Goal: Task Accomplishment & Management: Manage account settings

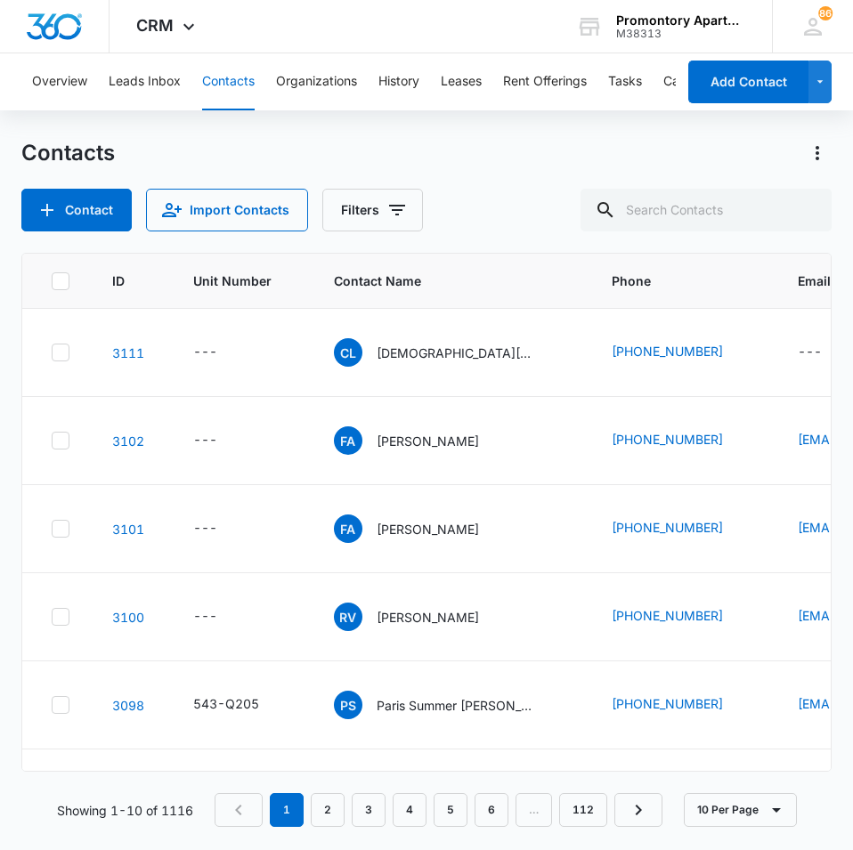
scroll to position [89, 0]
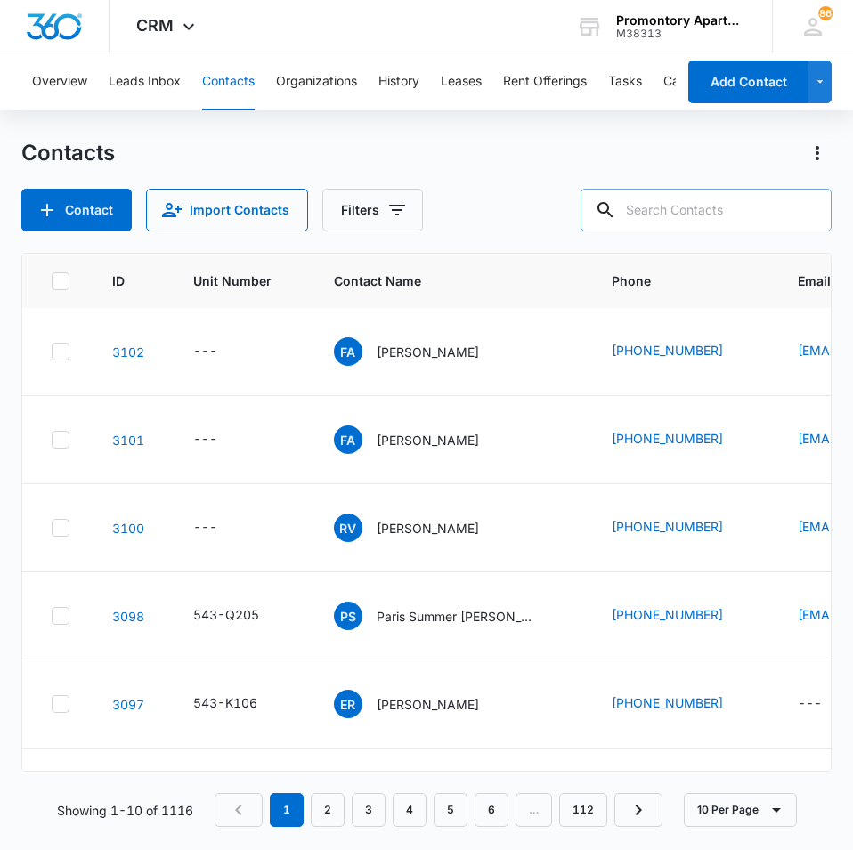
click at [672, 216] on input "text" at bounding box center [706, 210] width 251 height 43
type input "r305"
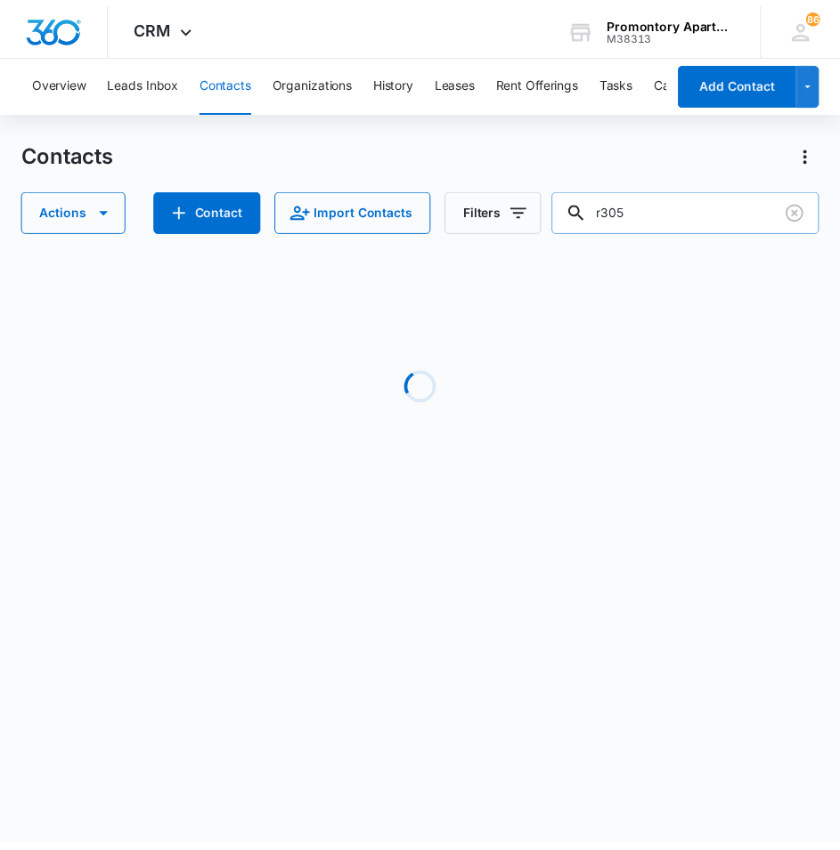
scroll to position [0, 0]
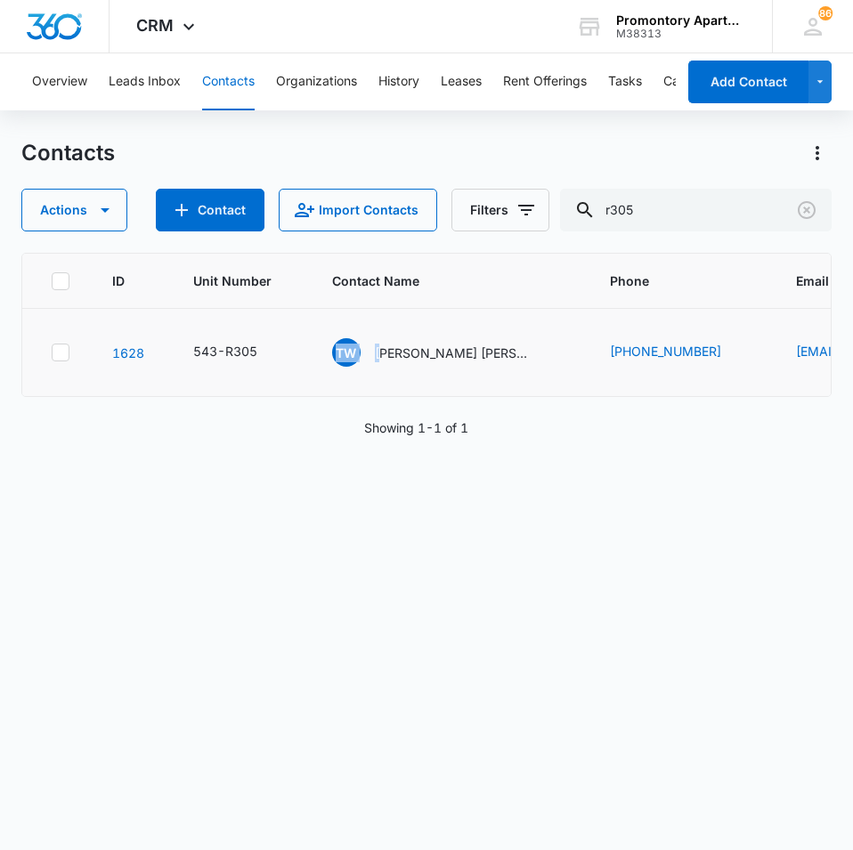
click at [385, 338] on td "TW [PERSON_NAME] [PERSON_NAME]" at bounding box center [450, 353] width 278 height 88
drag, startPoint x: 385, startPoint y: 338, endPoint x: 329, endPoint y: 347, distance: 57.0
click at [330, 348] on td "TW [PERSON_NAME] [PERSON_NAME]" at bounding box center [450, 353] width 278 height 88
click at [342, 352] on span "TW" at bounding box center [346, 352] width 28 height 28
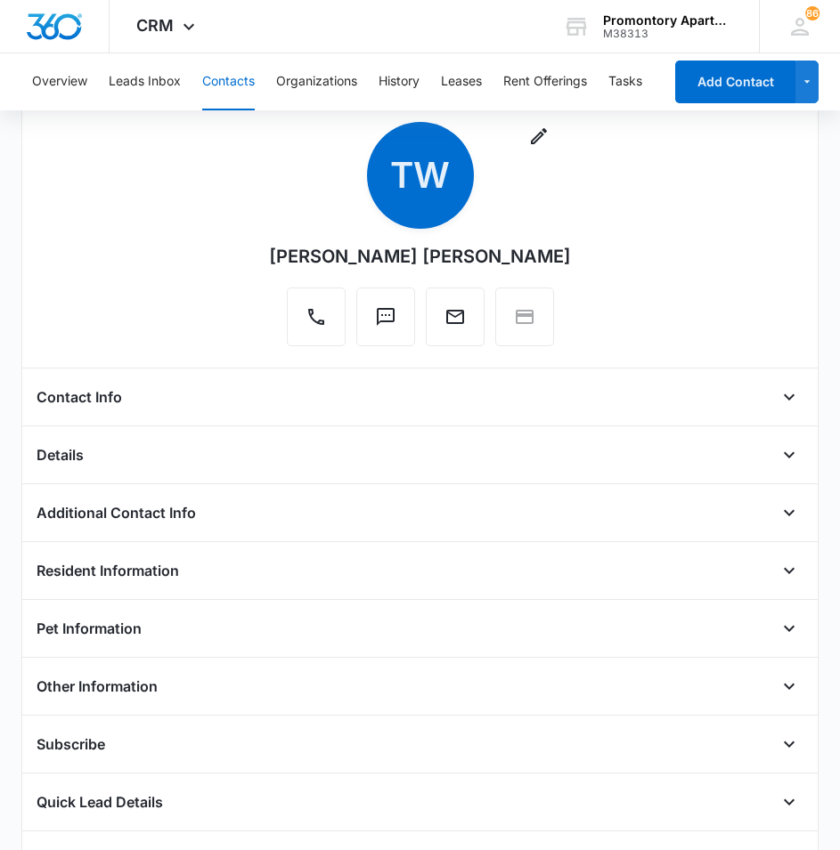
scroll to position [558, 0]
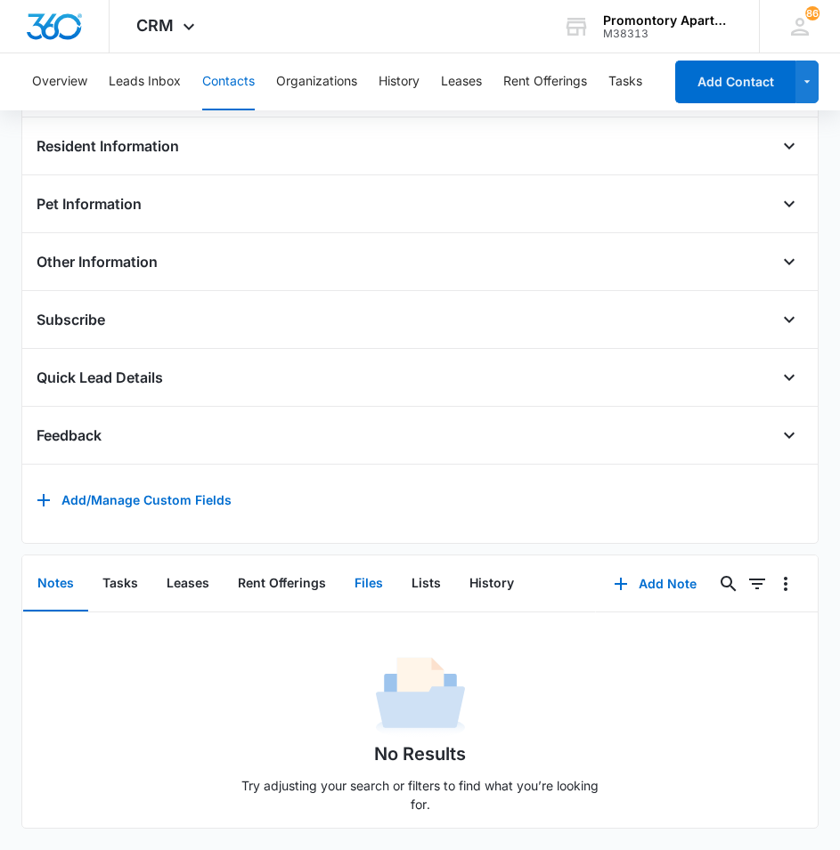
click at [360, 579] on button "Files" at bounding box center [368, 584] width 57 height 55
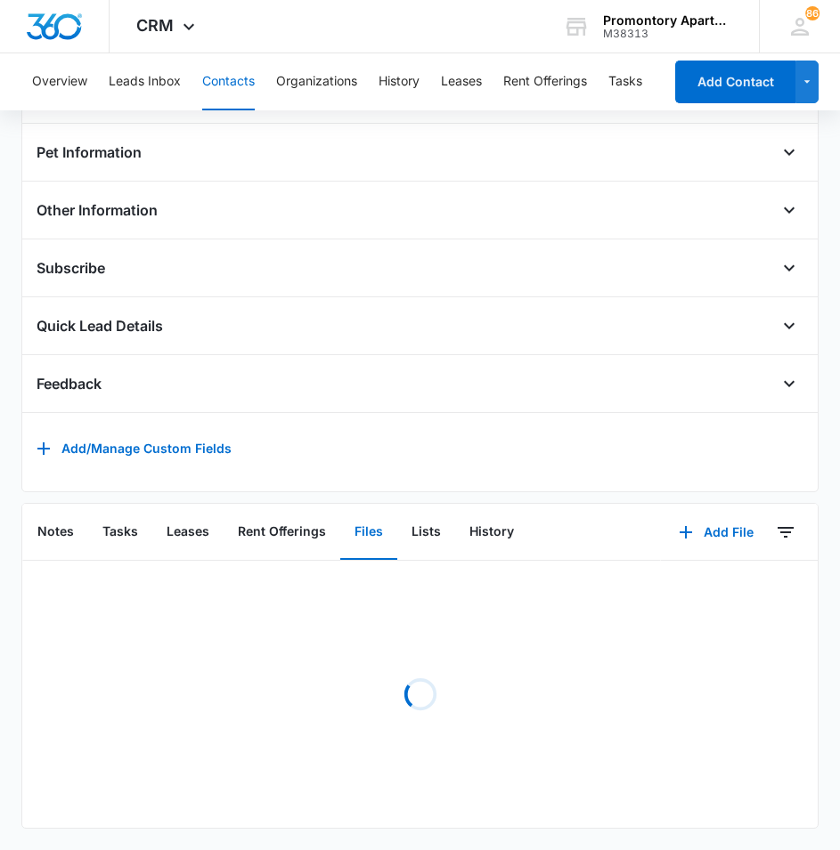
scroll to position [610, 0]
click at [699, 526] on button "Add File" at bounding box center [716, 532] width 110 height 43
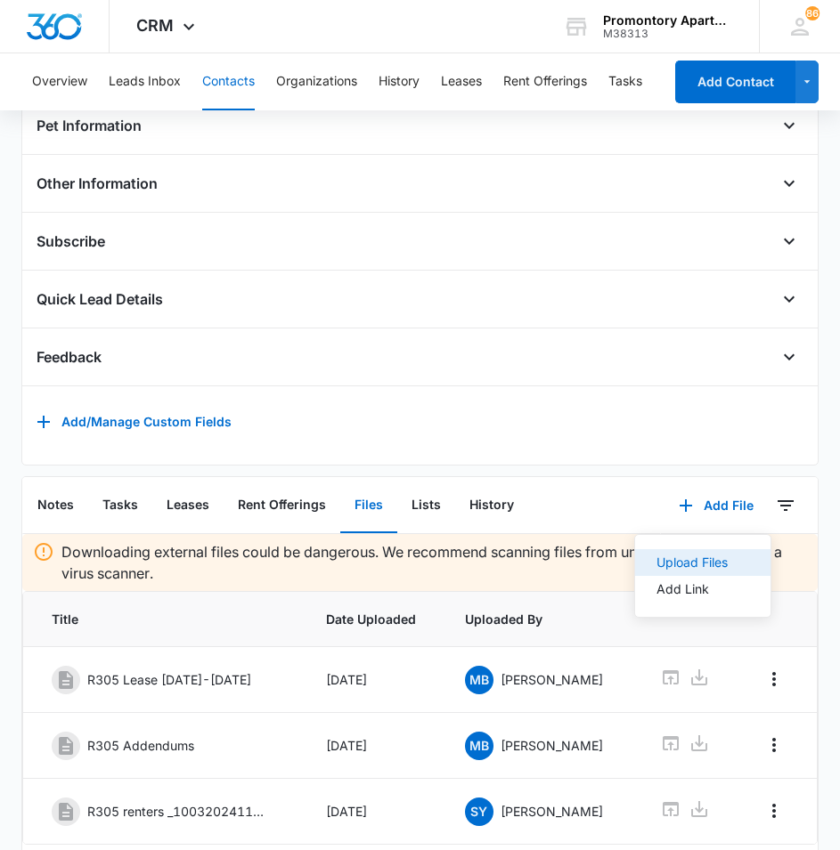
click at [679, 568] on div "Upload Files" at bounding box center [691, 563] width 71 height 12
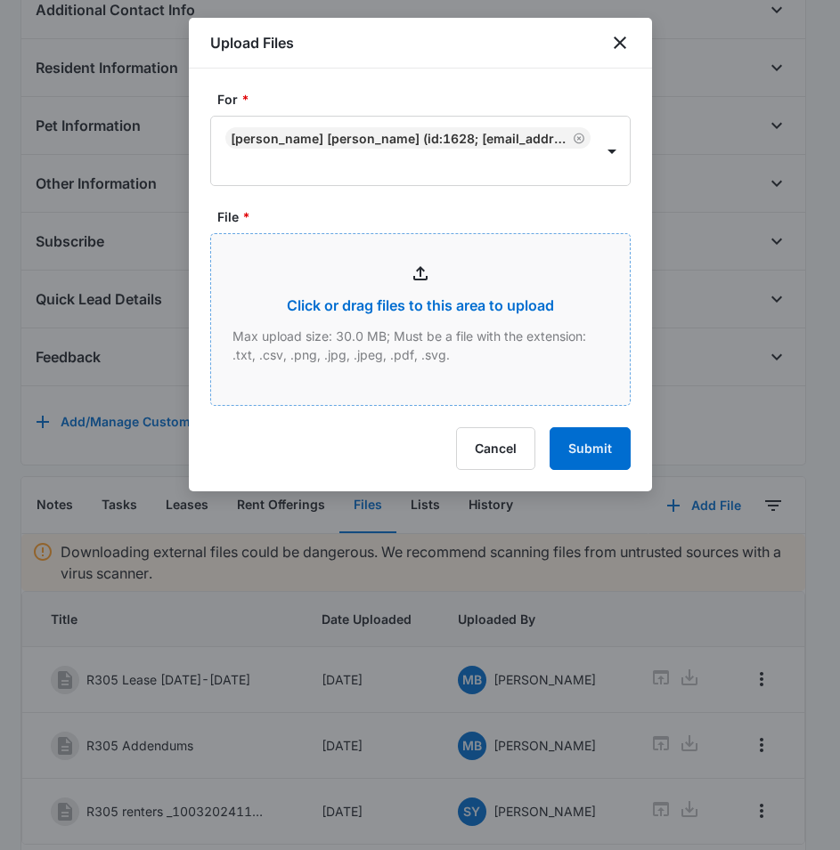
type input "C:\fakepath\Xerox Scan_08132025102942.pdf"
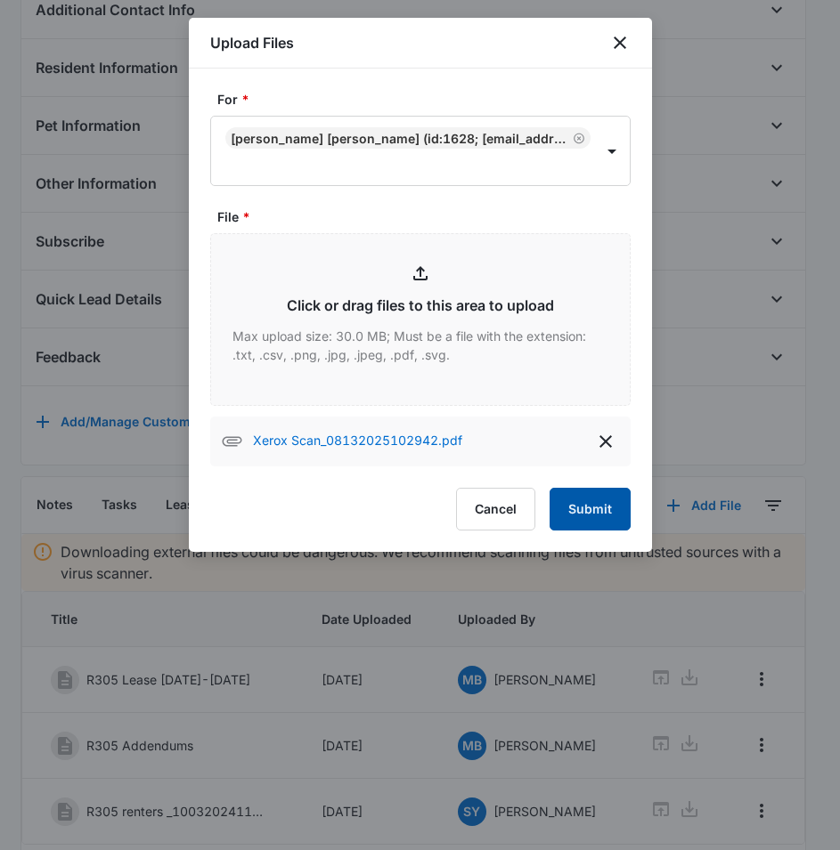
click at [584, 502] on button "Submit" at bounding box center [589, 509] width 81 height 43
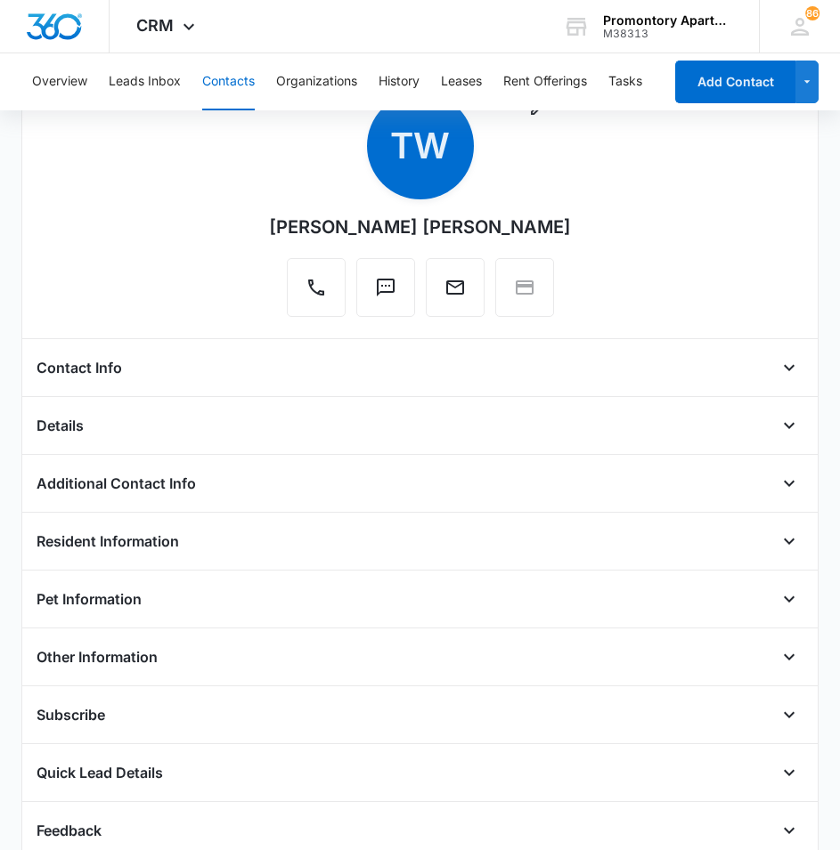
scroll to position [0, 0]
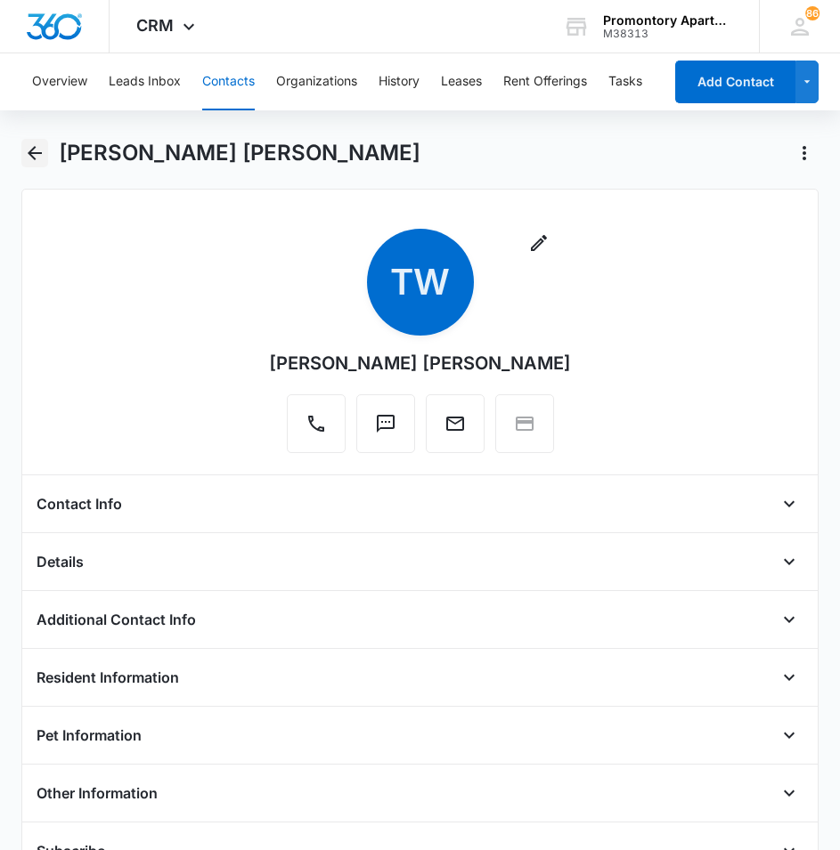
click at [40, 155] on icon "Back" at bounding box center [34, 152] width 21 height 21
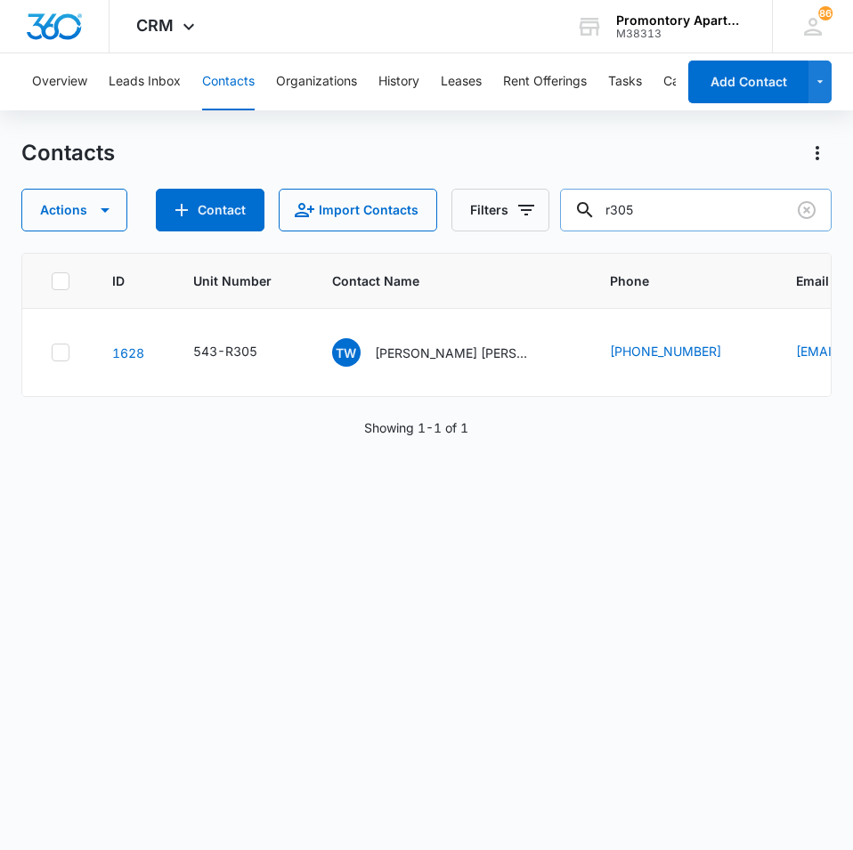
drag, startPoint x: 655, startPoint y: 209, endPoint x: 606, endPoint y: 208, distance: 48.1
click at [606, 208] on div "r305" at bounding box center [696, 210] width 272 height 43
type input "g201"
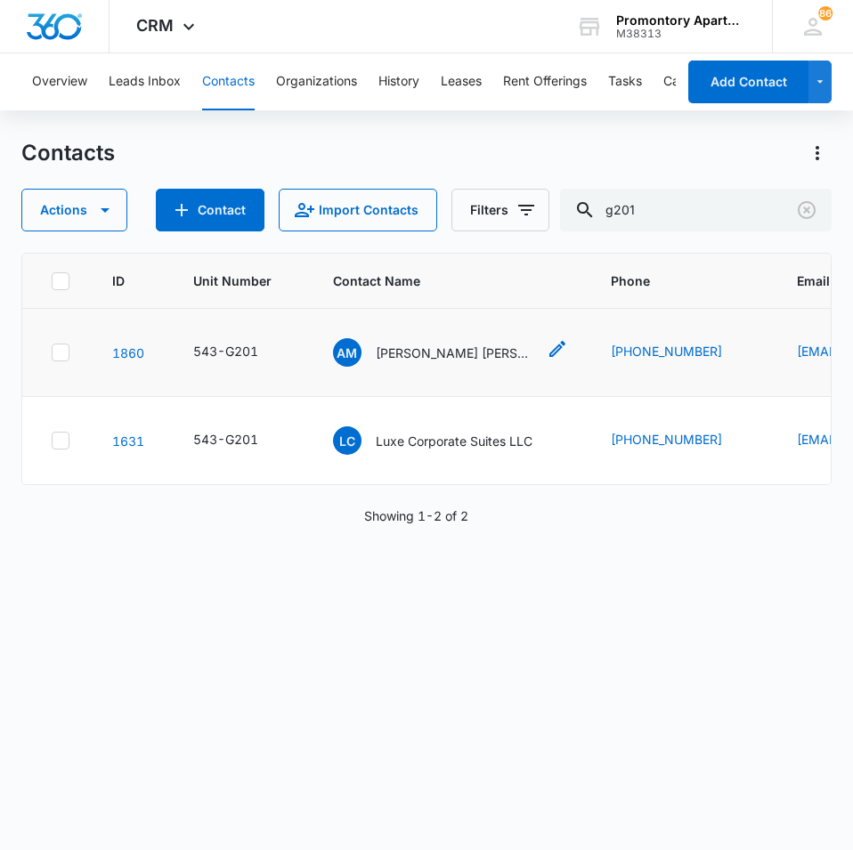
click at [345, 351] on span "AM" at bounding box center [347, 352] width 28 height 28
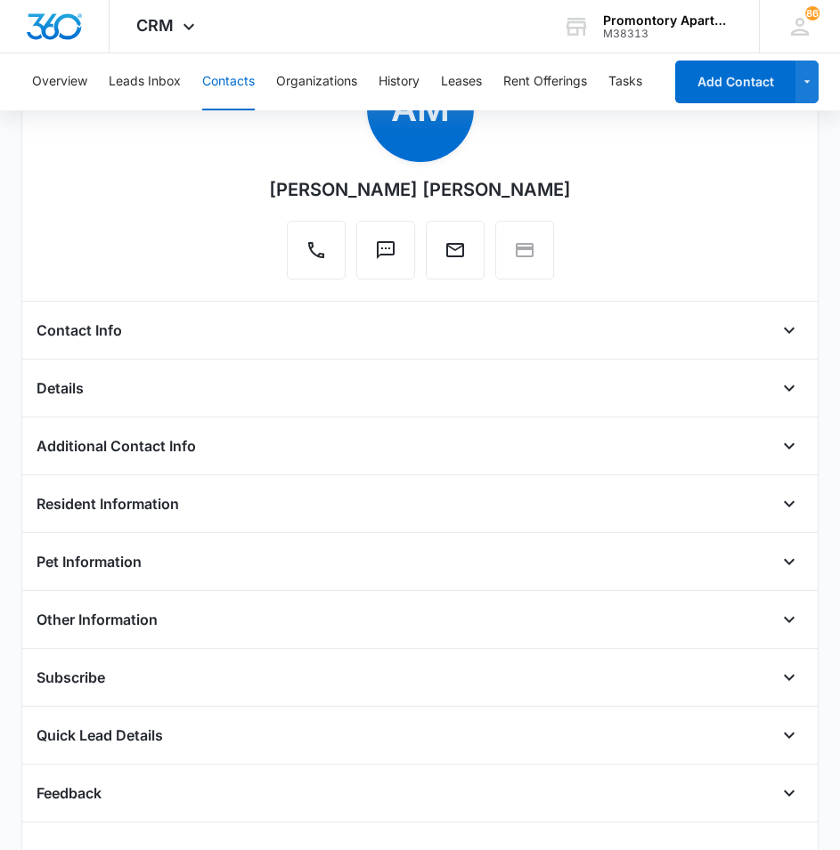
scroll to position [558, 0]
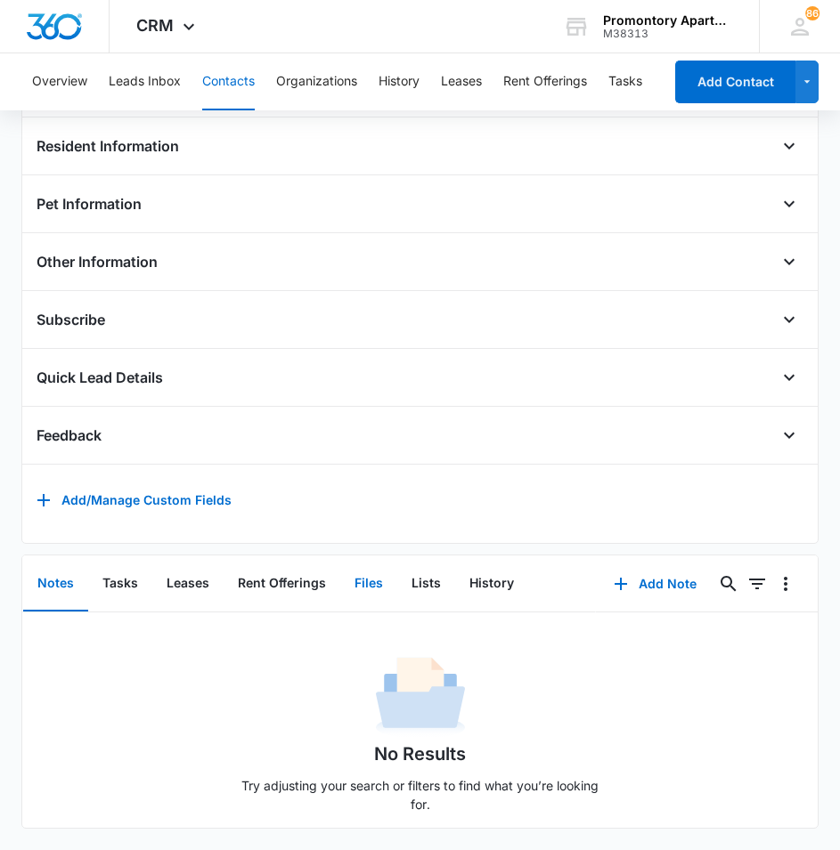
click at [356, 574] on button "Files" at bounding box center [368, 584] width 57 height 55
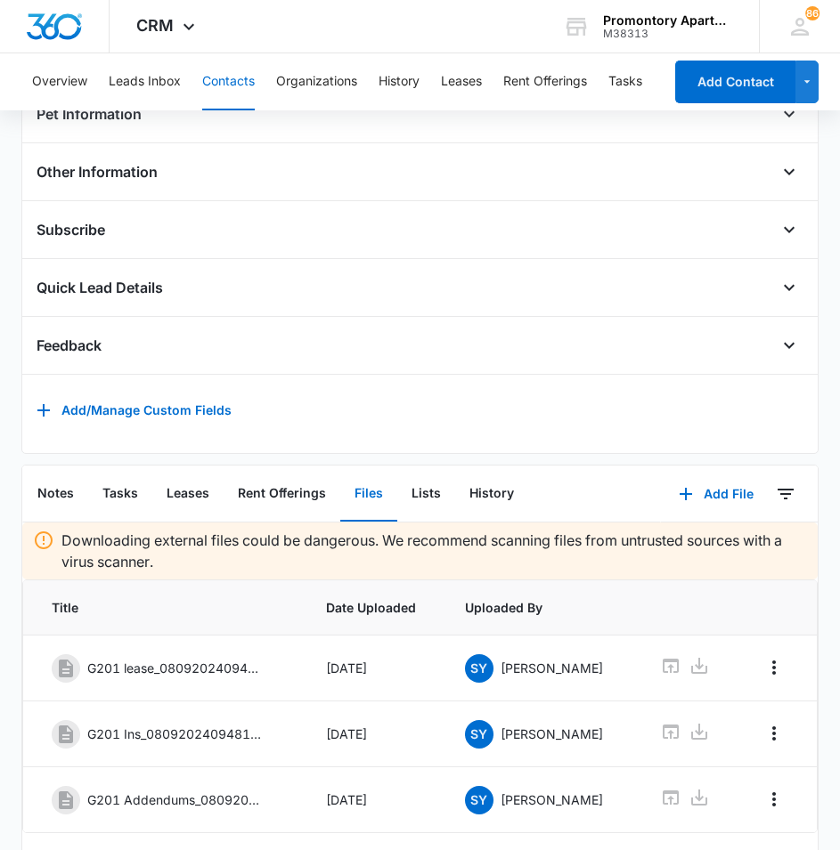
scroll to position [694, 0]
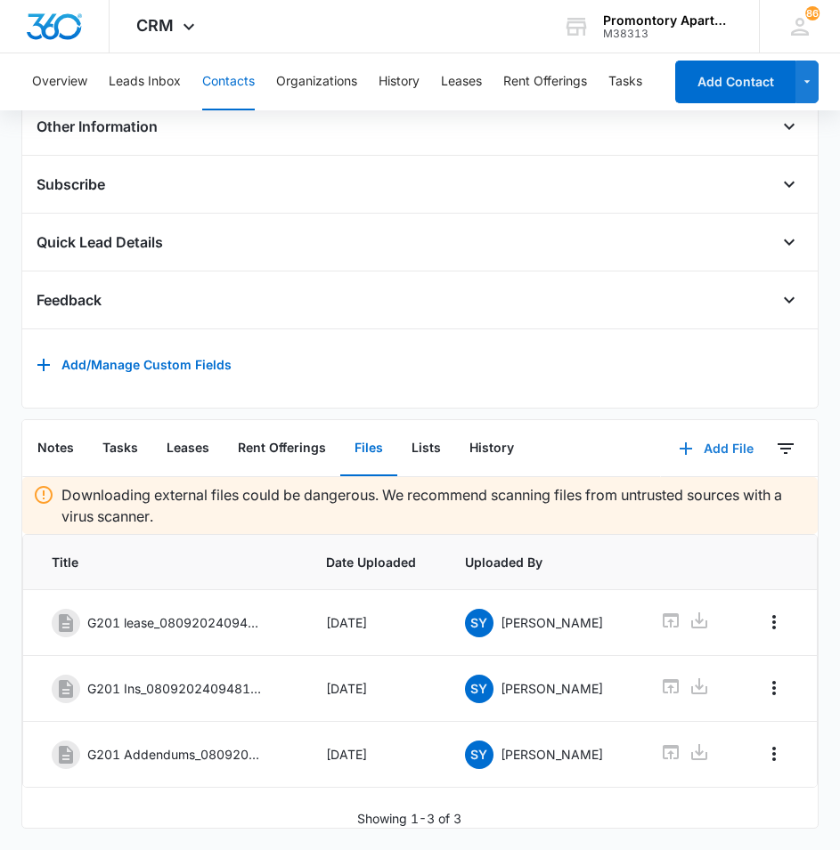
click at [710, 434] on button "Add File" at bounding box center [716, 448] width 110 height 43
click at [718, 492] on button "Upload Files" at bounding box center [702, 505] width 135 height 27
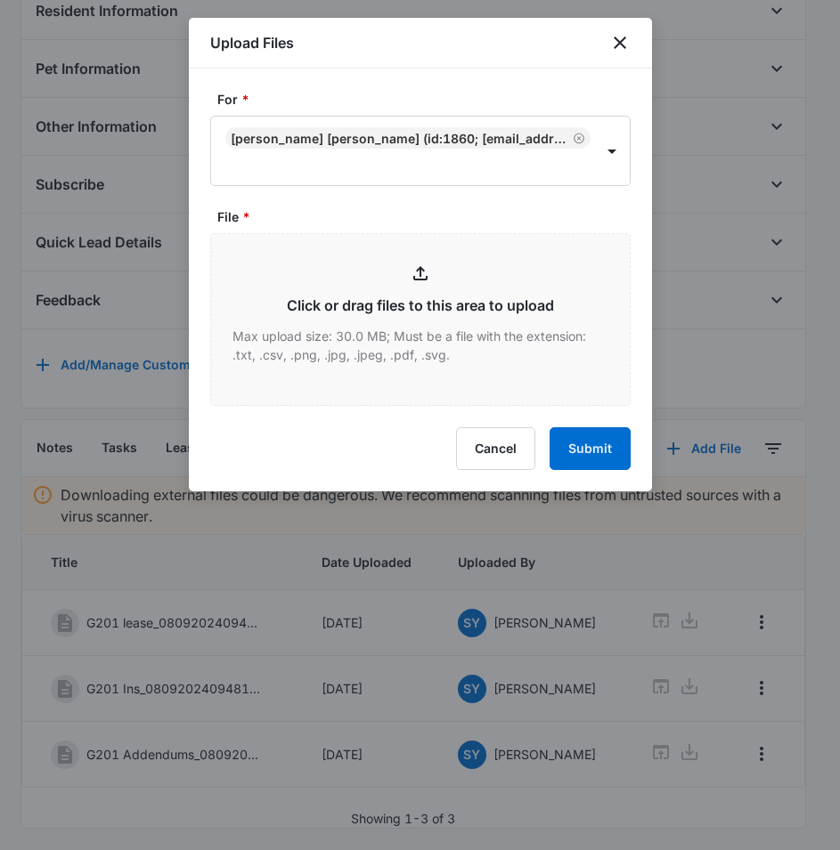
type input "C:\fakepath\Xerox Scan_08132025103024.pdf"
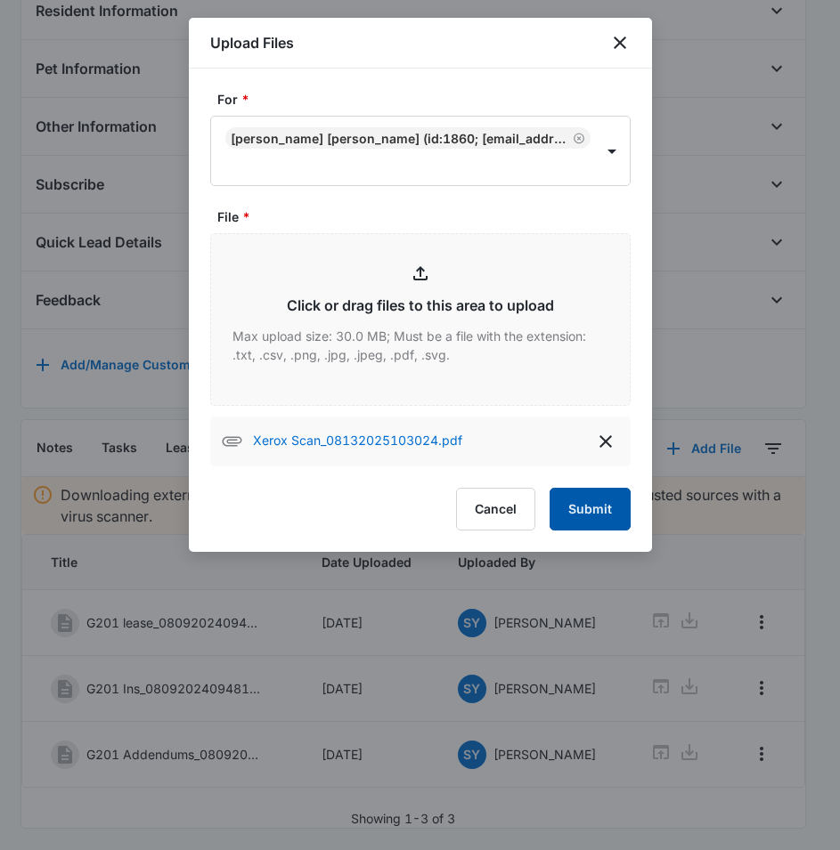
click at [609, 515] on button "Submit" at bounding box center [589, 509] width 81 height 43
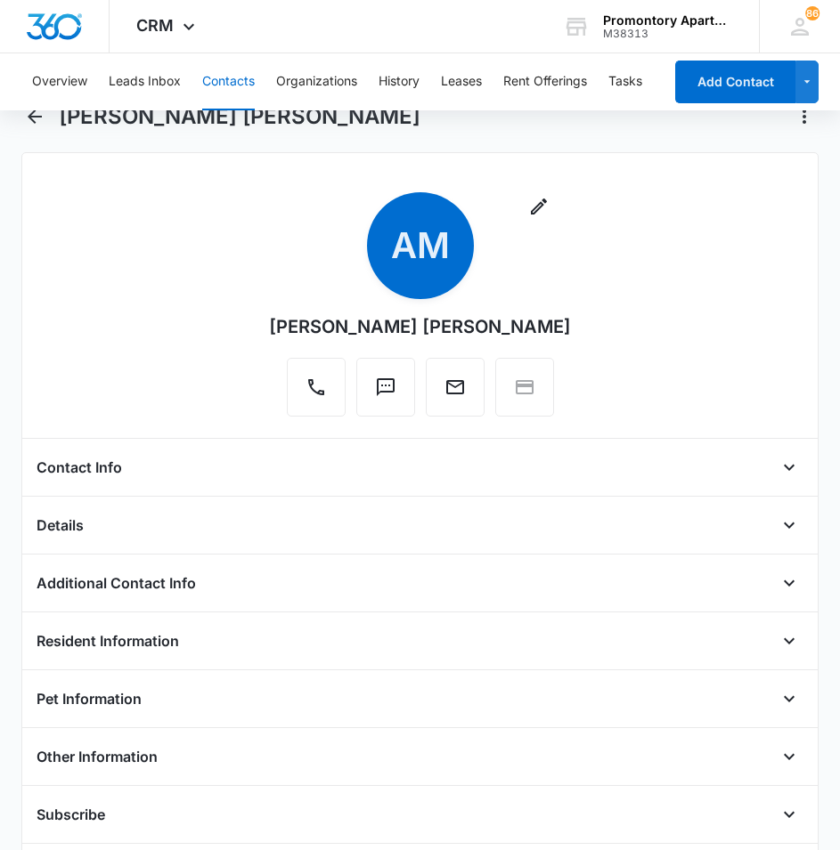
scroll to position [0, 0]
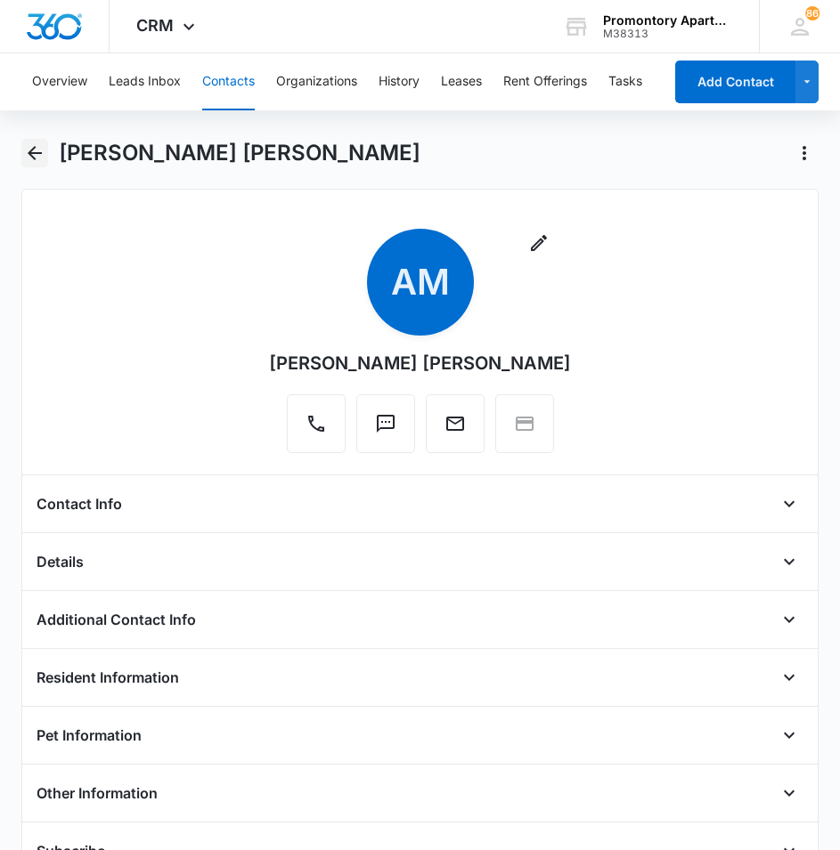
click at [43, 151] on icon "Back" at bounding box center [34, 152] width 21 height 21
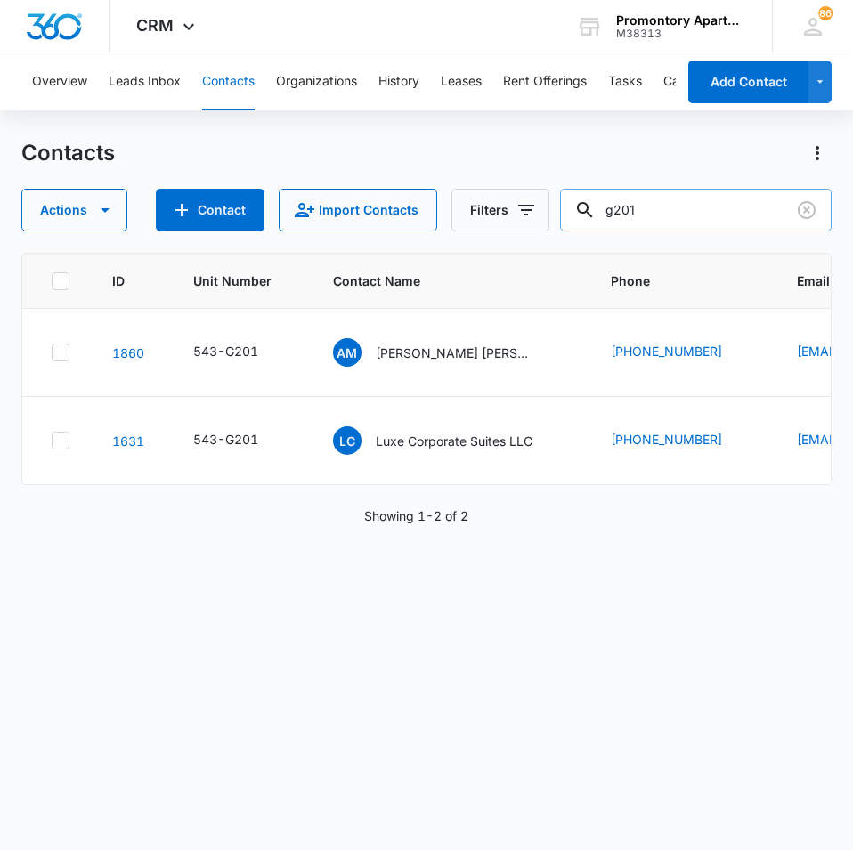
drag, startPoint x: 657, startPoint y: 208, endPoint x: 572, endPoint y: 220, distance: 86.3
click at [572, 220] on input "g201" at bounding box center [696, 210] width 272 height 43
type input "t302"
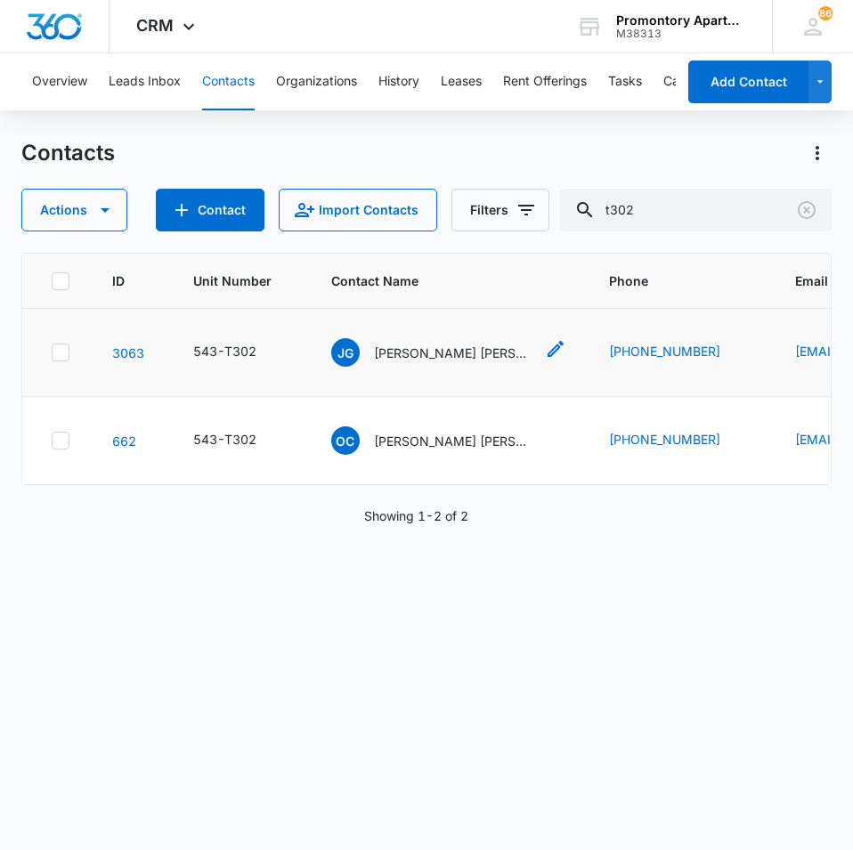
click at [336, 364] on span "JG" at bounding box center [345, 352] width 28 height 28
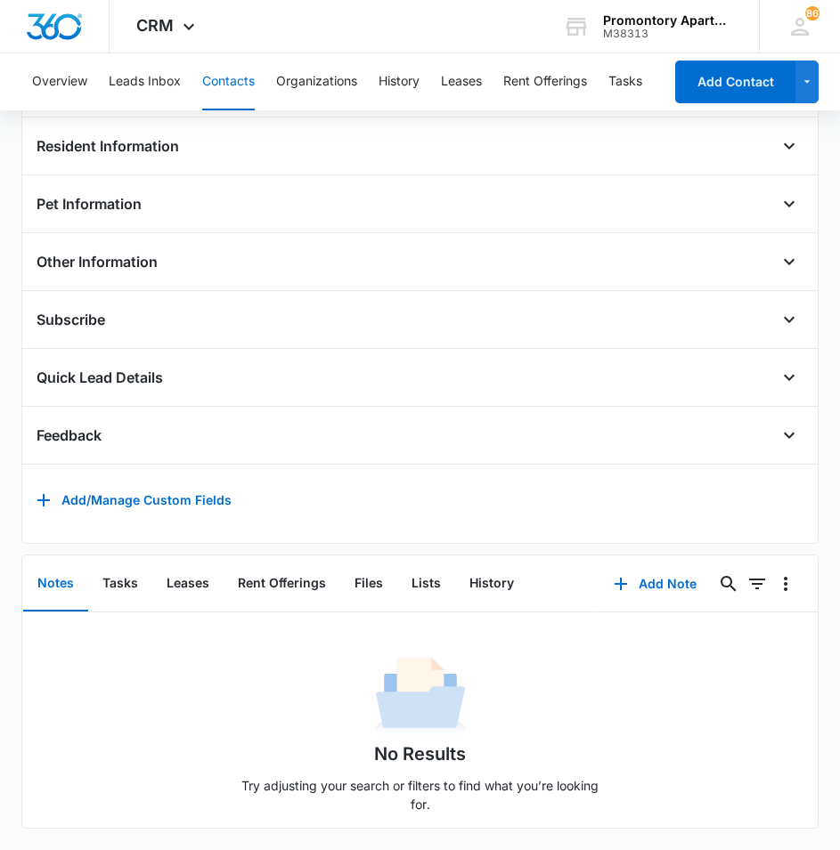
scroll to position [558, 0]
click at [362, 565] on button "Files" at bounding box center [368, 584] width 57 height 55
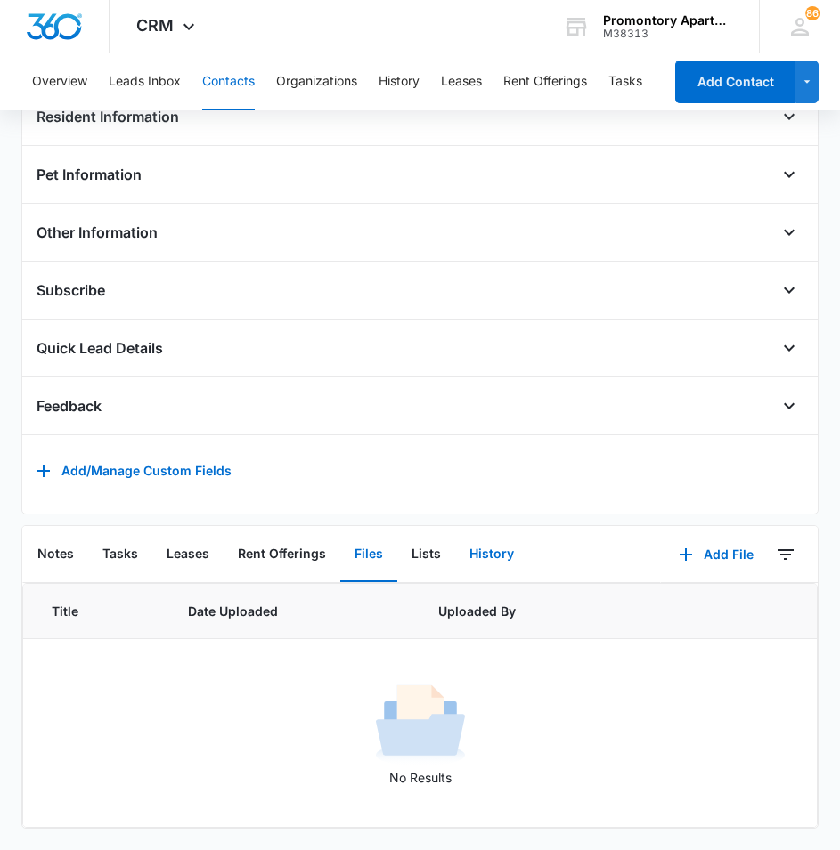
scroll to position [588, 0]
click at [679, 549] on icon "button" at bounding box center [685, 555] width 12 height 12
click at [713, 606] on div "Upload Files" at bounding box center [691, 612] width 71 height 12
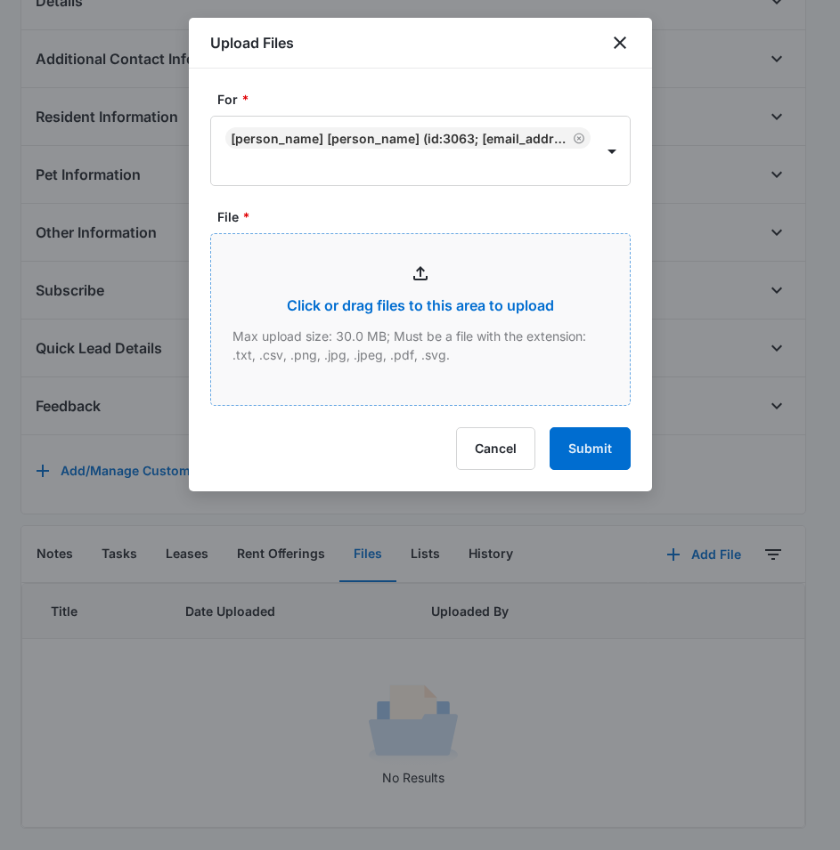
type input "C:\fakepath\Xerox Scan_08132025103106.pdf"
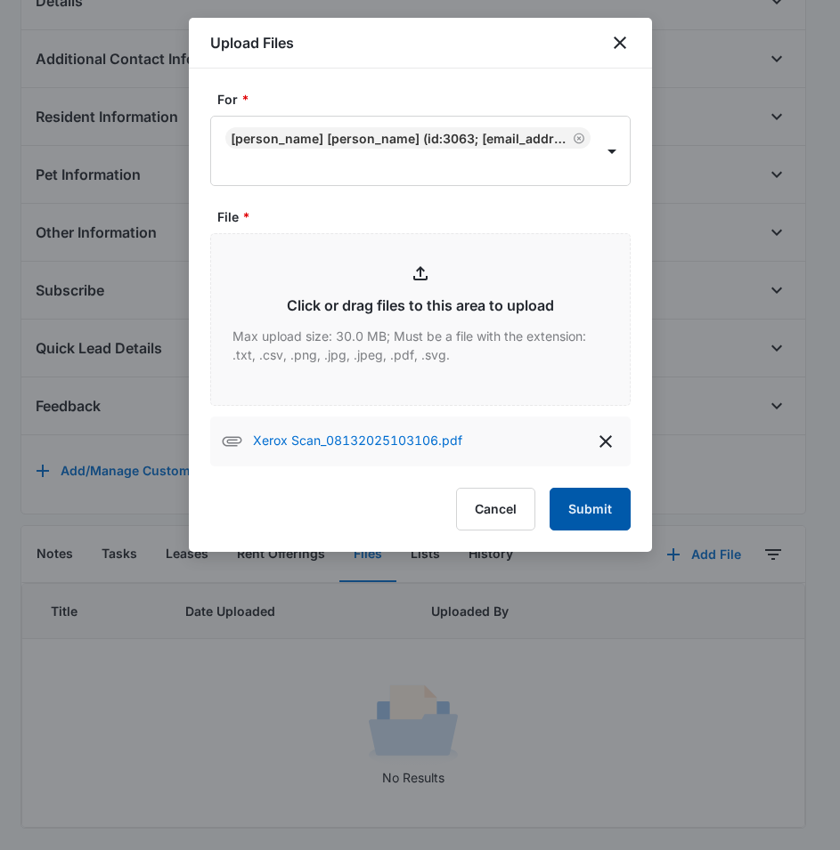
click at [586, 512] on button "Submit" at bounding box center [589, 509] width 81 height 43
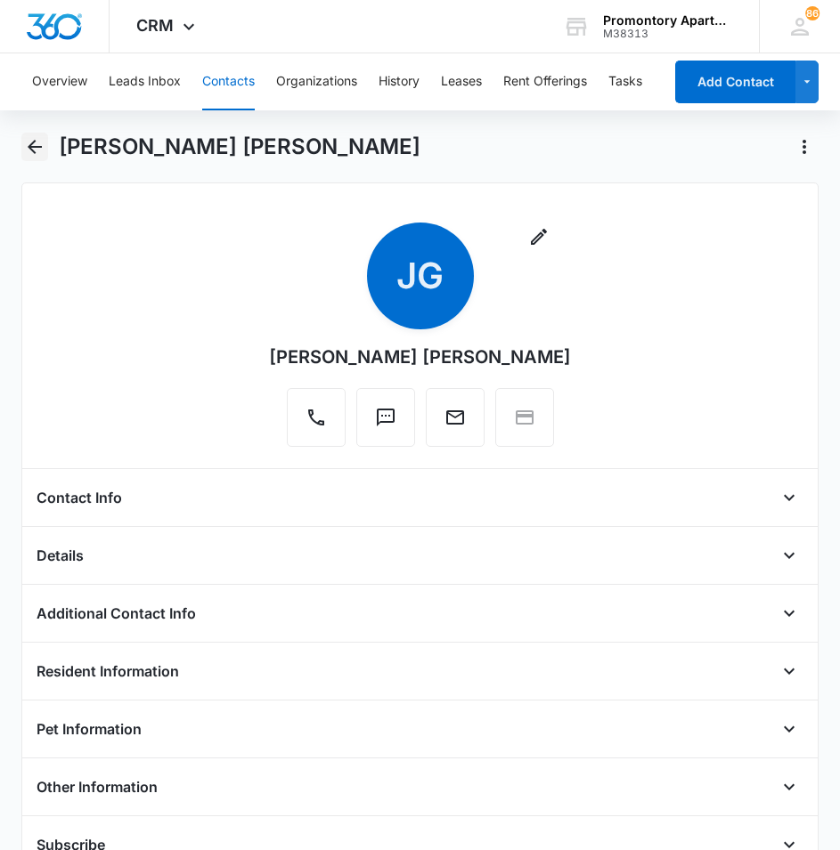
scroll to position [0, 0]
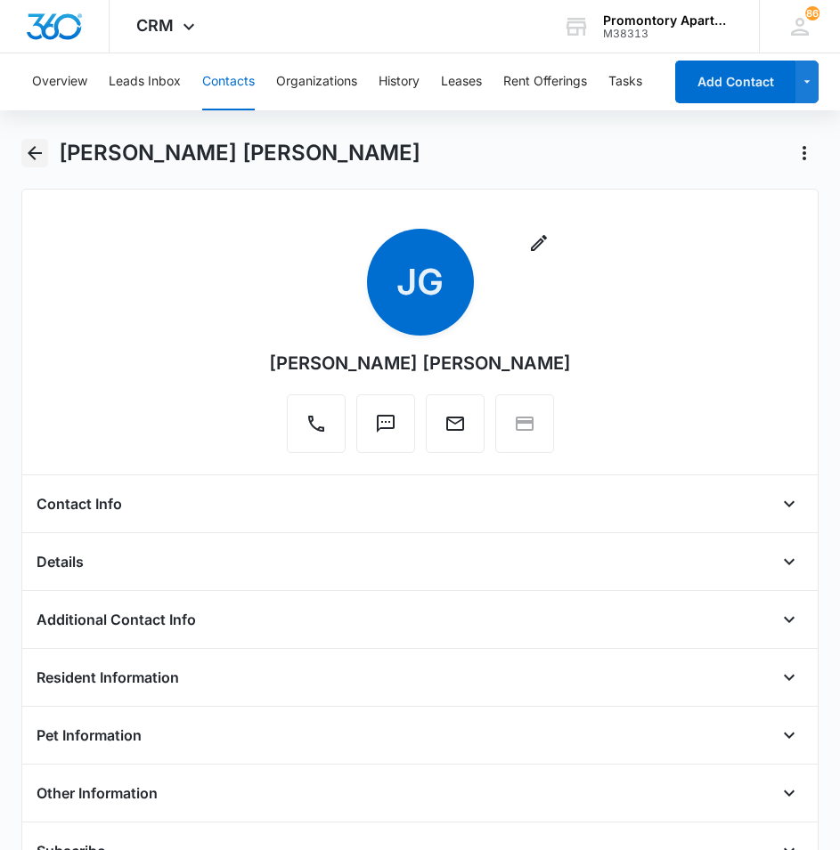
click at [28, 151] on icon "Back" at bounding box center [34, 152] width 21 height 21
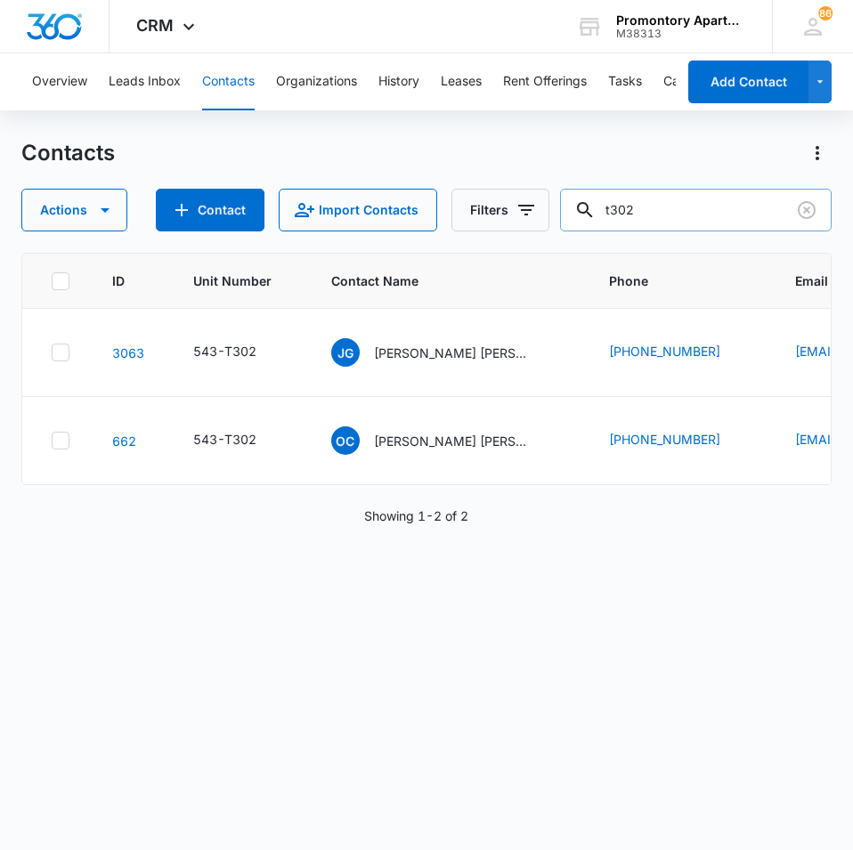
drag, startPoint x: 653, startPoint y: 216, endPoint x: 591, endPoint y: 216, distance: 61.4
click at [591, 216] on div "t302" at bounding box center [696, 210] width 272 height 43
type input "l105"
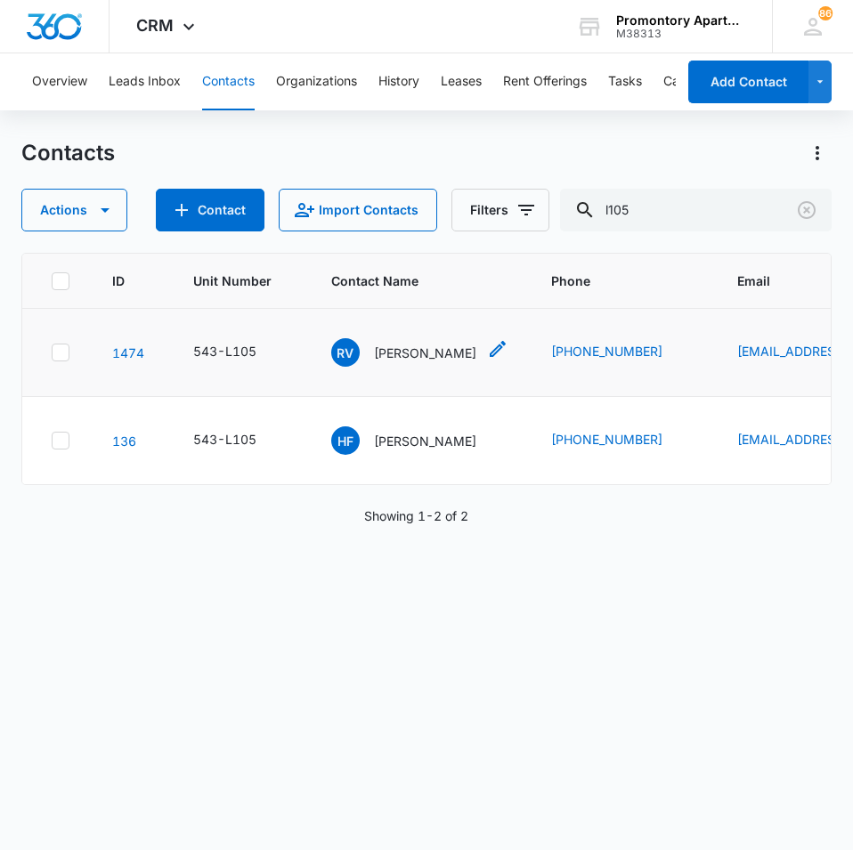
click at [361, 357] on div "RV [PERSON_NAME]" at bounding box center [403, 352] width 145 height 28
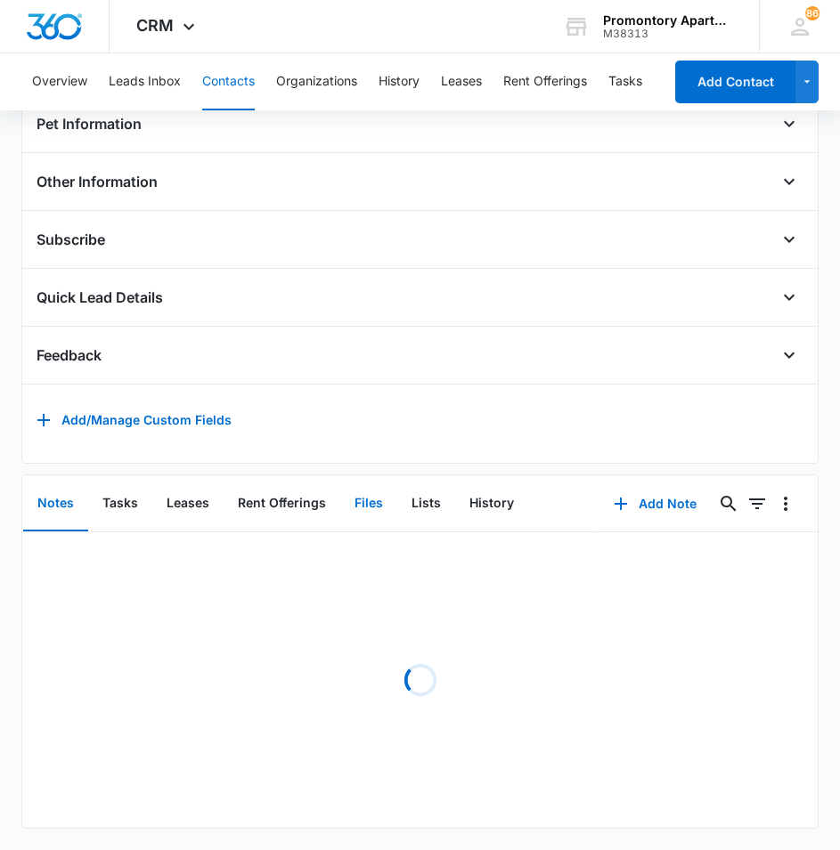
click at [381, 493] on button "Files" at bounding box center [368, 503] width 57 height 55
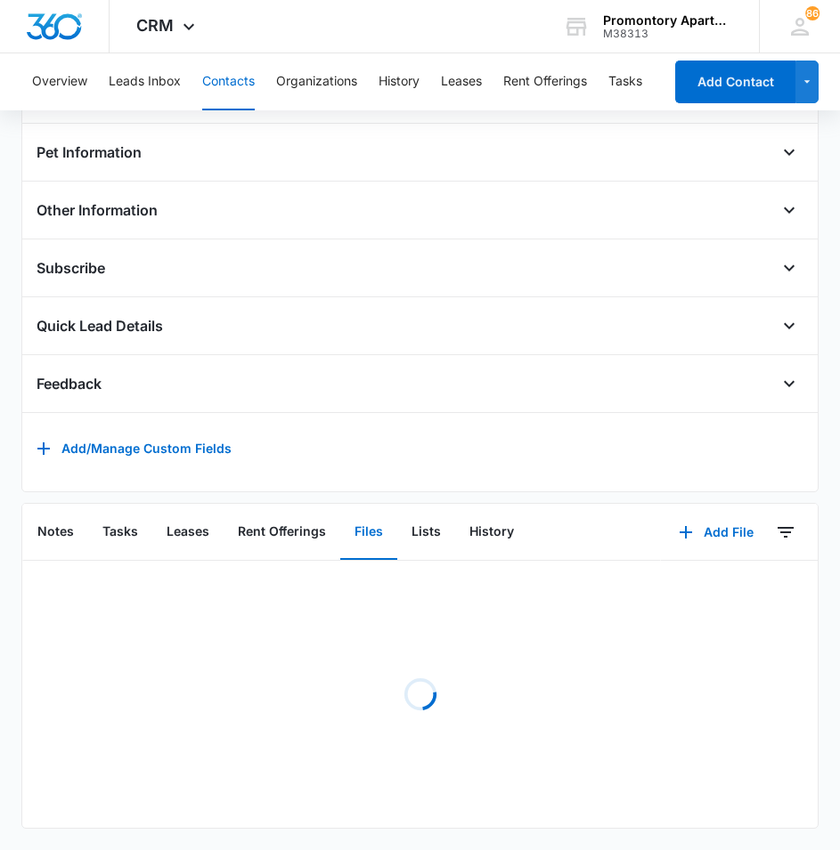
scroll to position [610, 0]
click at [727, 521] on button "Add File" at bounding box center [716, 532] width 110 height 43
click at [683, 583] on div "Upload Files" at bounding box center [691, 589] width 71 height 12
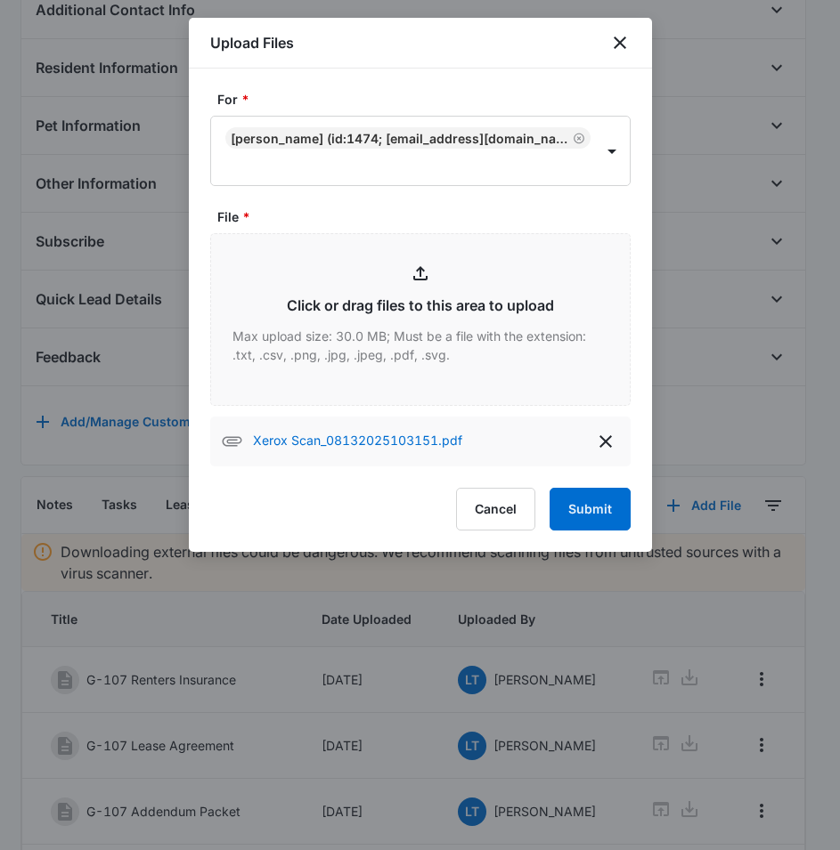
type input "C:\fakepath\Xerox Scan_08132025103220.pdf"
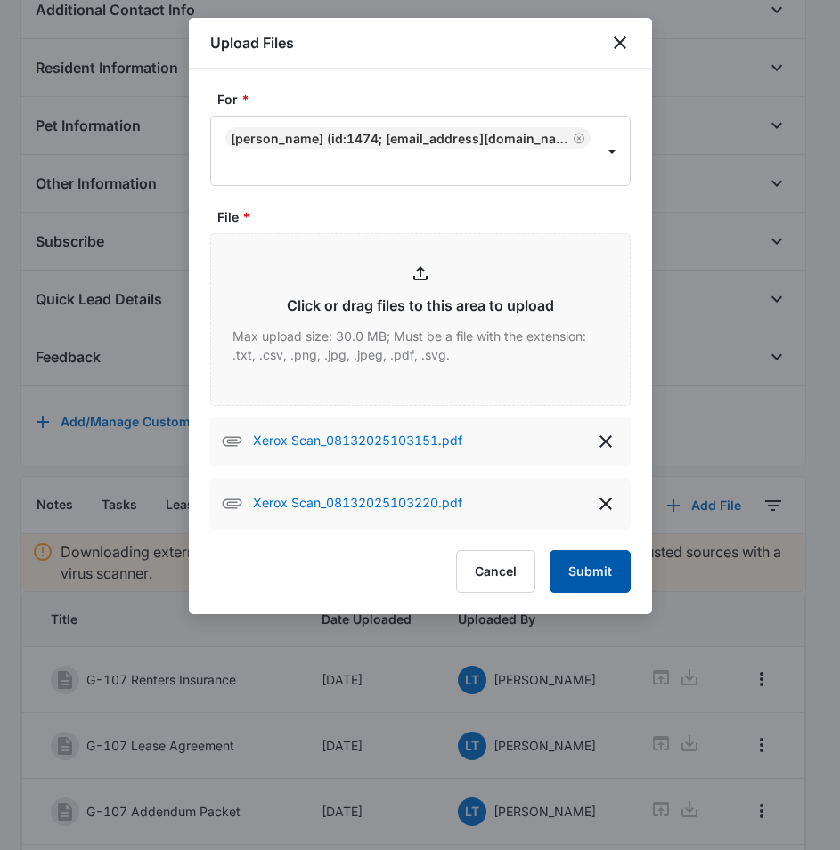
click at [596, 563] on button "Submit" at bounding box center [589, 571] width 81 height 43
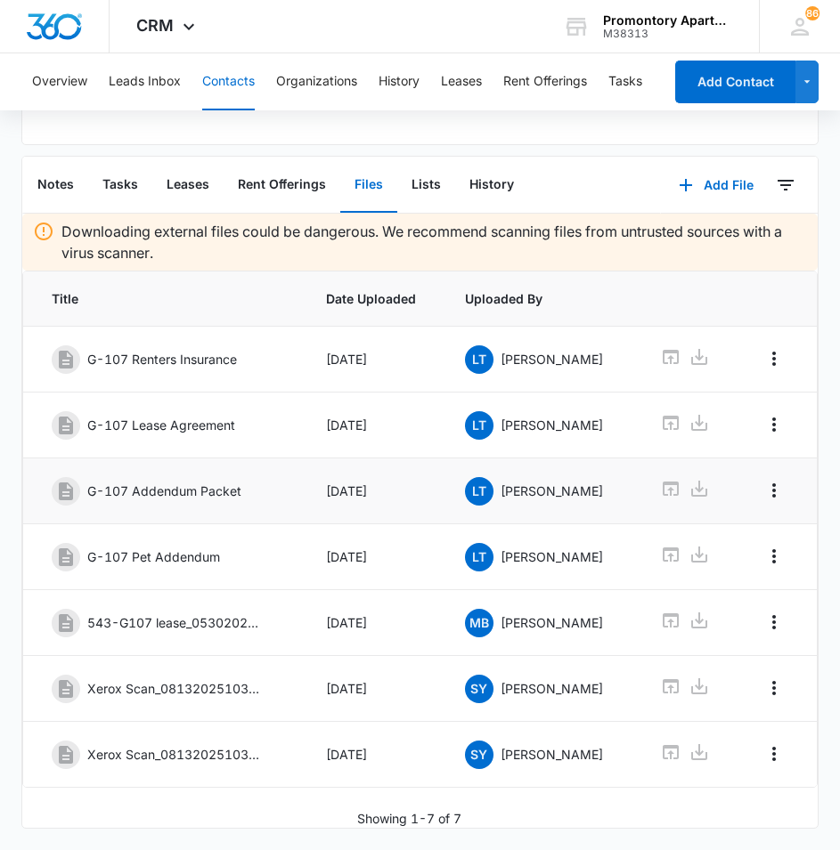
scroll to position [957, 0]
click at [763, 678] on icon "Overflow Menu" at bounding box center [773, 688] width 21 height 21
click at [715, 745] on div "Edit" at bounding box center [712, 751] width 37 height 12
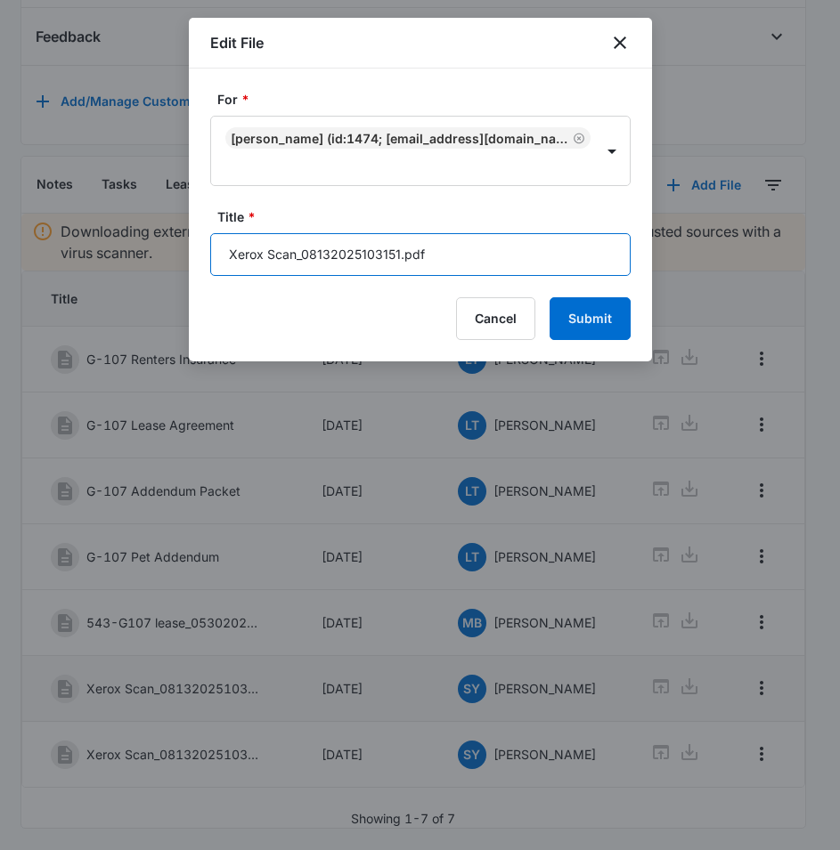
drag, startPoint x: 454, startPoint y: 255, endPoint x: 204, endPoint y: 261, distance: 250.3
click at [204, 261] on div "For * [PERSON_NAME] (ID:1474; [EMAIL_ADDRESS][DOMAIN_NAME]; 7209479722) Title *…" at bounding box center [420, 215] width 463 height 293
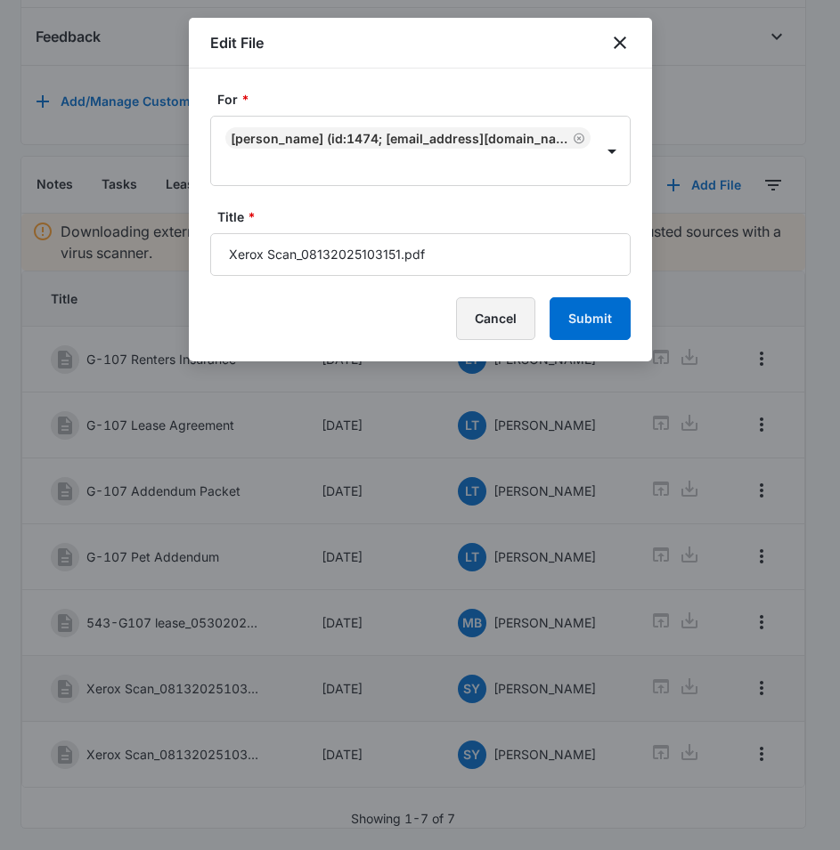
click at [488, 319] on button "Cancel" at bounding box center [495, 318] width 79 height 43
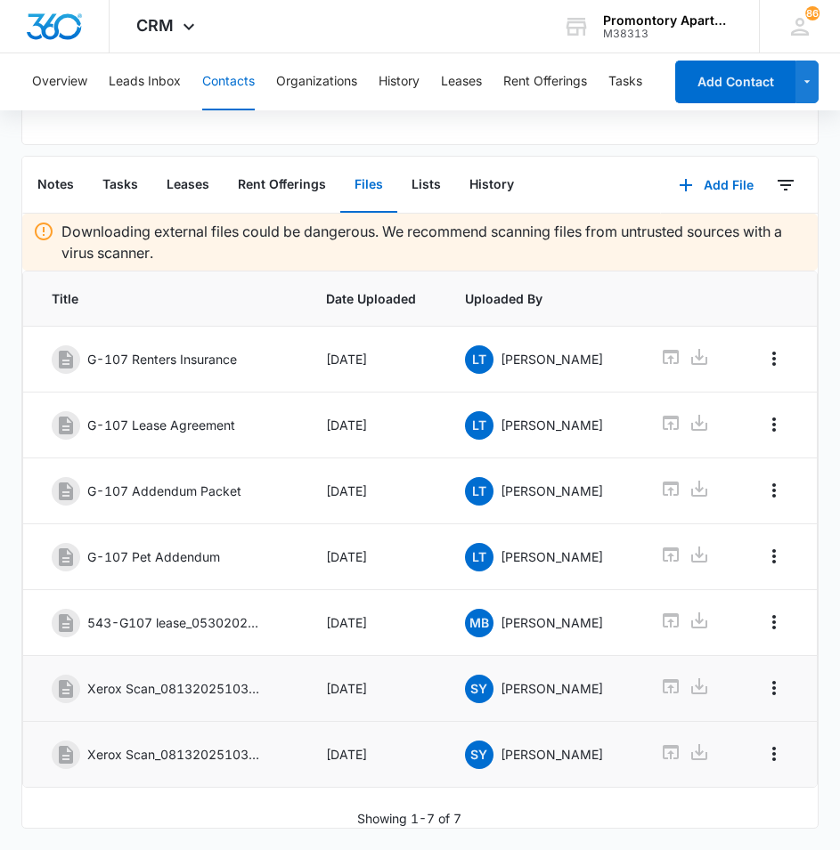
click at [260, 769] on td "Xerox Scan_08132025103220.pdf" at bounding box center [164, 755] width 282 height 66
click at [89, 747] on p "Xerox Scan_08132025103220.pdf" at bounding box center [176, 754] width 178 height 19
click at [663, 745] on icon at bounding box center [671, 752] width 16 height 14
click at [772, 681] on icon "Overflow Menu" at bounding box center [774, 688] width 4 height 14
click at [728, 745] on div "Edit" at bounding box center [712, 751] width 37 height 12
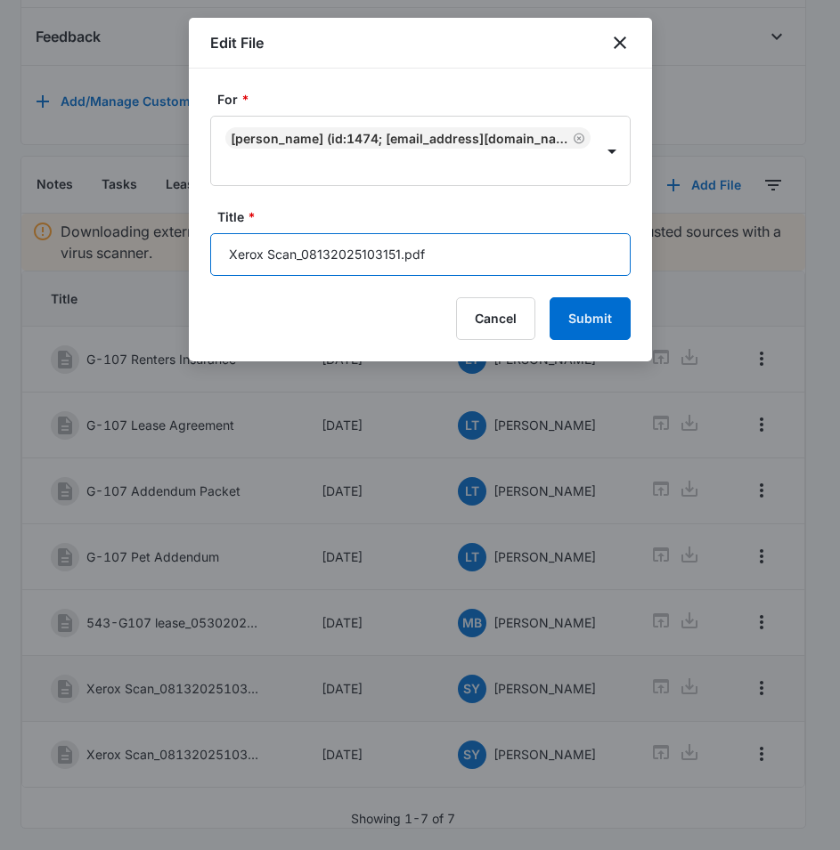
drag, startPoint x: 492, startPoint y: 258, endPoint x: 183, endPoint y: 265, distance: 308.2
type input "l105 lease"
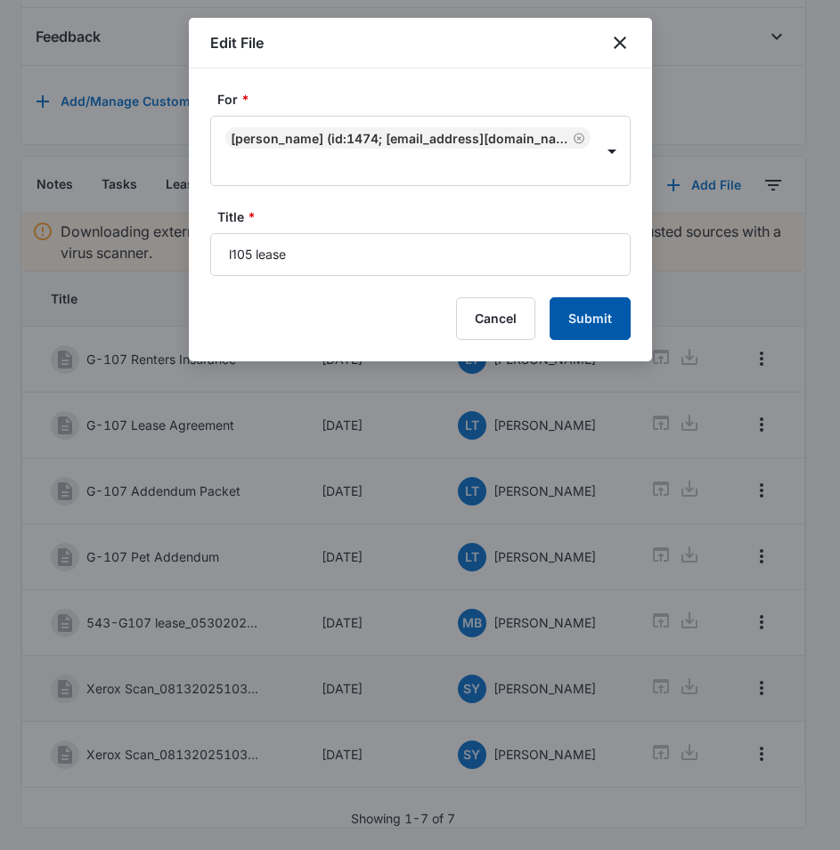
click at [602, 322] on button "Submit" at bounding box center [589, 318] width 81 height 43
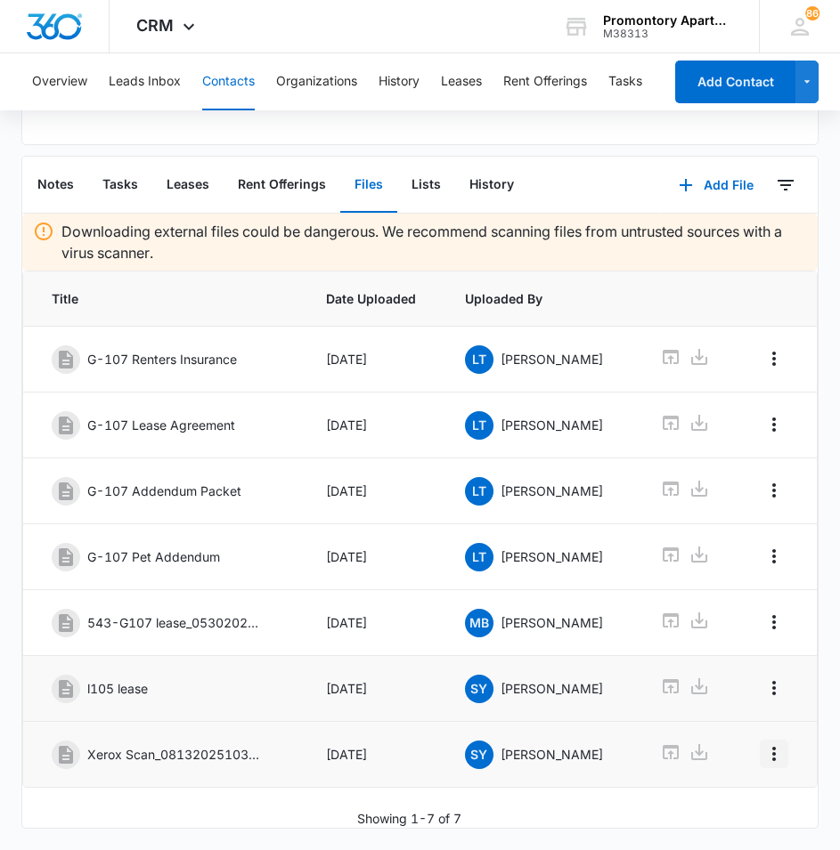
click at [772, 747] on icon "Overflow Menu" at bounding box center [774, 754] width 4 height 14
click at [763, 744] on icon "Overflow Menu" at bounding box center [773, 754] width 21 height 21
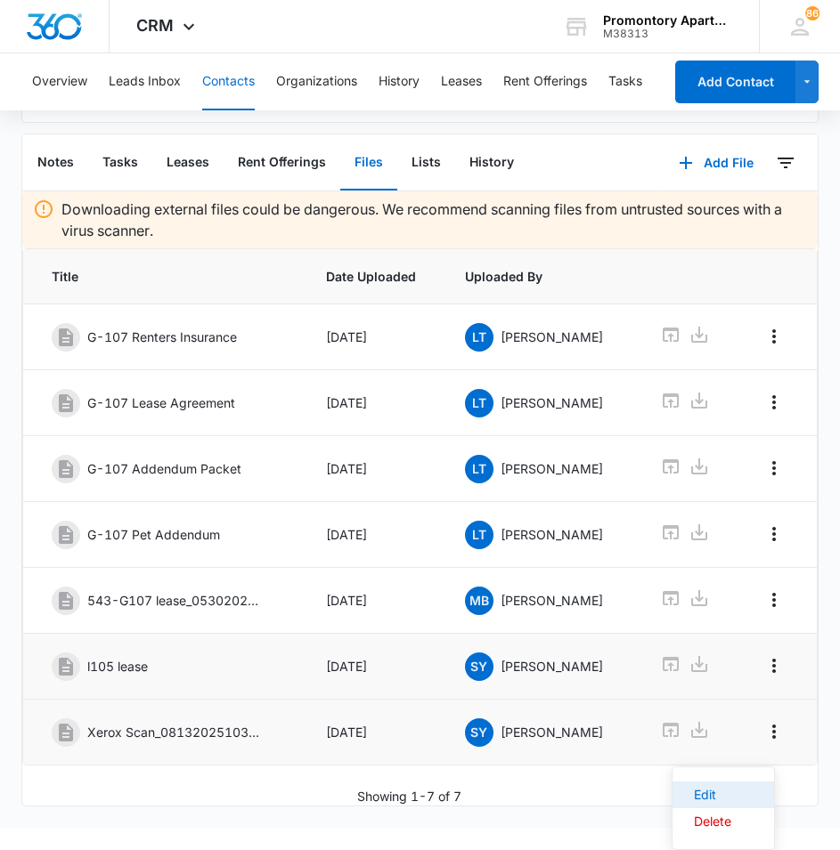
click at [720, 793] on div "Edit" at bounding box center [712, 795] width 37 height 12
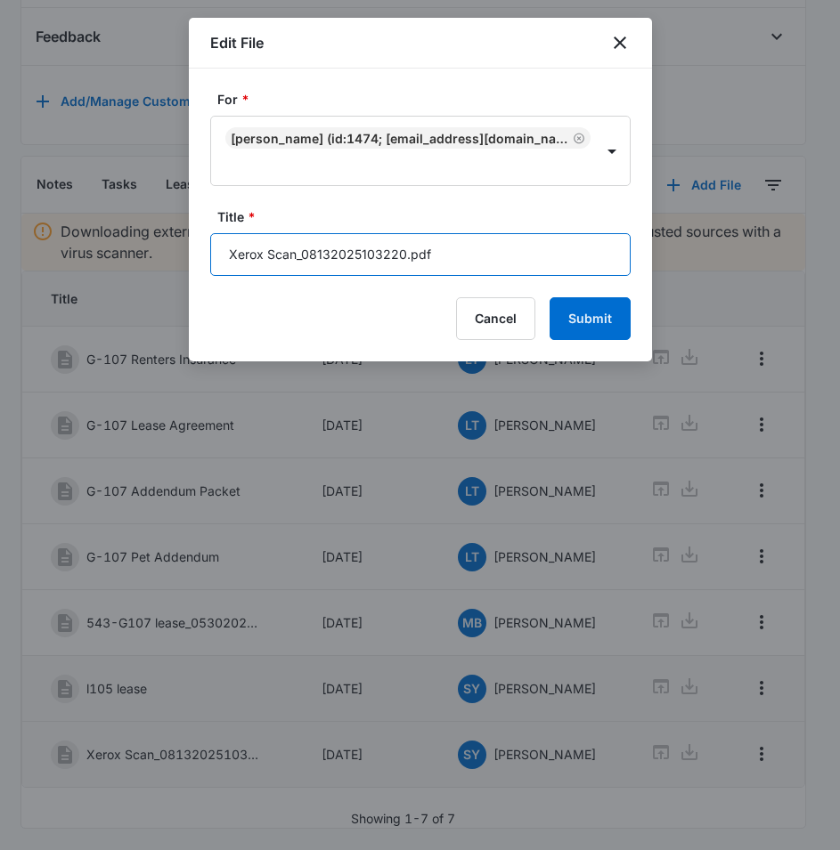
drag, startPoint x: 262, startPoint y: 235, endPoint x: 169, endPoint y: 231, distance: 92.7
type input "L105 addendums"
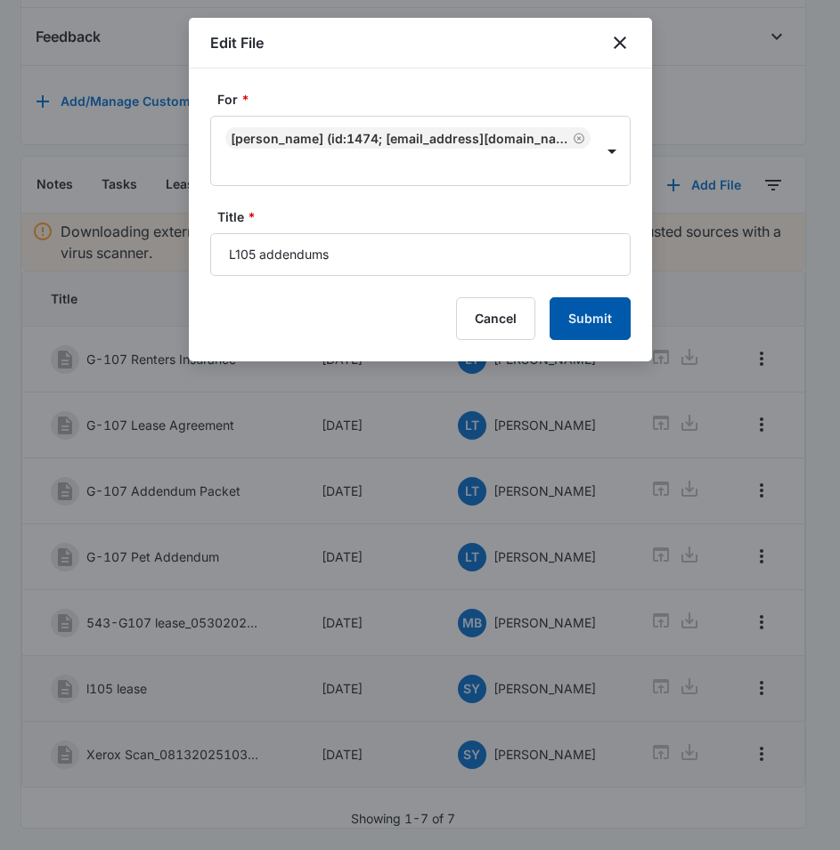
click at [614, 322] on button "Submit" at bounding box center [589, 318] width 81 height 43
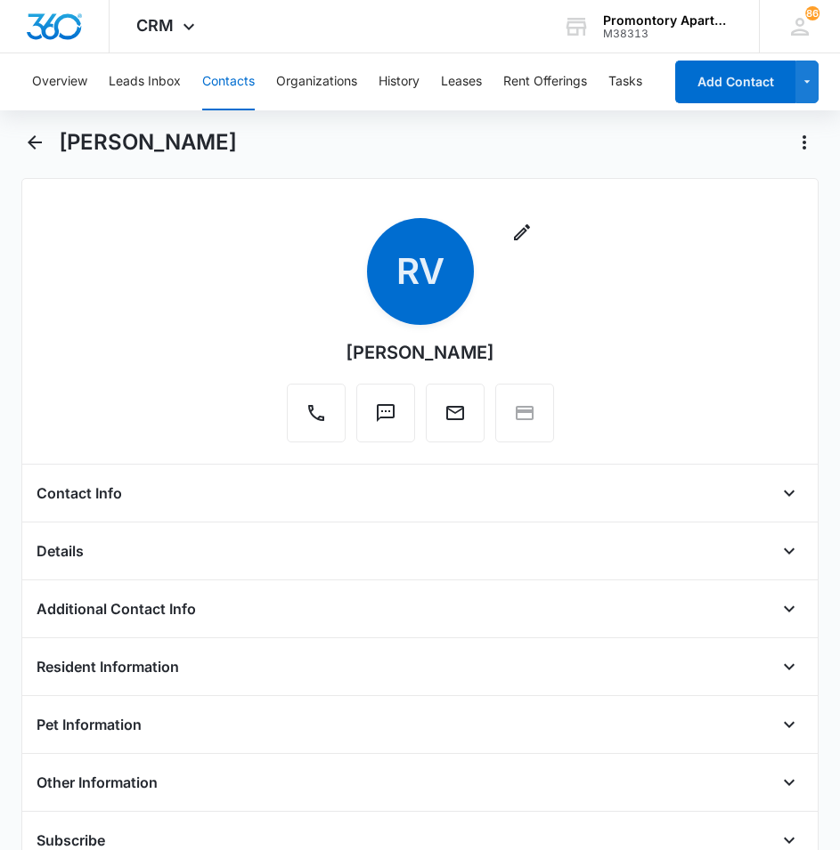
scroll to position [0, 0]
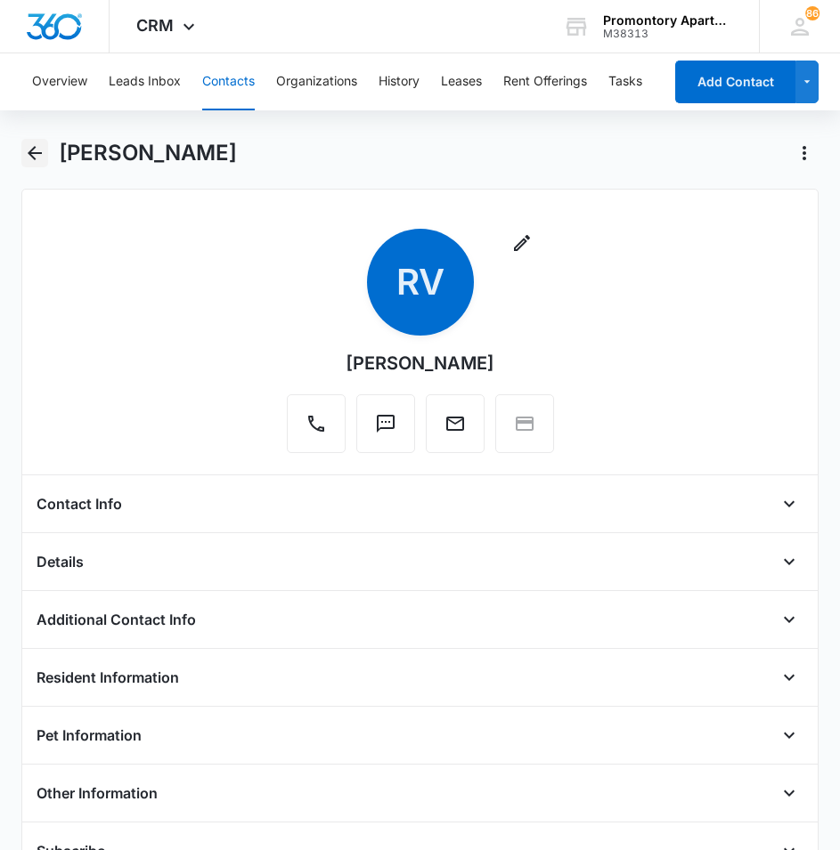
click at [32, 155] on icon "Back" at bounding box center [34, 152] width 21 height 21
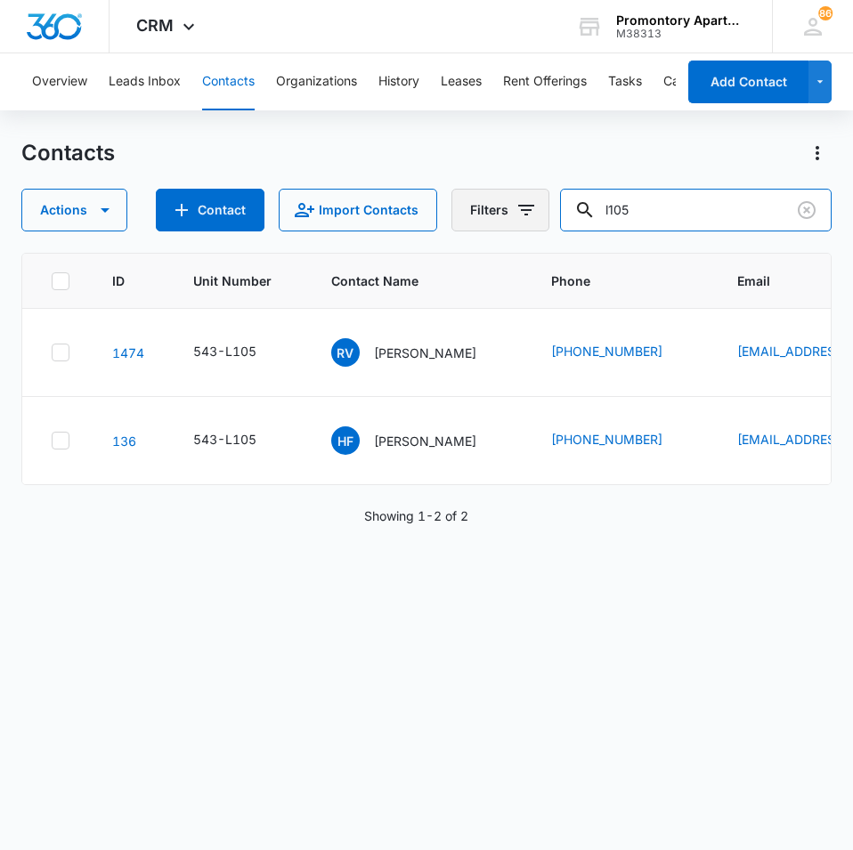
drag, startPoint x: 690, startPoint y: 204, endPoint x: 517, endPoint y: 209, distance: 172.9
click at [517, 209] on div "Actions Contact Import Contacts Filters l105" at bounding box center [426, 210] width 810 height 43
type input "q202"
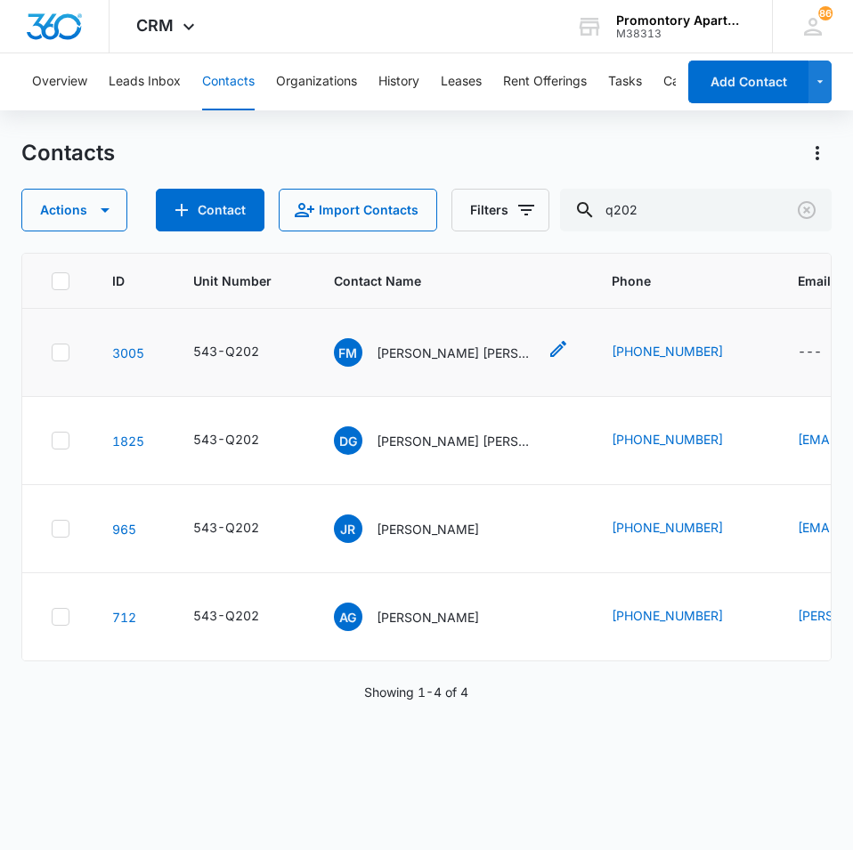
click at [352, 353] on span "FM" at bounding box center [348, 352] width 28 height 28
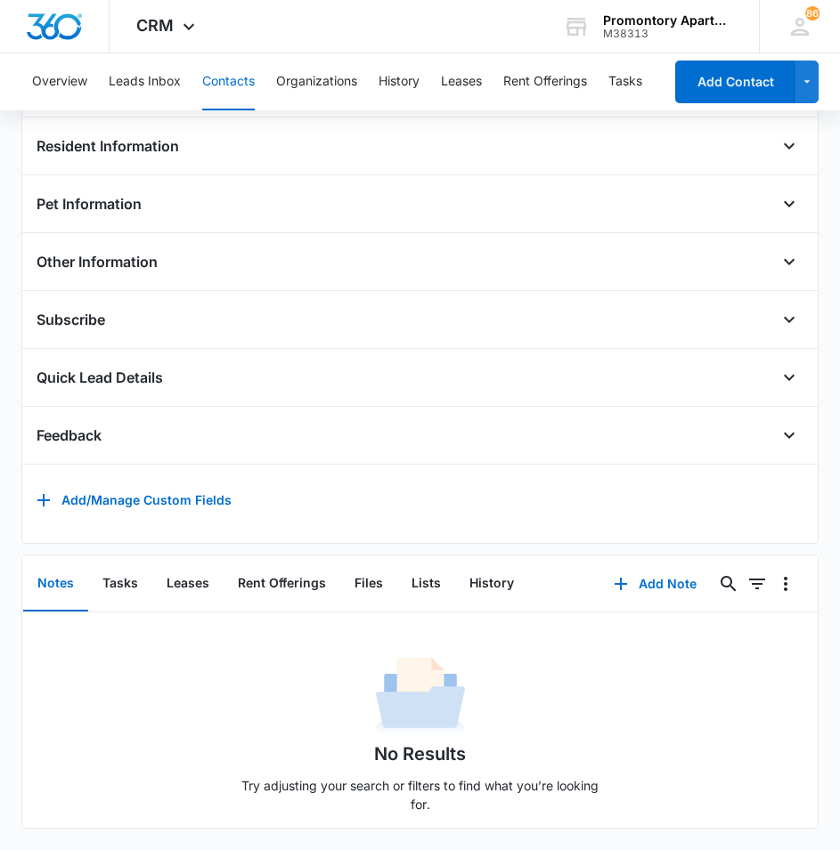
scroll to position [558, 0]
click at [375, 582] on button "Files" at bounding box center [368, 584] width 57 height 55
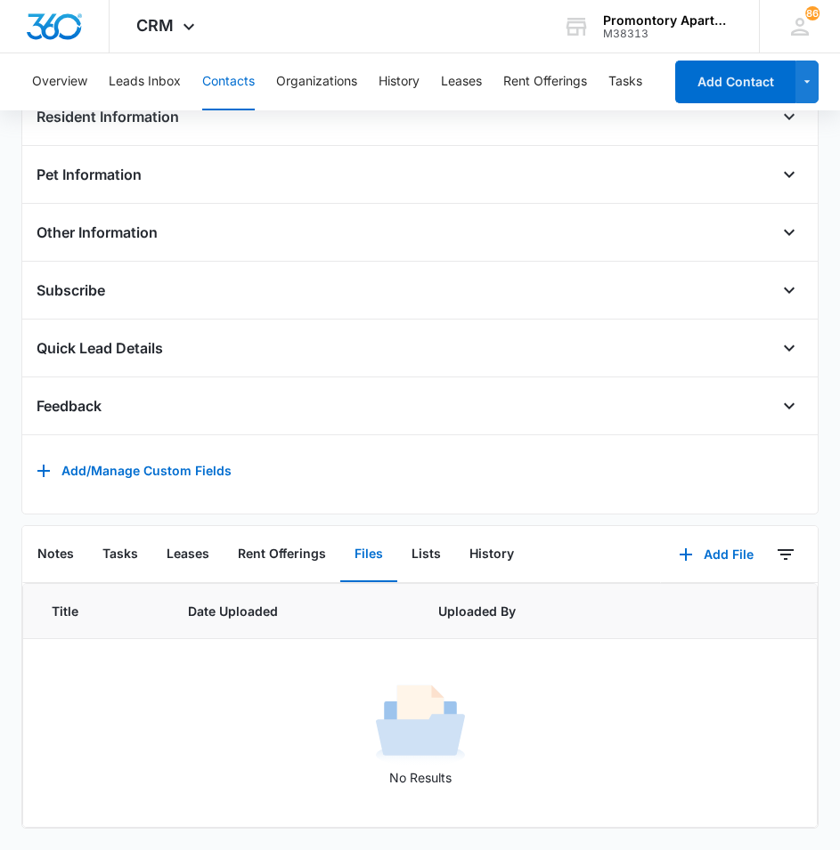
scroll to position [588, 0]
click at [722, 539] on button "Add File" at bounding box center [716, 554] width 110 height 43
click at [694, 606] on div "Upload Files" at bounding box center [691, 612] width 71 height 12
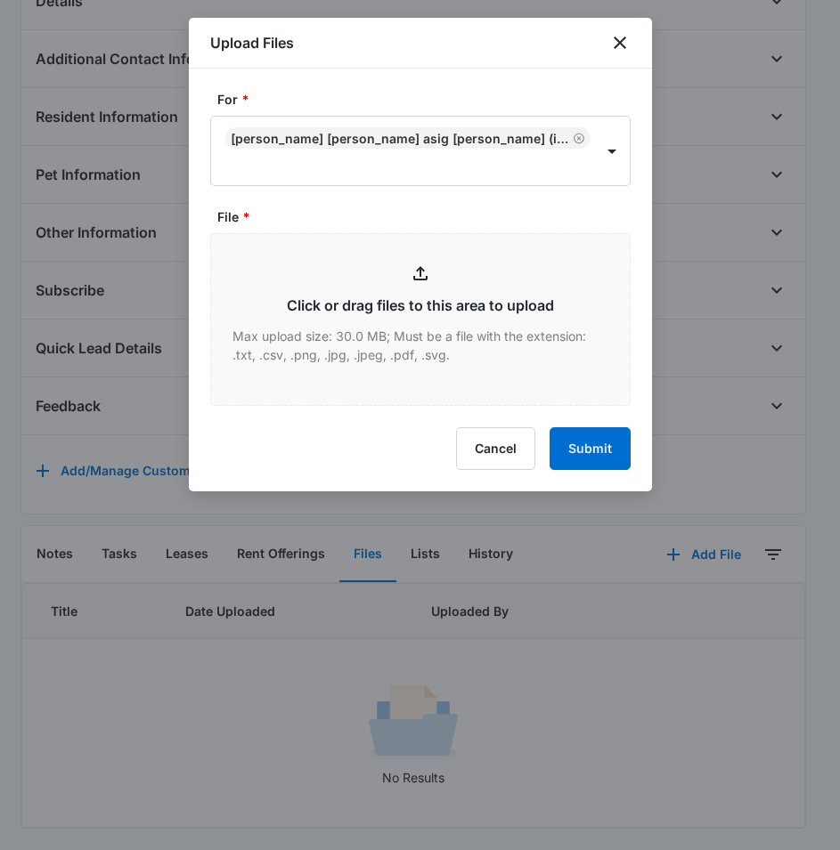
type input "C:\fakepath\Xerox Scan_08132025103517.pdf"
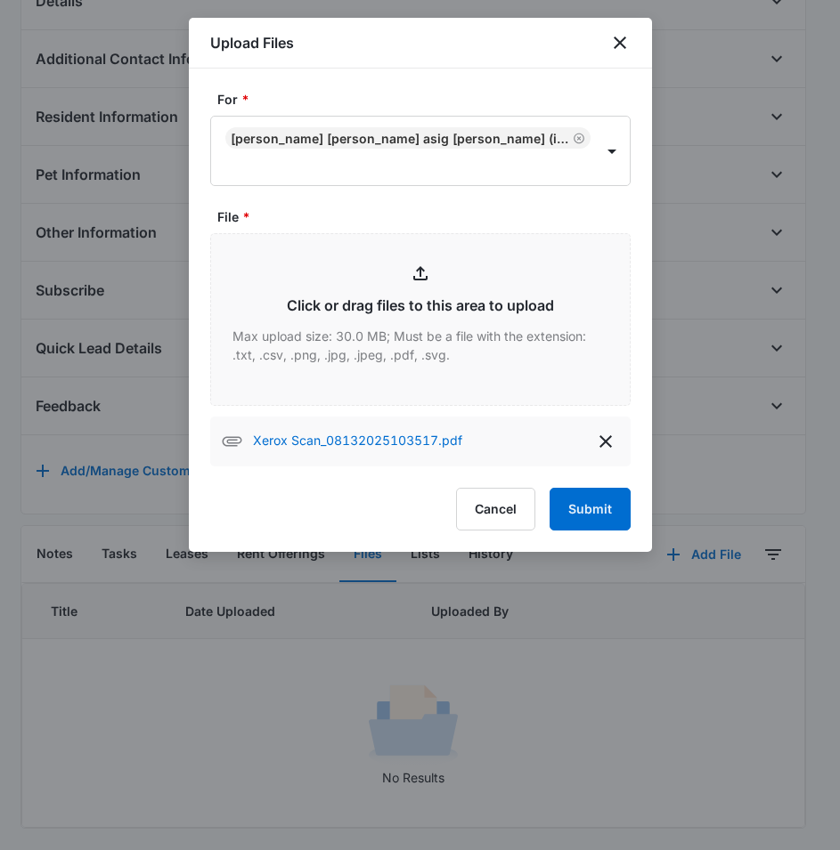
drag, startPoint x: 334, startPoint y: 435, endPoint x: 227, endPoint y: 514, distance: 132.5
click at [227, 514] on div "Cancel Submit" at bounding box center [420, 509] width 420 height 43
click at [583, 520] on button "Submit" at bounding box center [589, 509] width 81 height 43
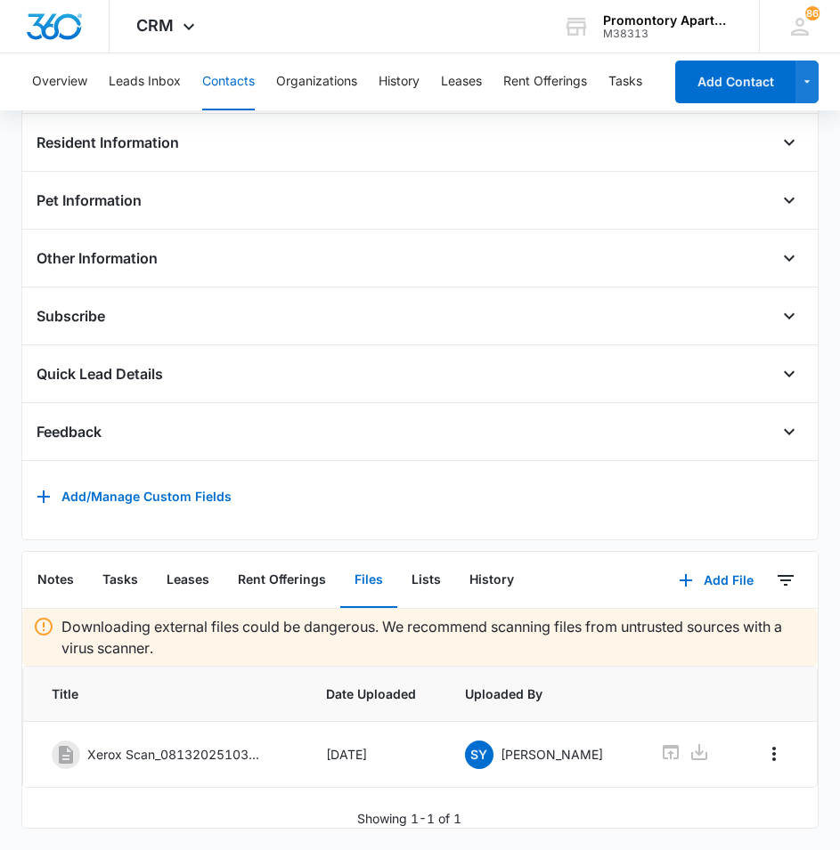
scroll to position [562, 0]
click at [774, 749] on button "Overflow Menu" at bounding box center [774, 754] width 28 height 28
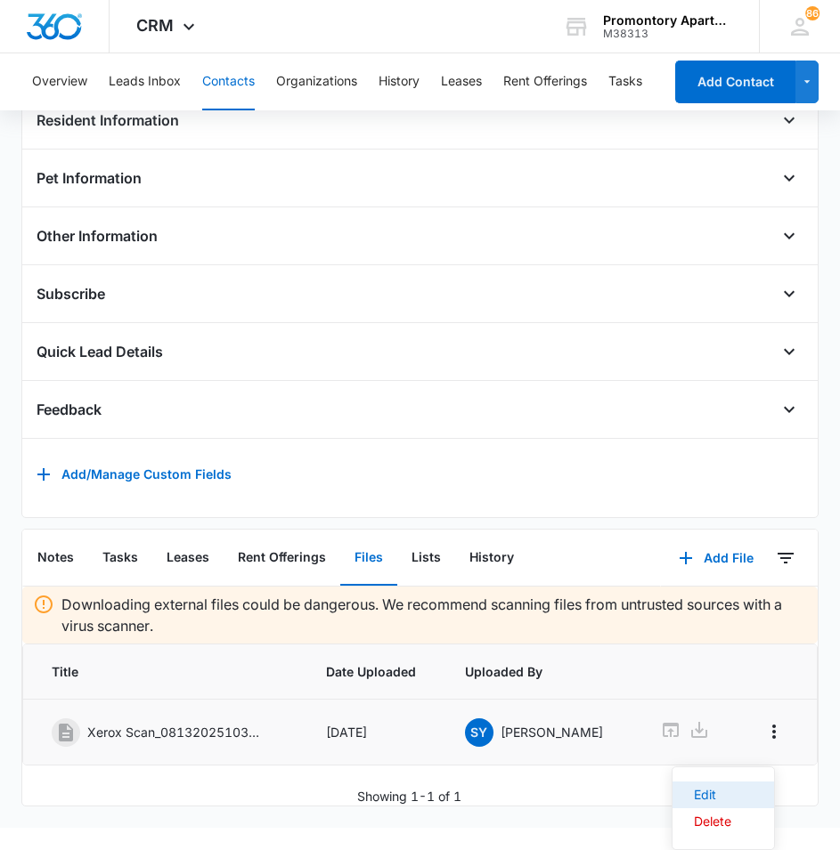
click at [756, 783] on button "Edit" at bounding box center [723, 795] width 102 height 27
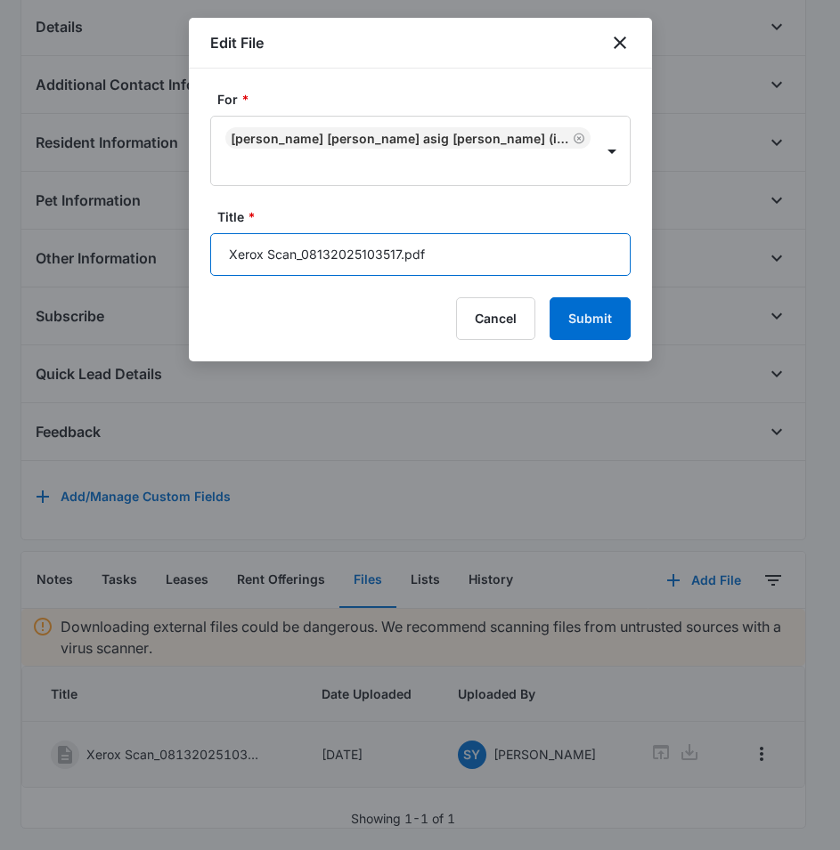
drag, startPoint x: 471, startPoint y: 248, endPoint x: 135, endPoint y: 246, distance: 335.8
click at [135, 246] on body "CRM Apps Reputation Websites Forms CRM Email Social Content Files Brand Setting…" at bounding box center [420, 158] width 840 height 1386
type input "Q202 lease agreement"
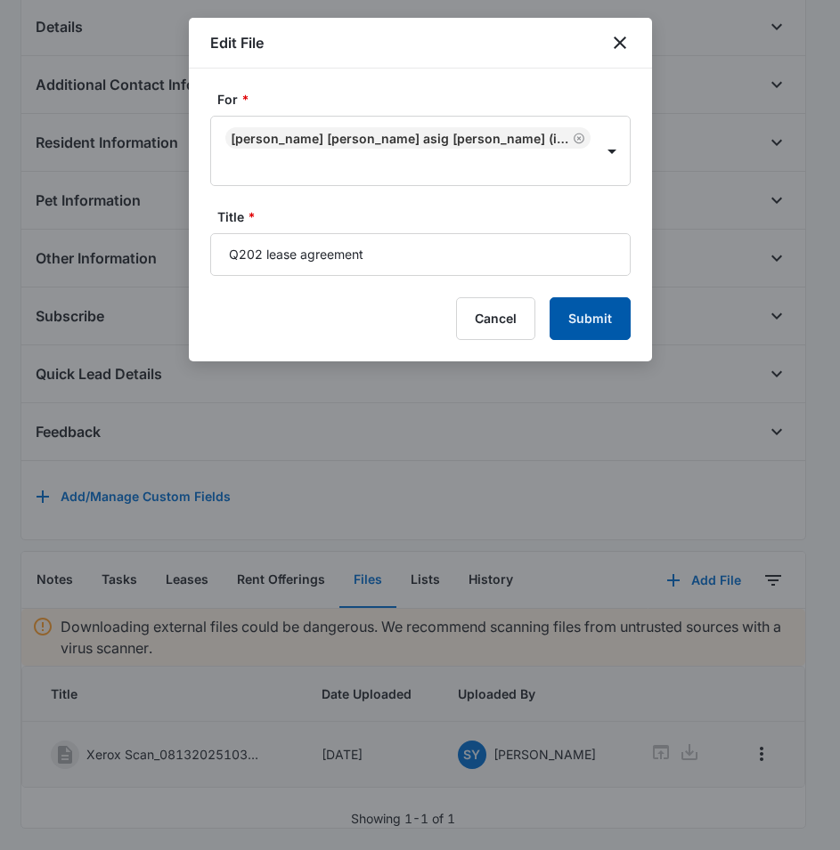
click at [582, 300] on button "Submit" at bounding box center [589, 318] width 81 height 43
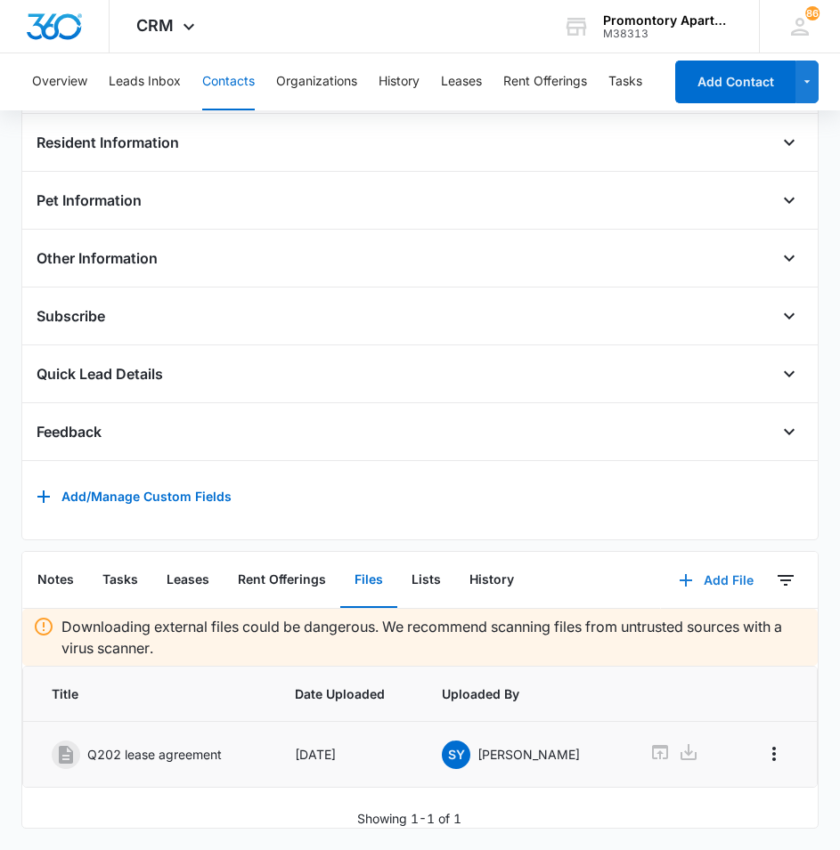
click at [700, 559] on button "Add File" at bounding box center [716, 580] width 110 height 43
click at [656, 631] on div "Upload Files" at bounding box center [691, 637] width 71 height 12
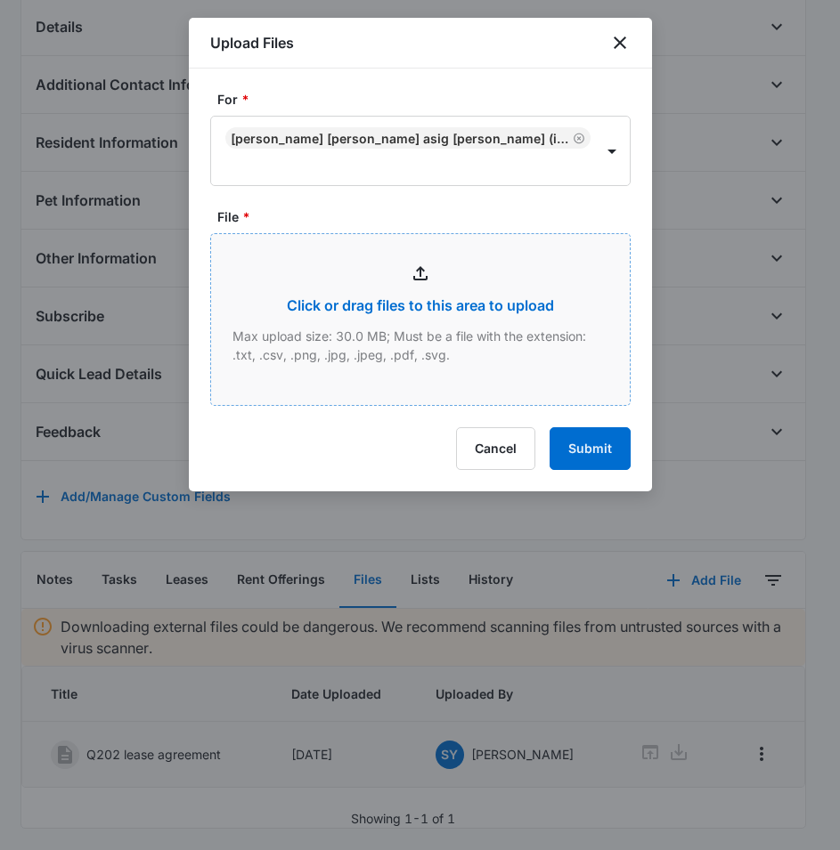
type input "C:\fakepath\Xerox Scan_08132025103540.pdf"
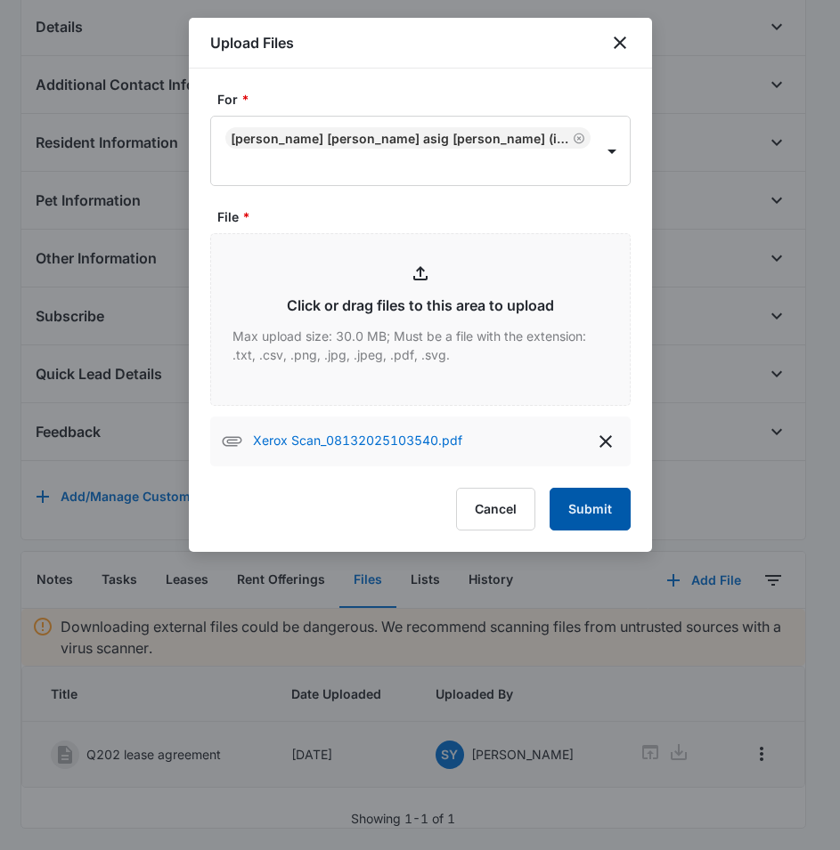
click at [574, 516] on button "Submit" at bounding box center [589, 509] width 81 height 43
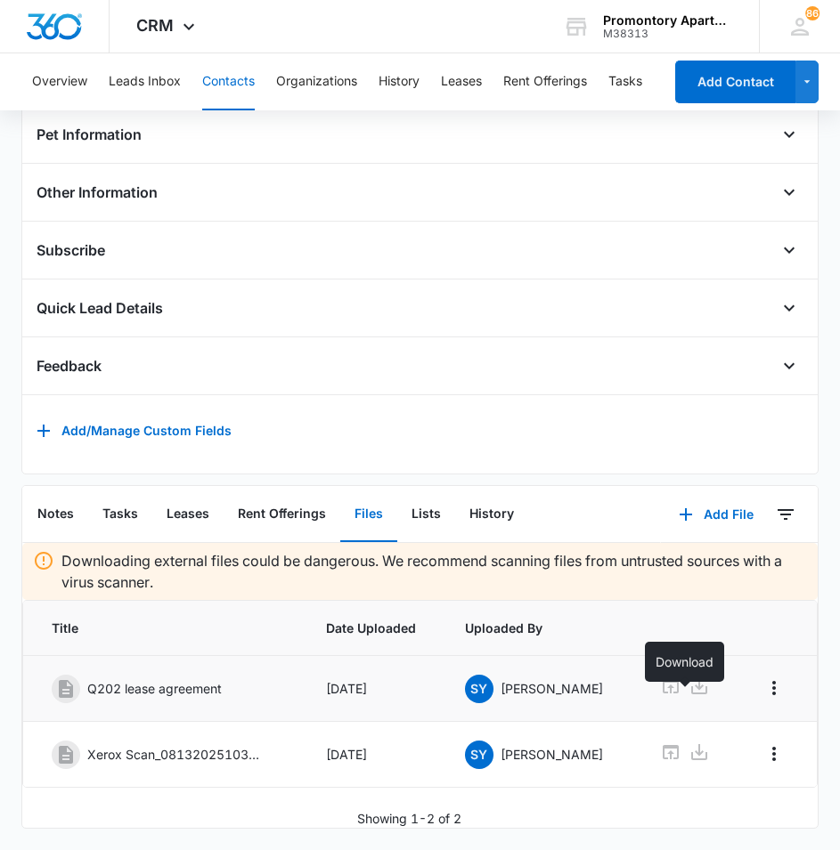
scroll to position [628, 0]
click at [772, 747] on icon "Overflow Menu" at bounding box center [774, 754] width 4 height 14
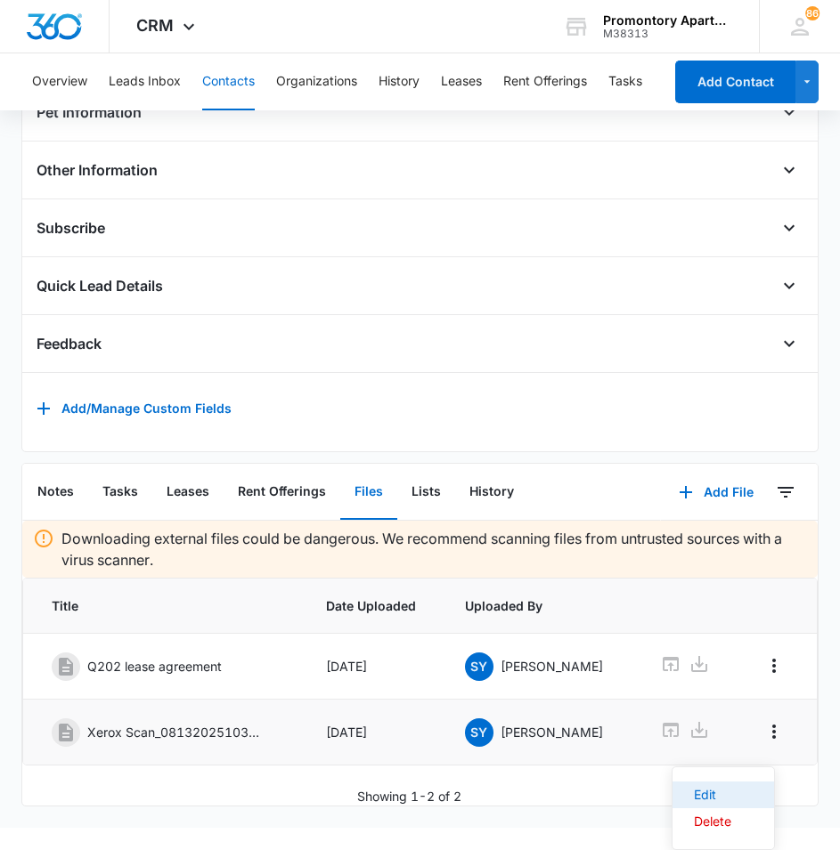
click at [749, 785] on button "Edit" at bounding box center [723, 795] width 102 height 27
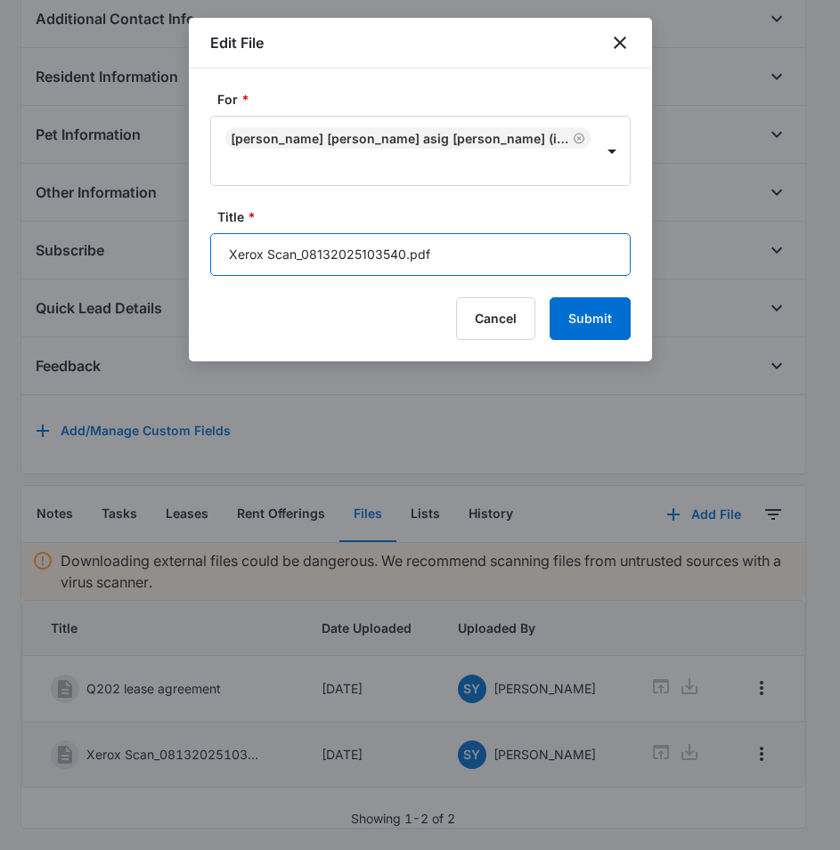
drag, startPoint x: 489, startPoint y: 269, endPoint x: 198, endPoint y: 266, distance: 291.2
click at [198, 266] on div "For * [PERSON_NAME] [PERSON_NAME] Asig [PERSON_NAME] (ID:3005; 7207878183) Titl…" at bounding box center [420, 215] width 463 height 293
type input "Q202 addenedums"
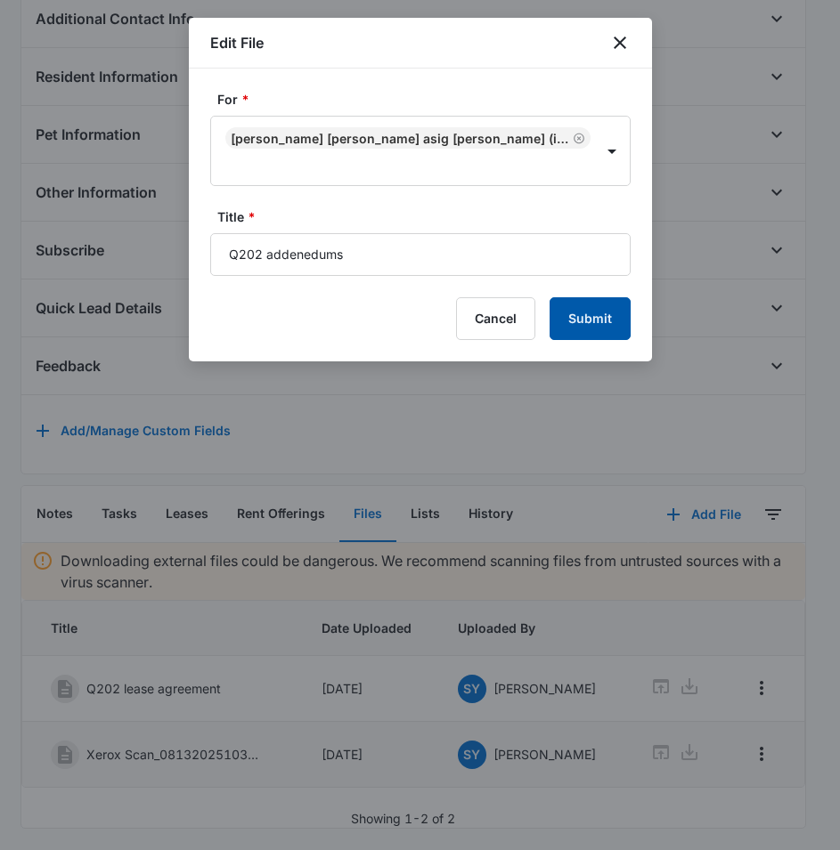
click at [588, 321] on button "Submit" at bounding box center [589, 318] width 81 height 43
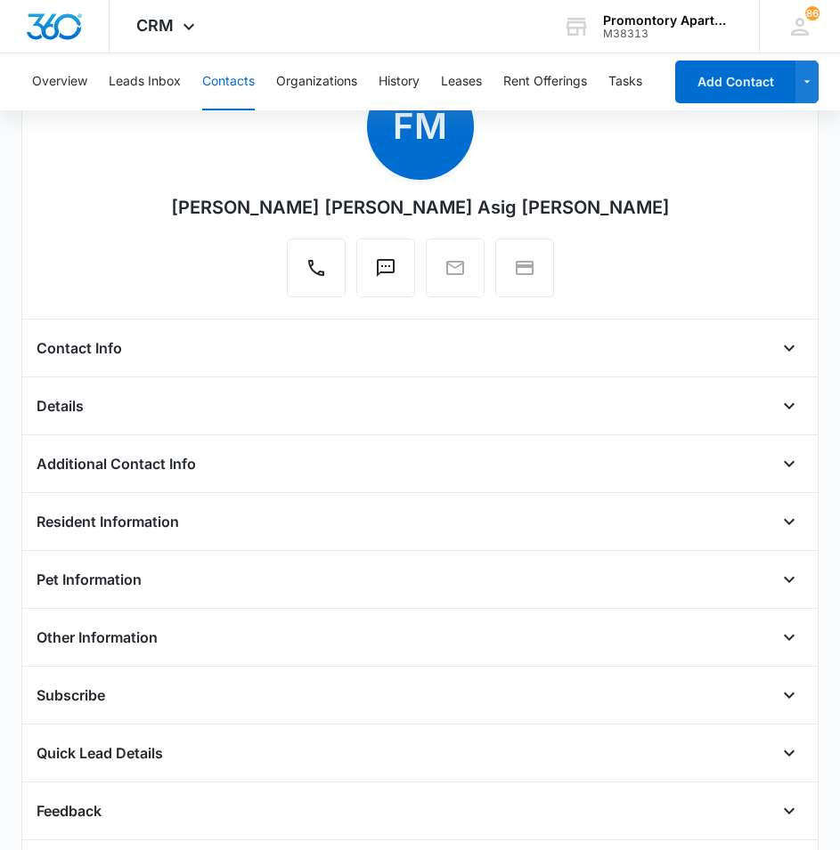
scroll to position [0, 0]
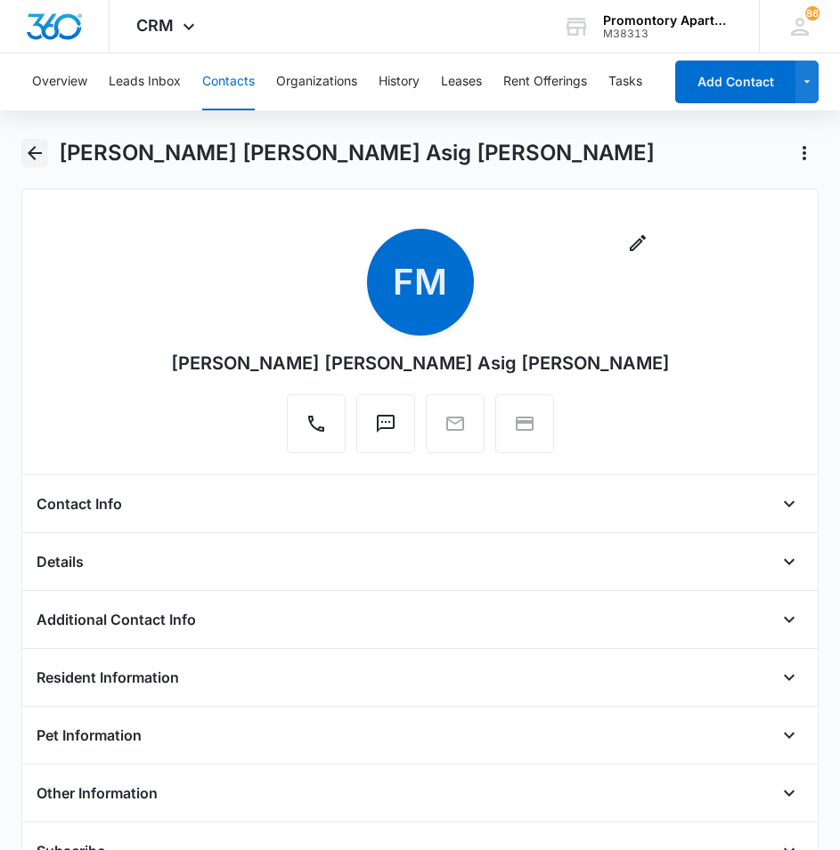
click at [23, 153] on button "Back" at bounding box center [35, 153] width 28 height 28
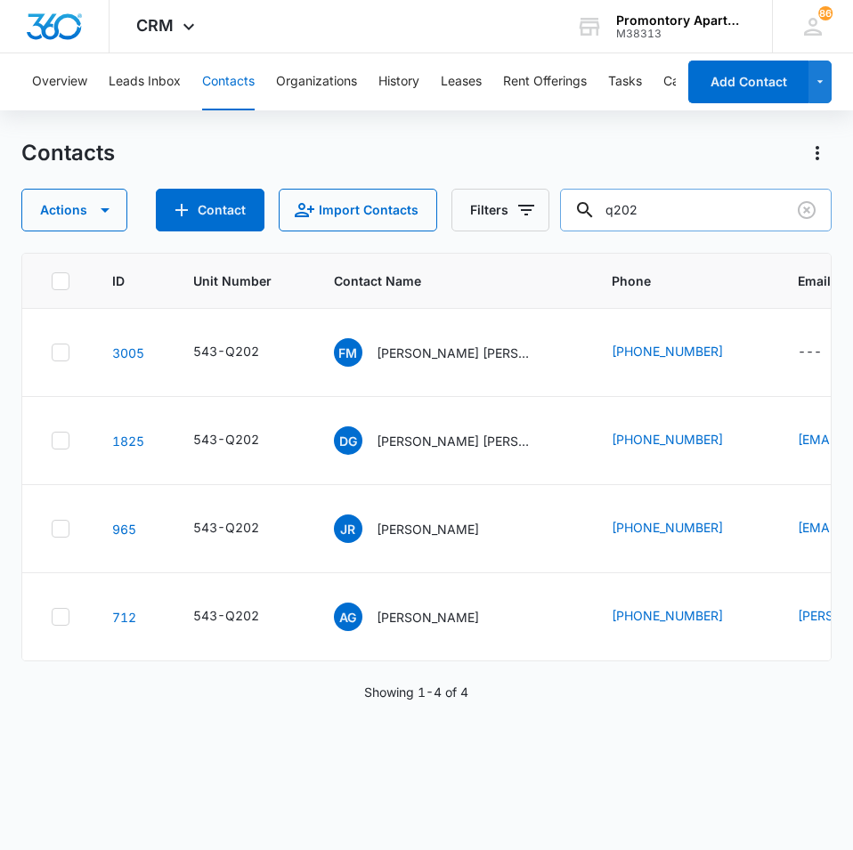
drag, startPoint x: 735, startPoint y: 213, endPoint x: 594, endPoint y: 212, distance: 140.7
click at [597, 212] on div "q202" at bounding box center [696, 210] width 272 height 43
type input "l308"
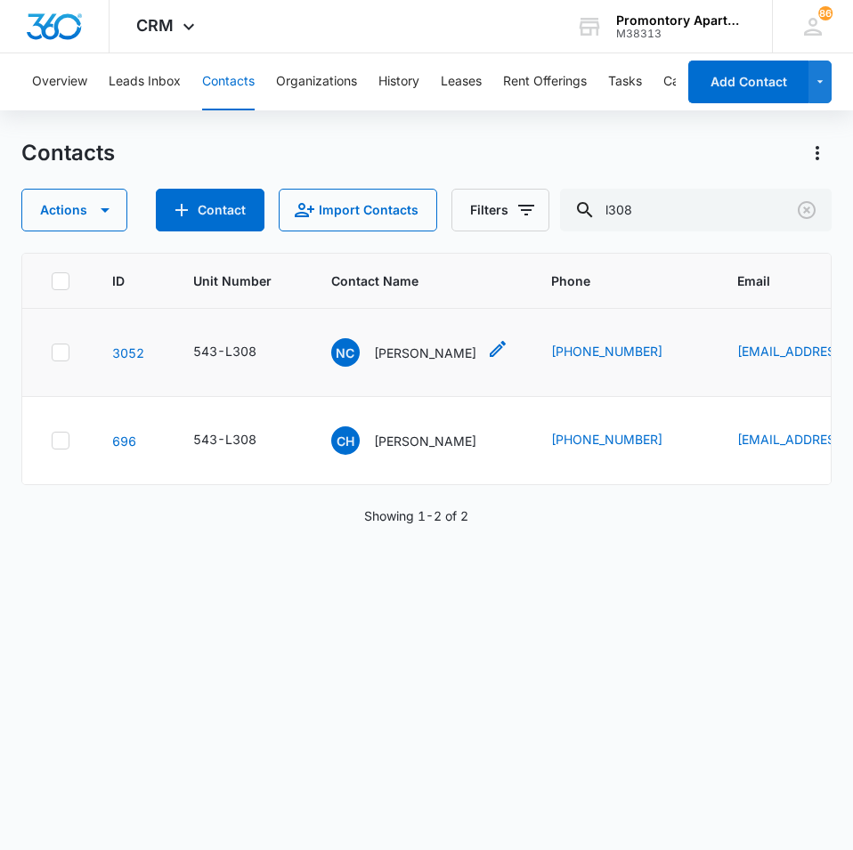
click at [359, 356] on span "NC" at bounding box center [345, 352] width 28 height 28
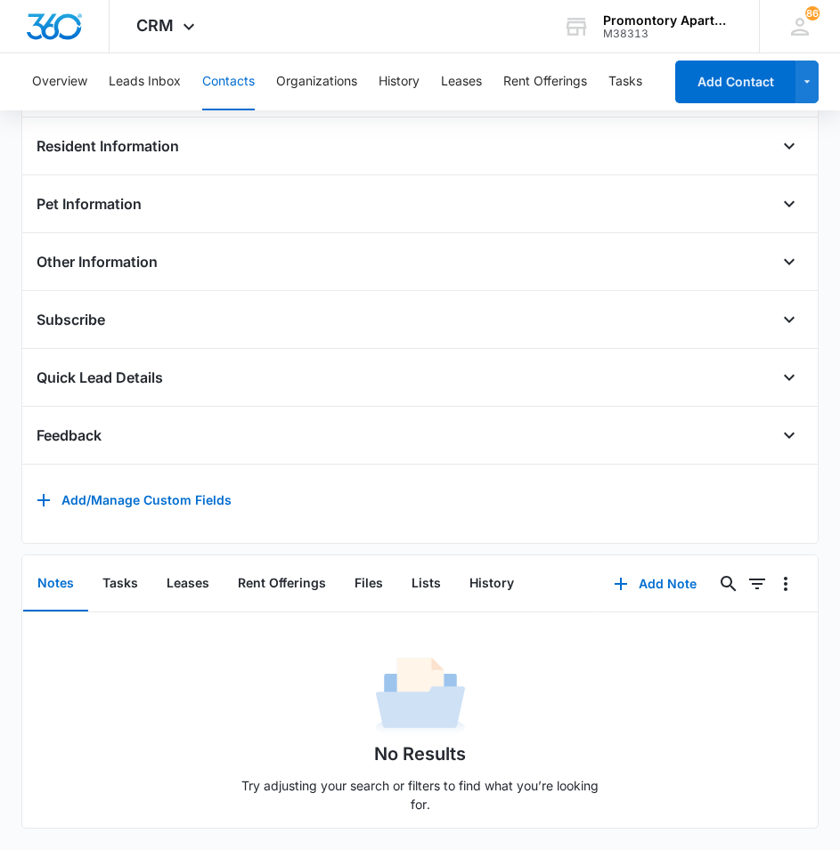
scroll to position [558, 0]
click at [370, 566] on button "Files" at bounding box center [368, 584] width 57 height 55
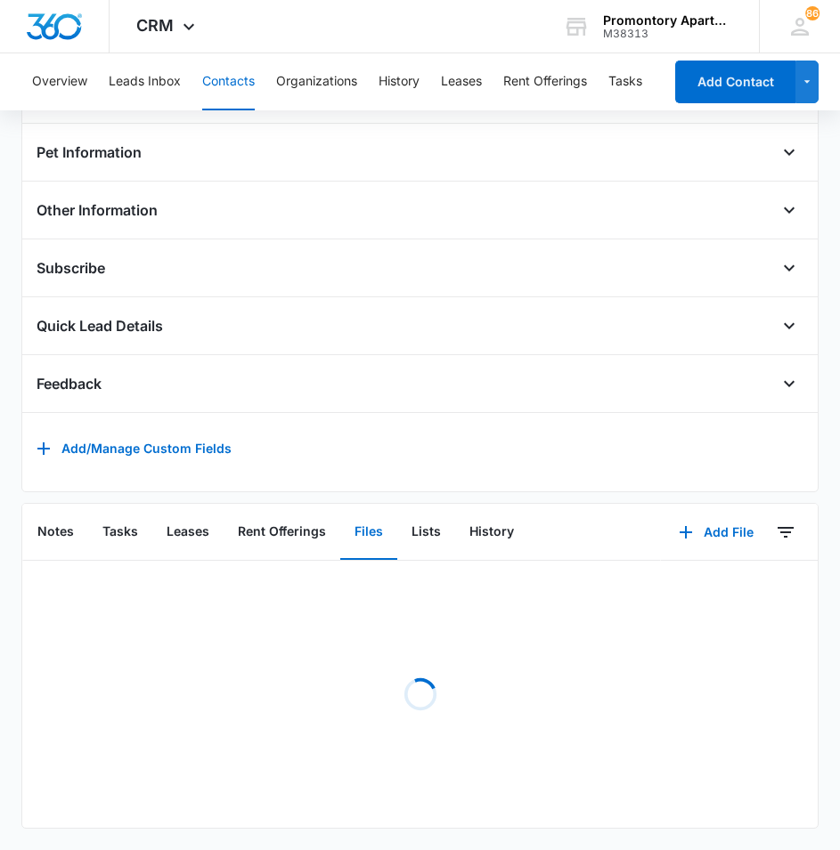
scroll to position [588, 0]
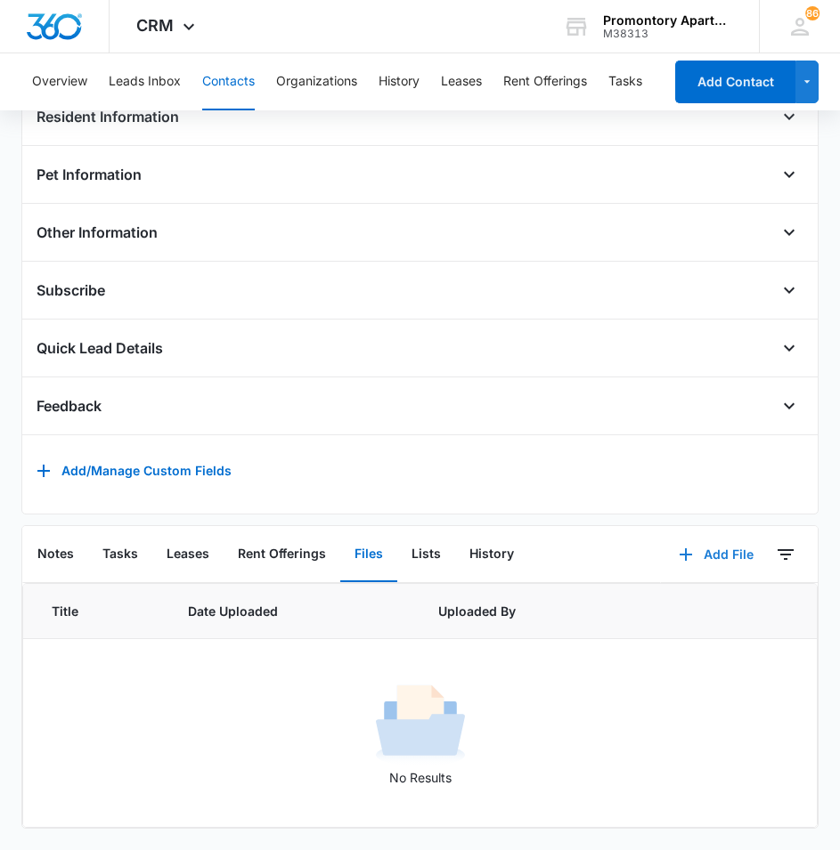
click at [685, 547] on button "Add File" at bounding box center [716, 554] width 110 height 43
click at [656, 606] on div "Upload Files" at bounding box center [691, 612] width 71 height 12
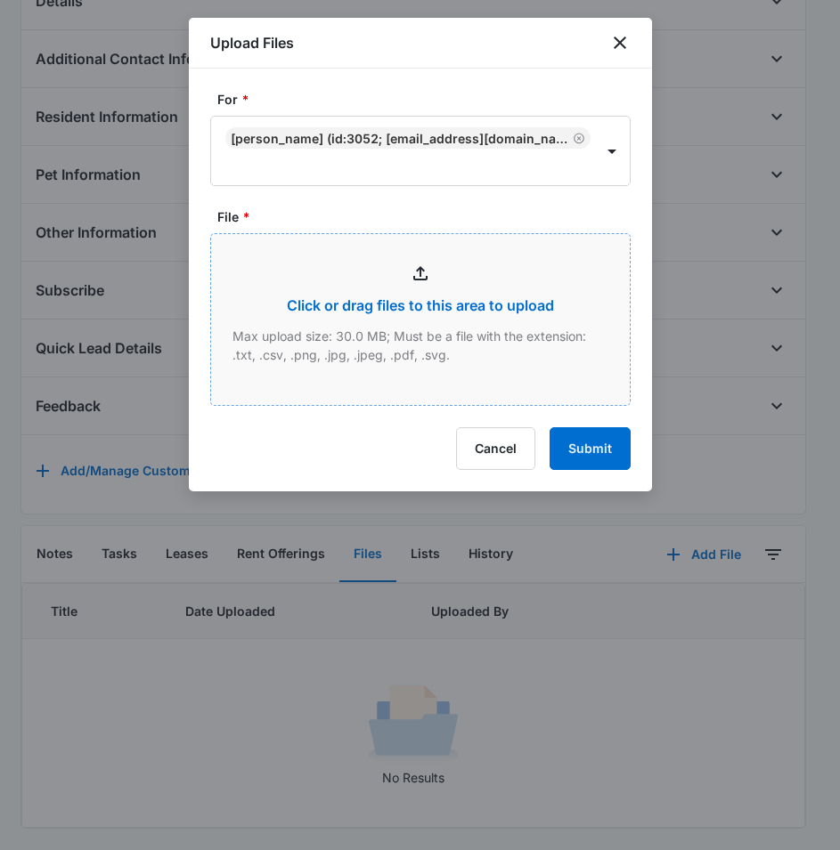
type input "C:\fakepath\Xerox Scan_08132025103636.pdf"
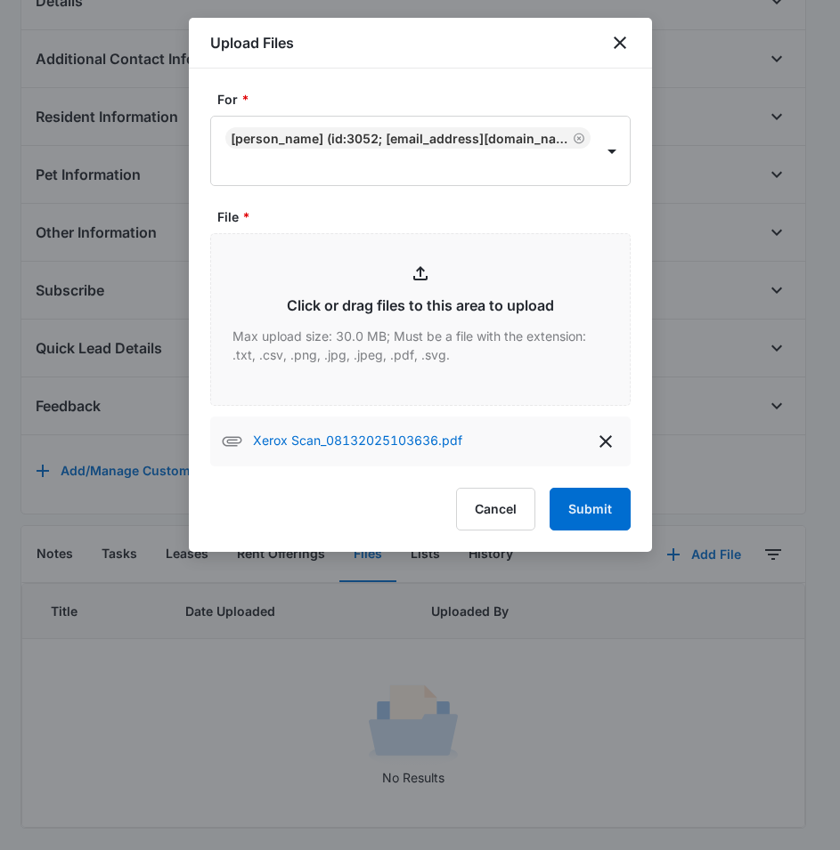
drag, startPoint x: 477, startPoint y: 435, endPoint x: 387, endPoint y: 492, distance: 107.2
click at [388, 494] on div "Cancel Submit" at bounding box center [420, 509] width 420 height 43
click at [611, 515] on button "Submit" at bounding box center [589, 509] width 81 height 43
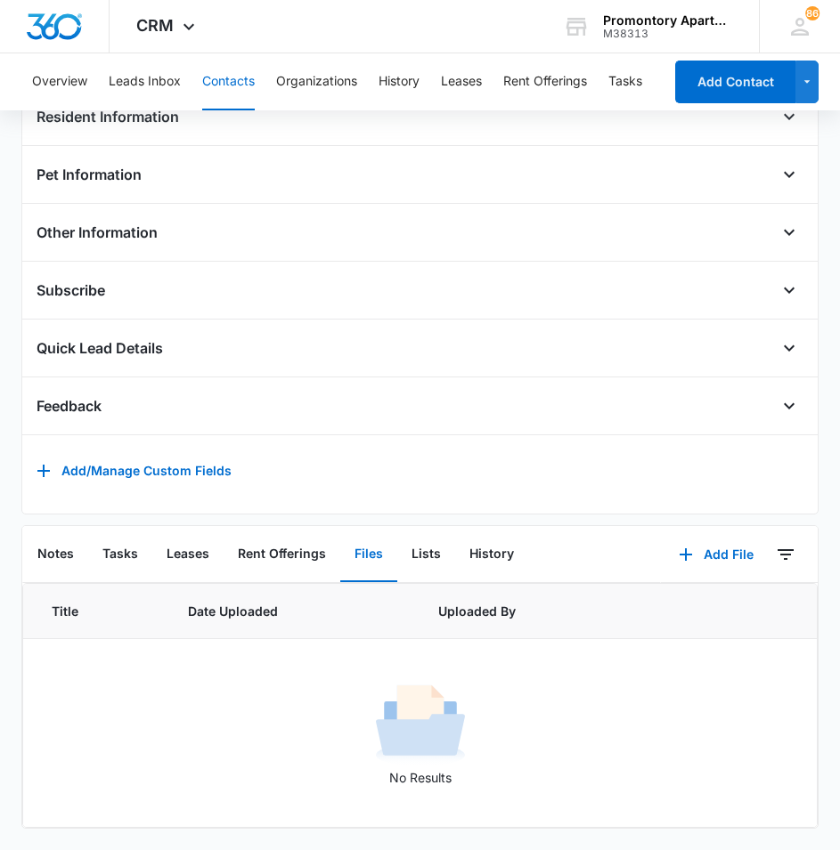
scroll to position [562, 0]
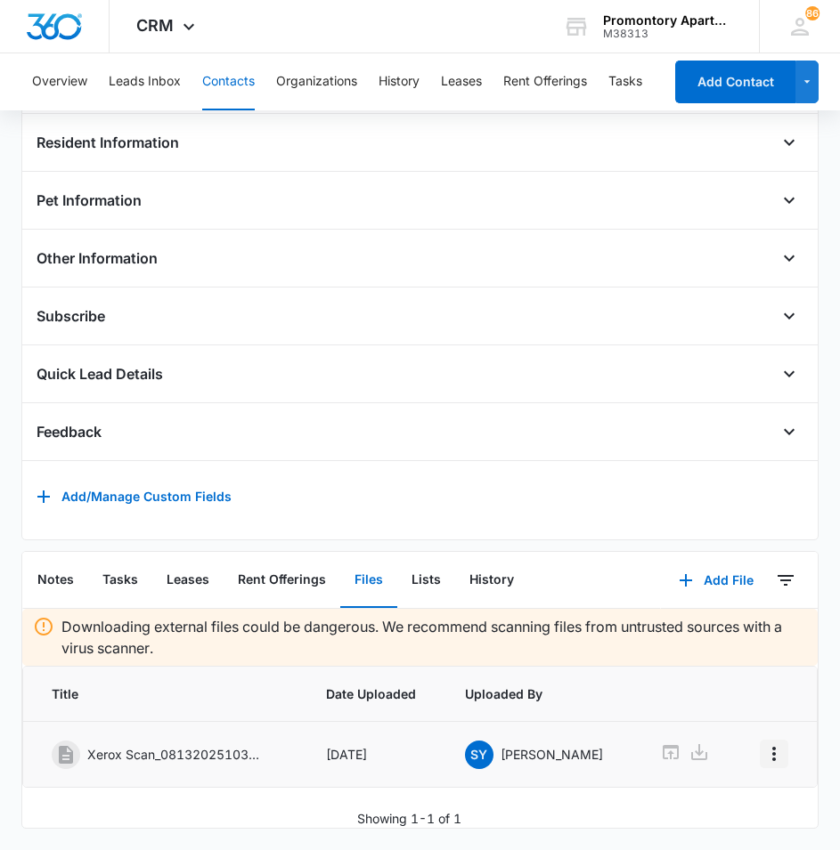
click at [767, 745] on icon "Overflow Menu" at bounding box center [773, 754] width 21 height 21
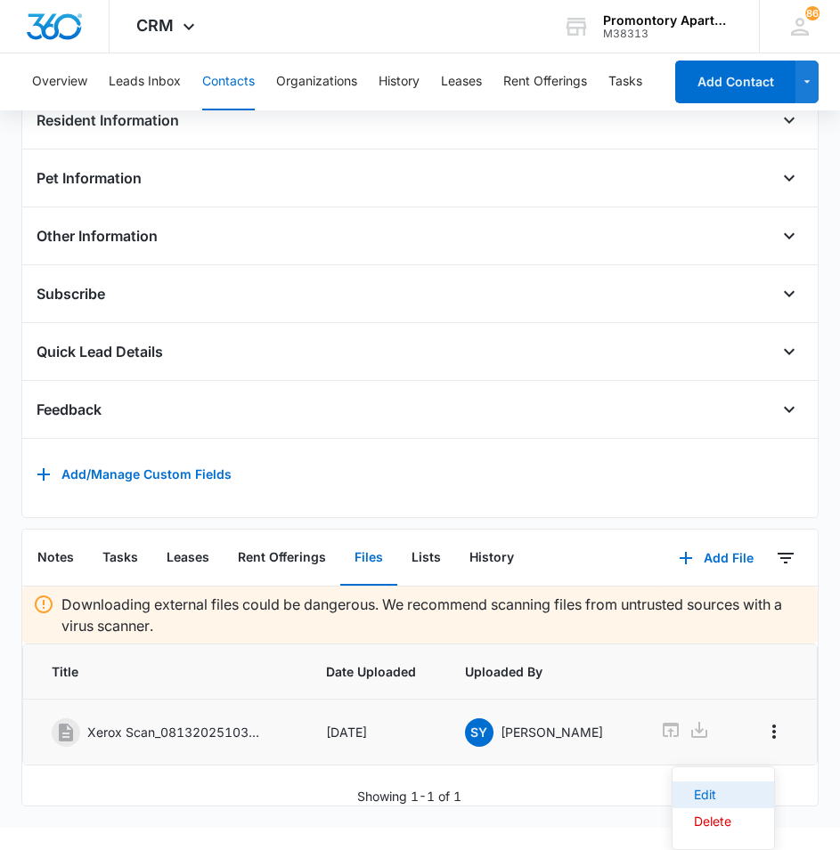
click at [729, 793] on div "Edit" at bounding box center [712, 795] width 37 height 12
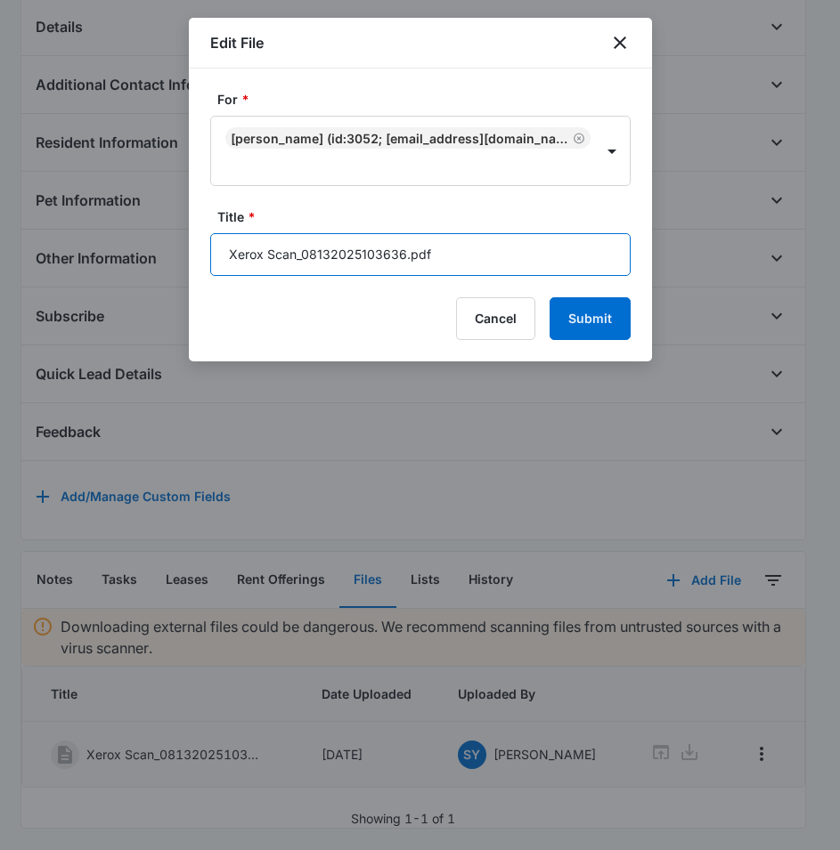
drag, startPoint x: 439, startPoint y: 273, endPoint x: 226, endPoint y: 242, distance: 215.0
click at [226, 242] on input "Xerox Scan_08132025103636.pdf" at bounding box center [420, 254] width 420 height 43
type input "l308 lease"
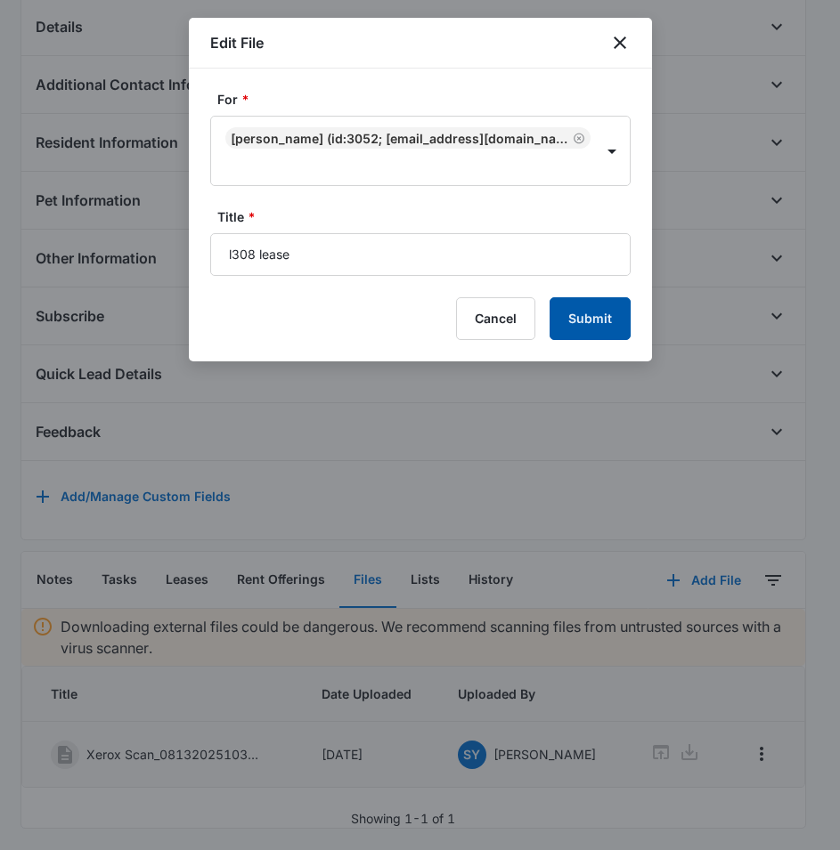
click at [559, 318] on button "Submit" at bounding box center [589, 318] width 81 height 43
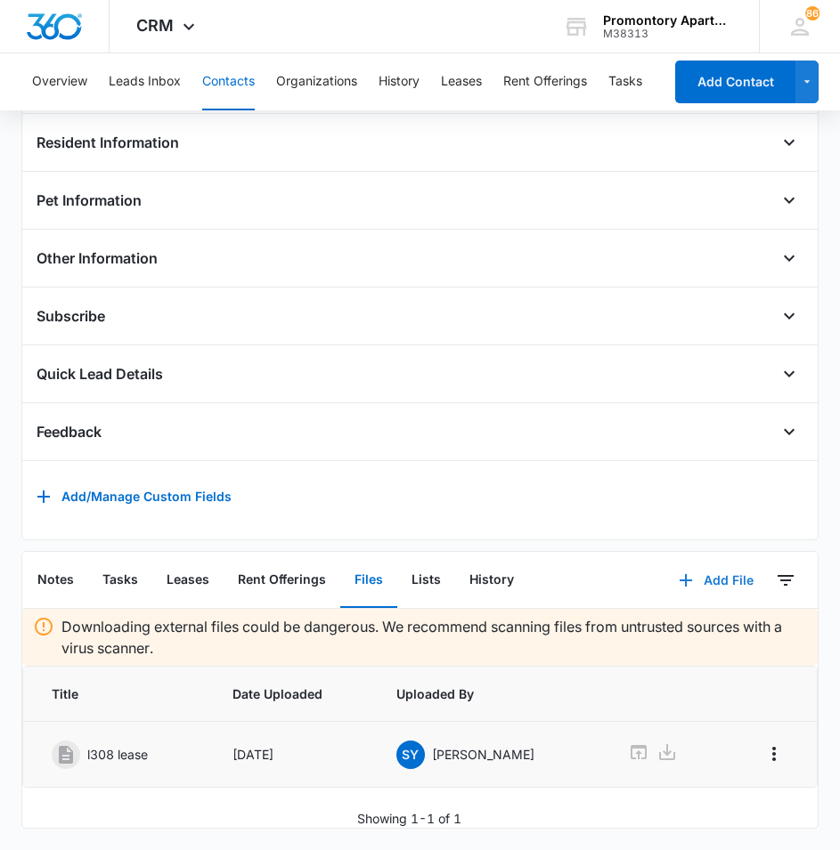
click at [691, 566] on button "Add File" at bounding box center [716, 580] width 110 height 43
click at [671, 631] on div "Upload Files" at bounding box center [691, 637] width 71 height 12
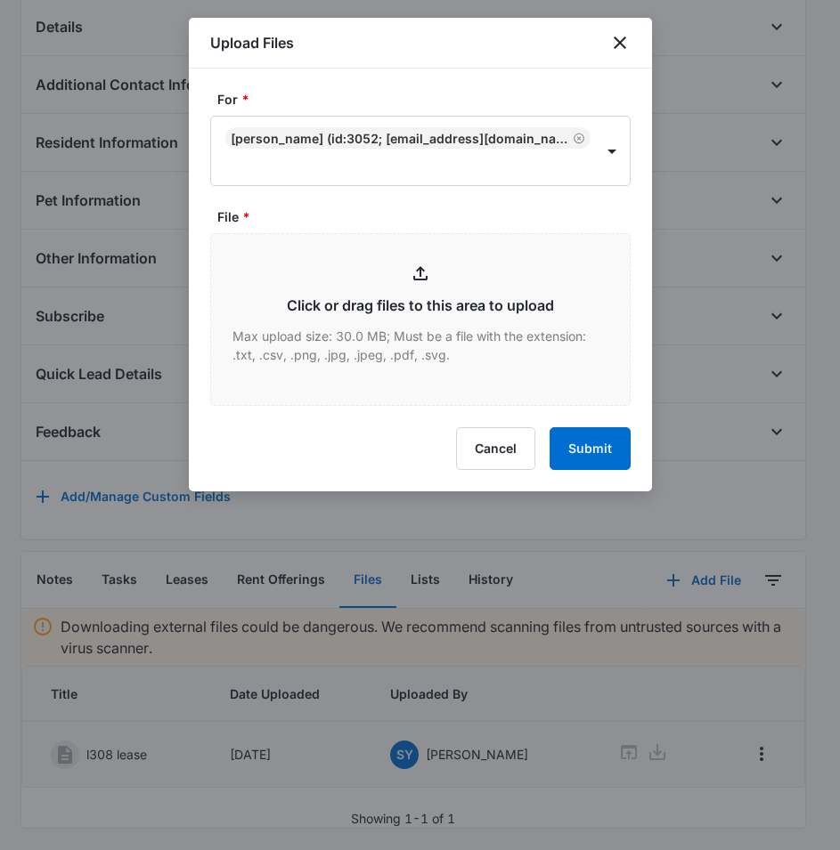
type input "C:\fakepath\Xerox Scan_08132025103659.pdf"
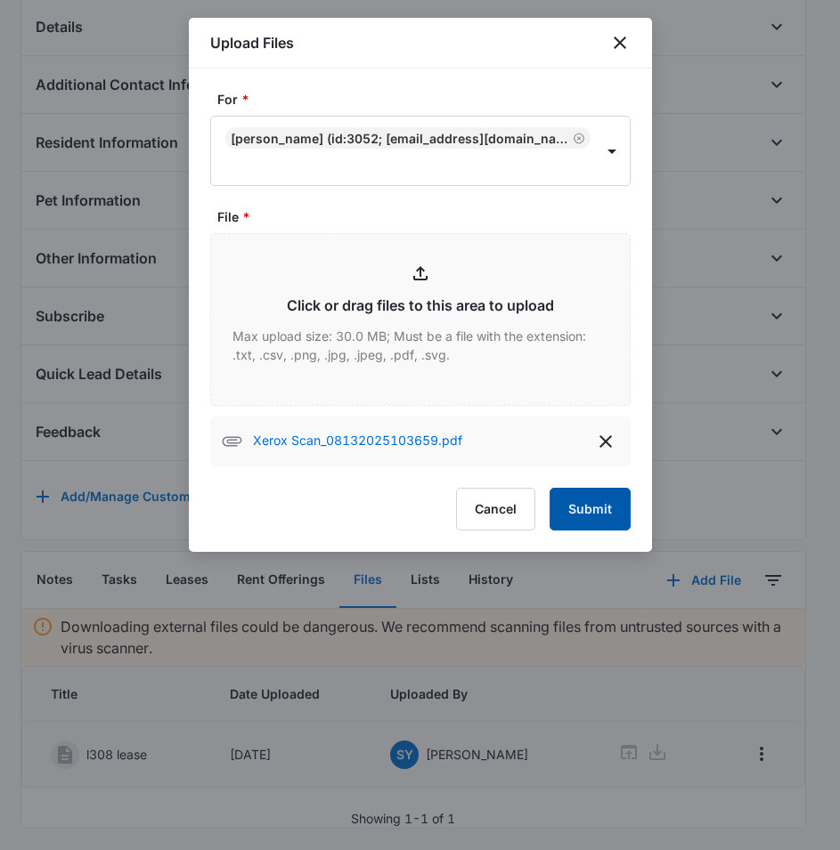
click at [606, 515] on button "Submit" at bounding box center [589, 509] width 81 height 43
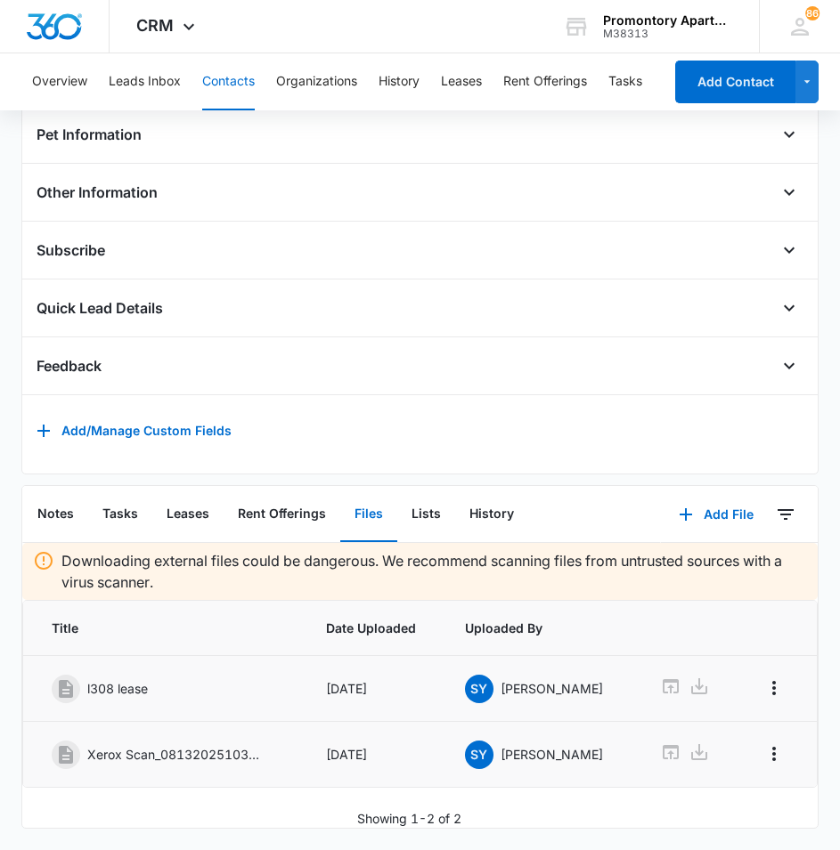
scroll to position [628, 0]
click at [763, 745] on icon "Overflow Menu" at bounding box center [773, 754] width 21 height 21
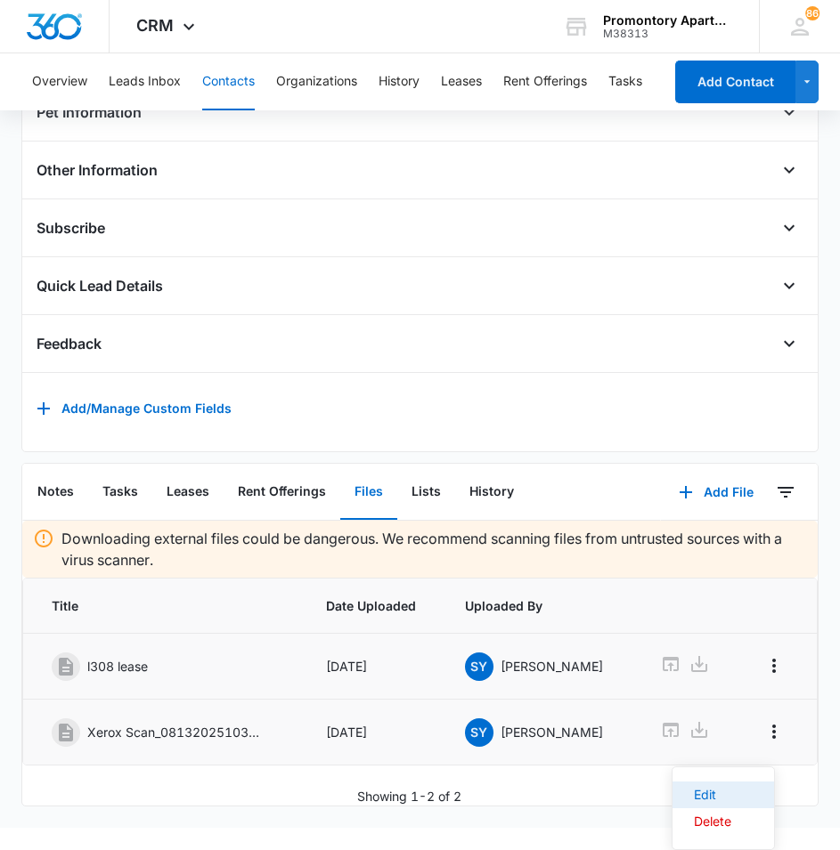
click at [745, 787] on button "Edit" at bounding box center [723, 795] width 102 height 27
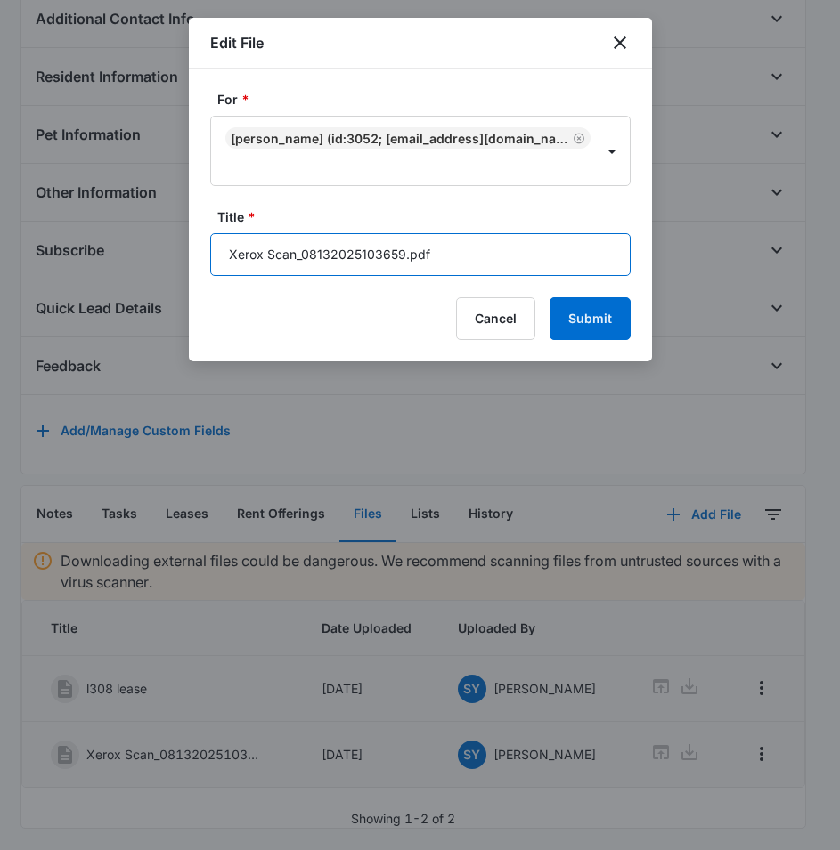
drag, startPoint x: 451, startPoint y: 261, endPoint x: 66, endPoint y: 247, distance: 385.0
click at [66, 247] on body "CRM Apps Reputation Websites Forms CRM Email Social Content Files Brand Setting…" at bounding box center [420, 125] width 840 height 1452
type input "L308 addendums"
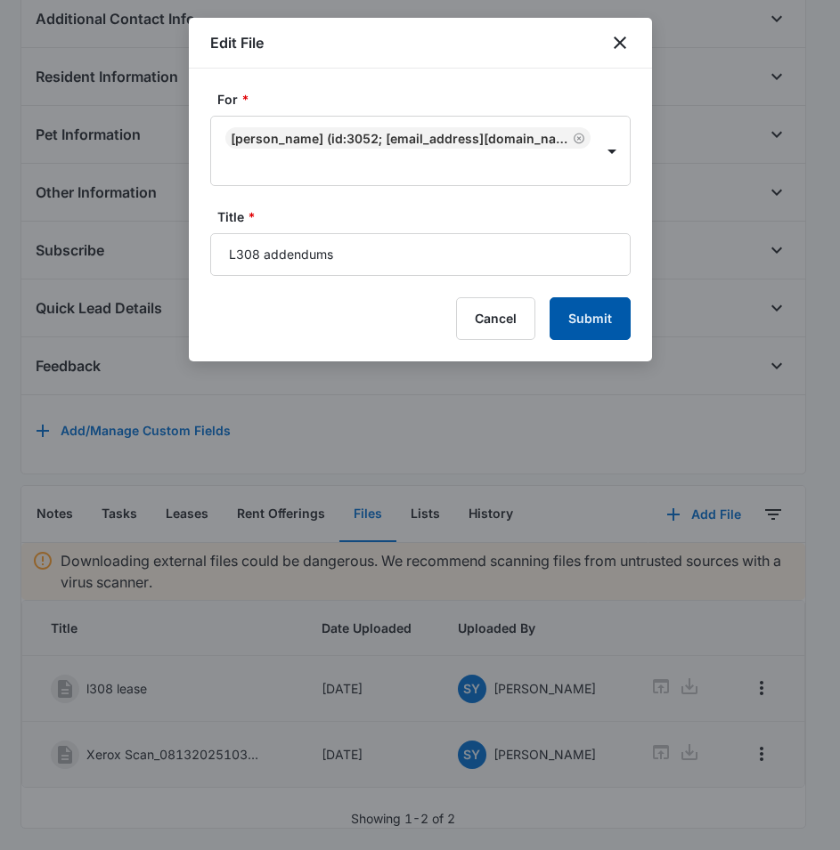
click at [623, 317] on button "Submit" at bounding box center [589, 318] width 81 height 43
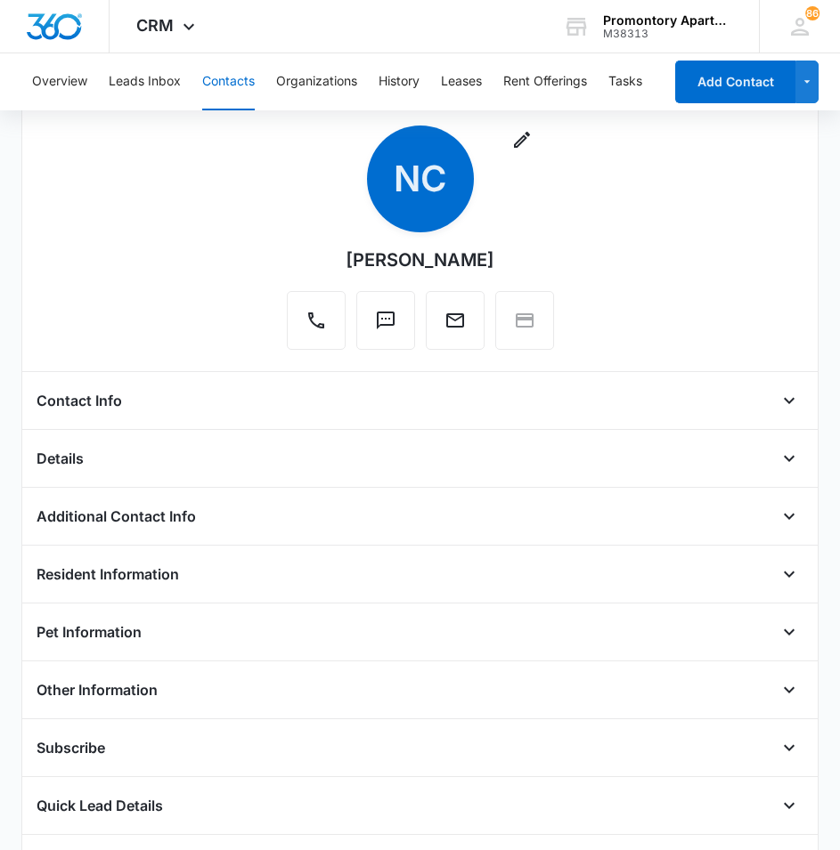
scroll to position [0, 0]
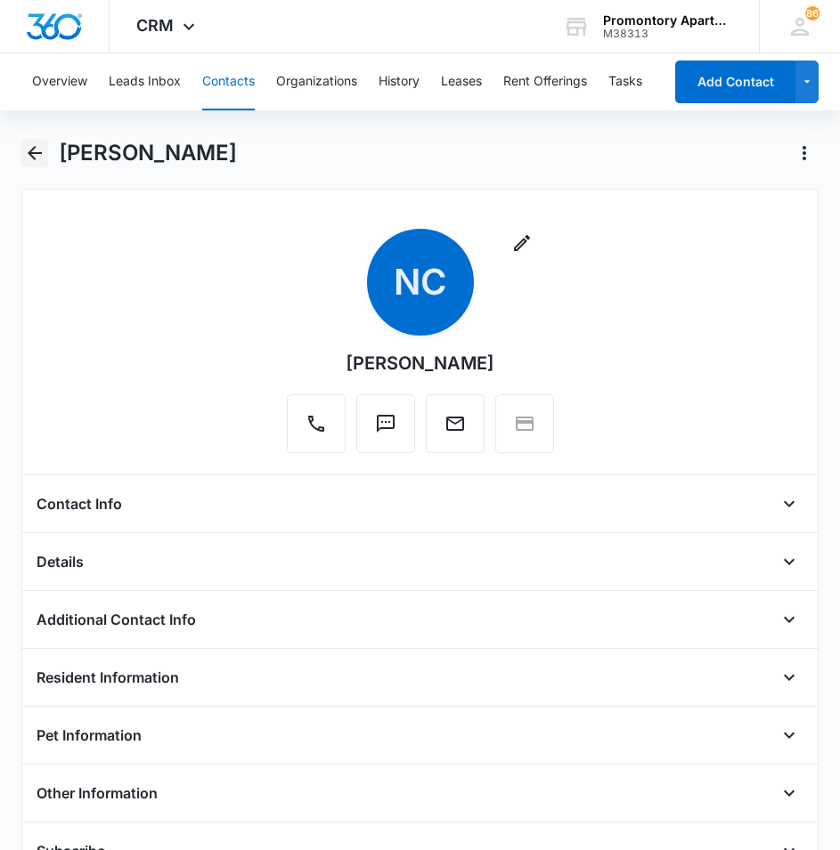
click at [39, 156] on icon "Back" at bounding box center [34, 152] width 21 height 21
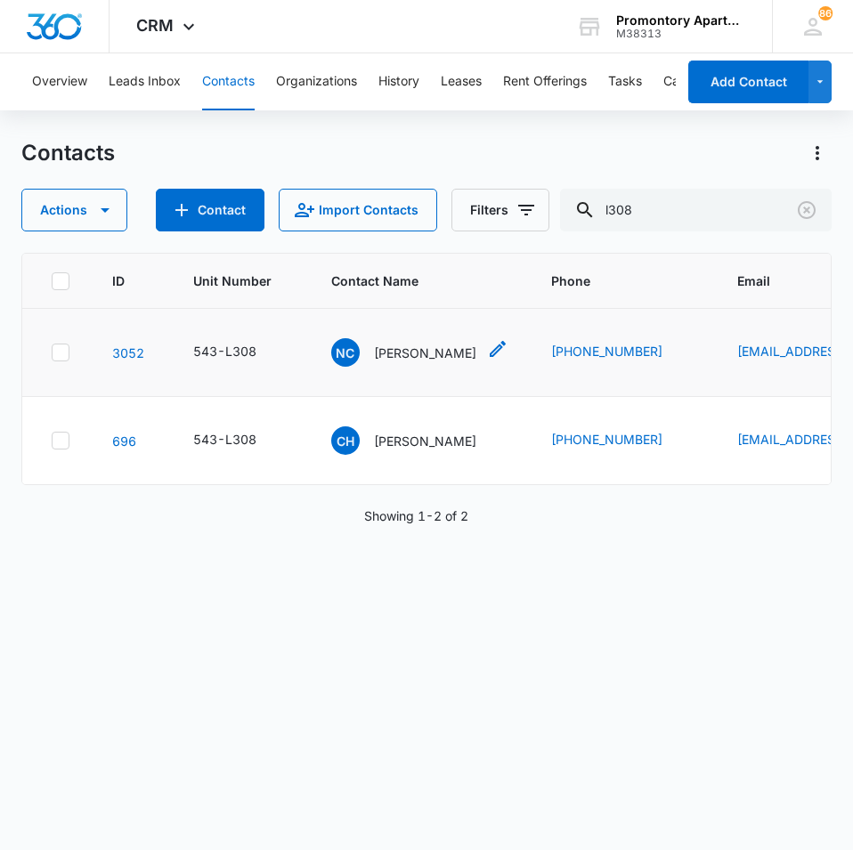
click at [339, 346] on span "NC" at bounding box center [345, 352] width 28 height 28
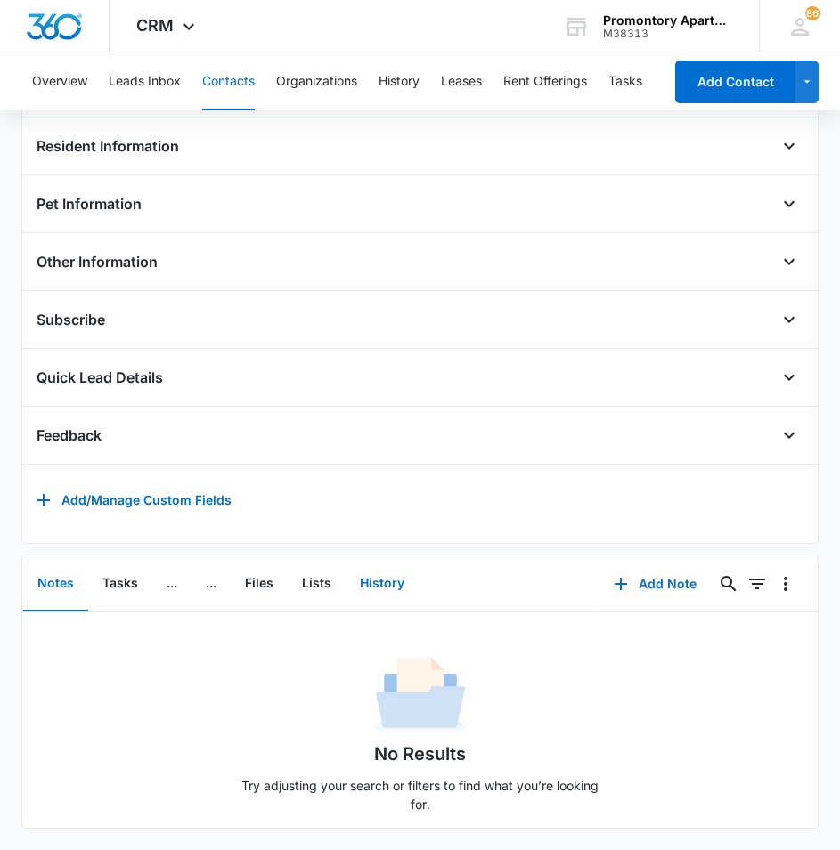
scroll to position [558, 0]
click at [264, 571] on button "Files" at bounding box center [259, 584] width 57 height 55
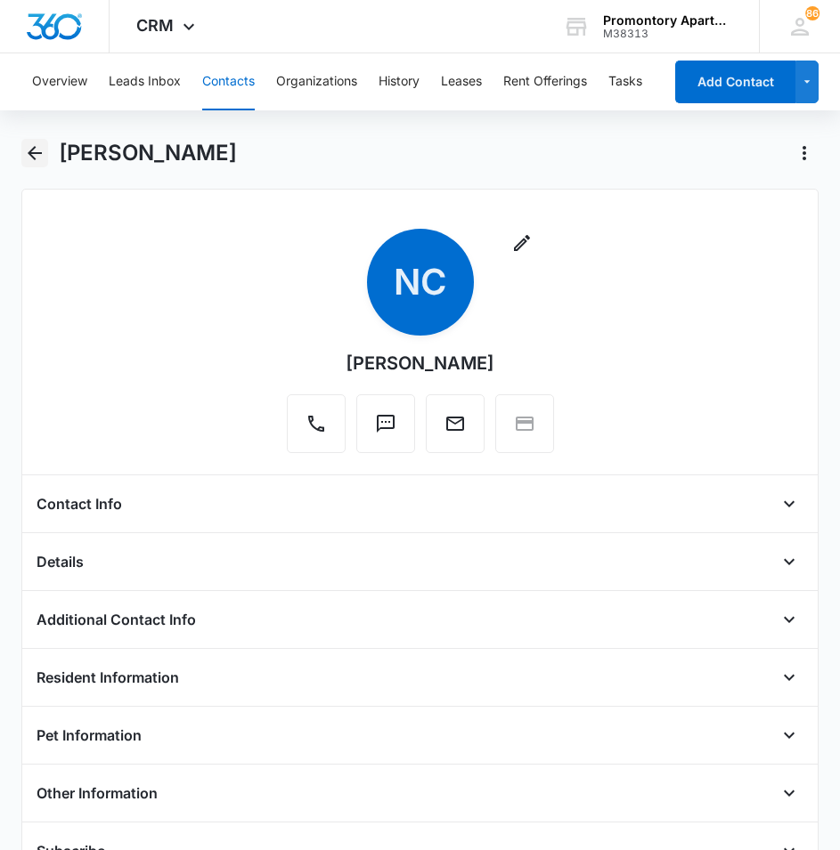
click at [32, 158] on icon "Back" at bounding box center [34, 152] width 21 height 21
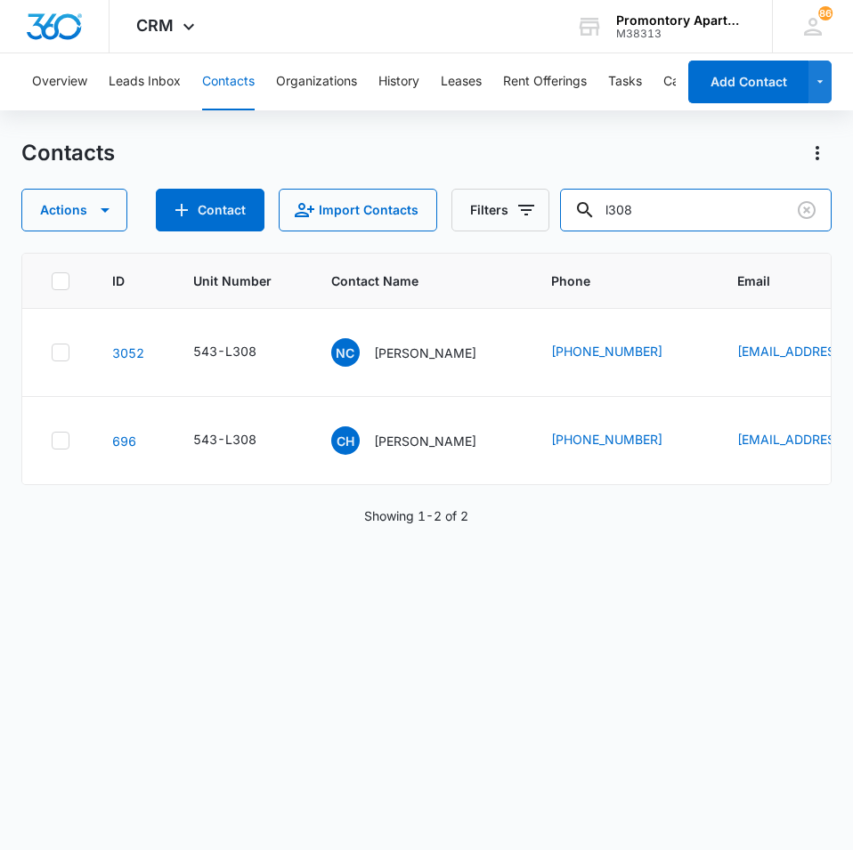
drag, startPoint x: 663, startPoint y: 210, endPoint x: 567, endPoint y: 205, distance: 96.3
click at [567, 205] on div "Actions Contact Import Contacts Filters l308" at bounding box center [426, 210] width 810 height 43
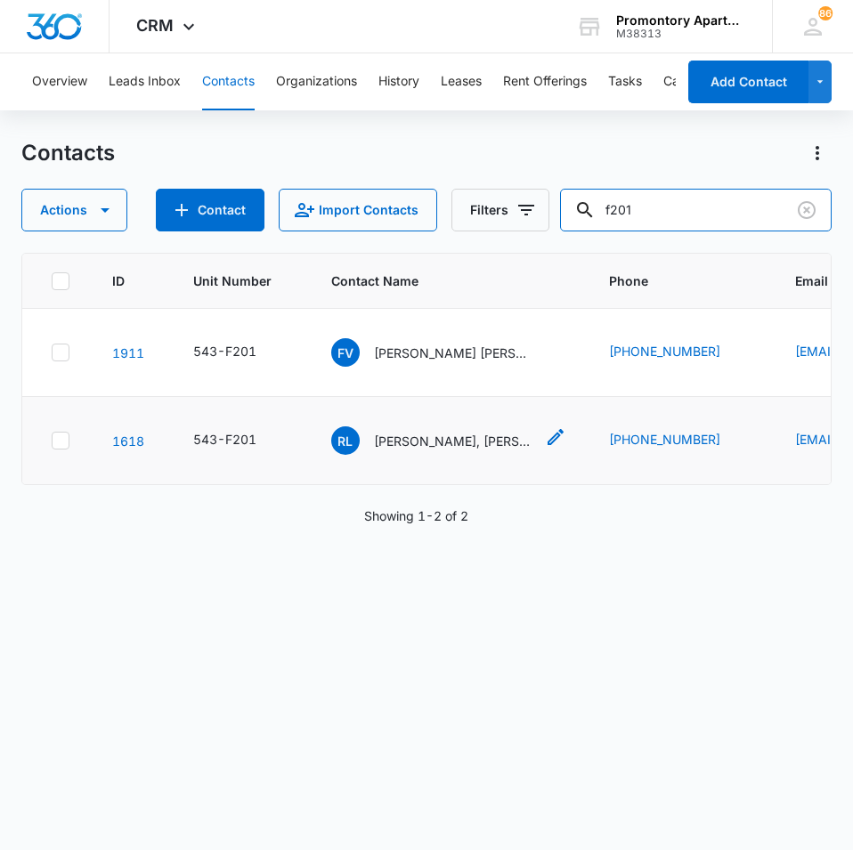
type input "f201"
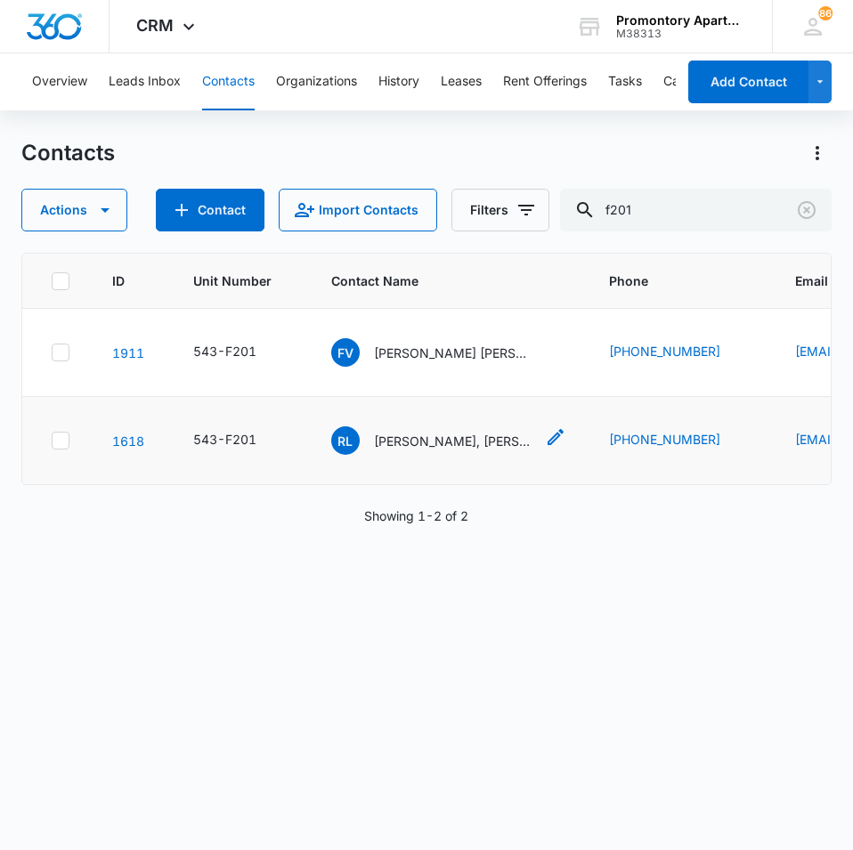
click at [358, 445] on span "RL" at bounding box center [345, 441] width 28 height 28
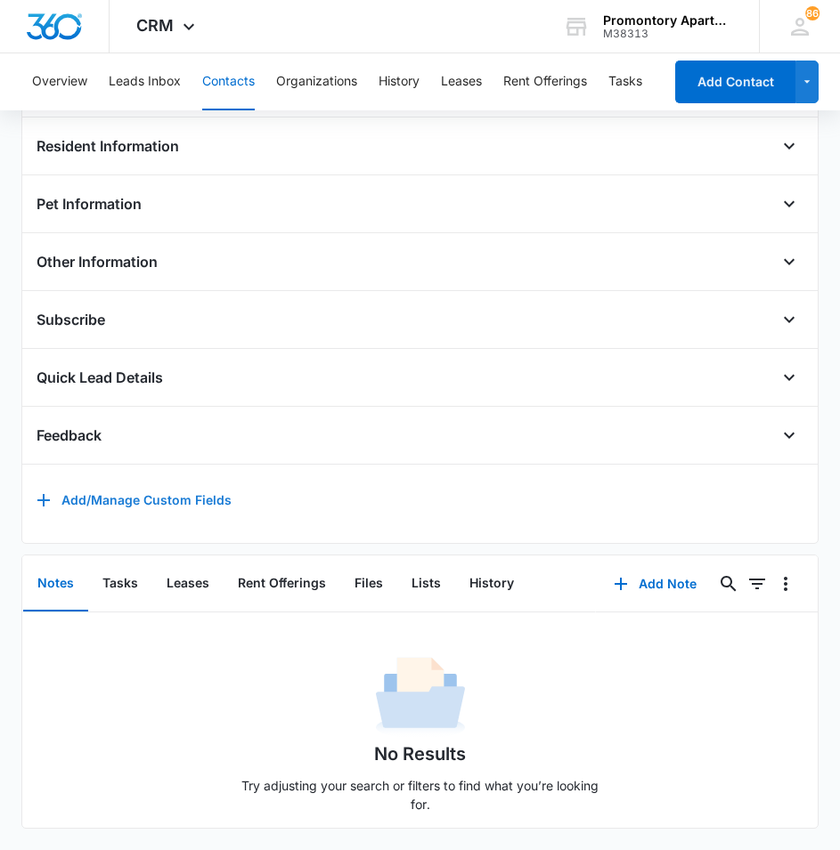
scroll to position [558, 0]
click at [346, 565] on button "Files" at bounding box center [368, 584] width 57 height 55
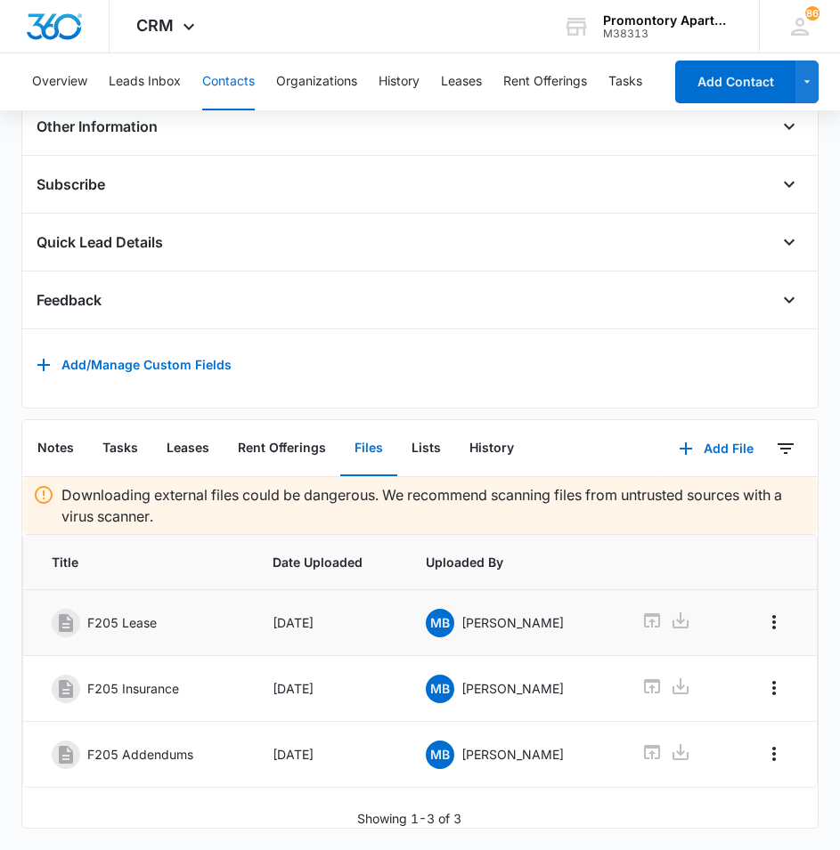
scroll to position [694, 0]
click at [711, 449] on button "Add File" at bounding box center [716, 448] width 110 height 43
click at [688, 492] on button "Upload Files" at bounding box center [702, 505] width 135 height 27
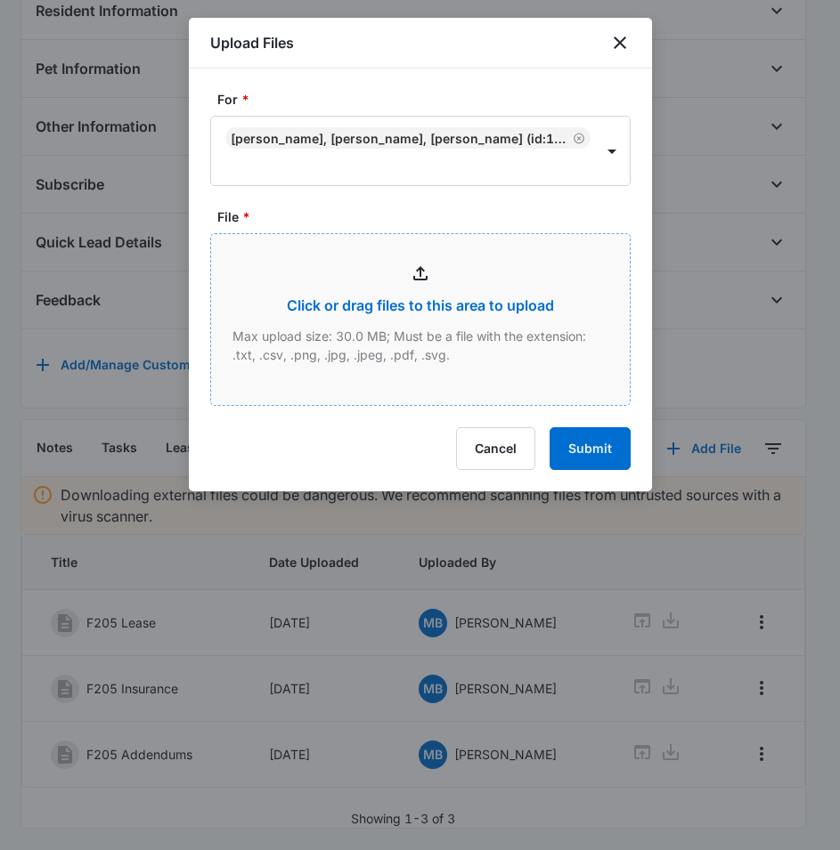
type input "C:\fakepath\Xerox Scan_08132025103801.pdf"
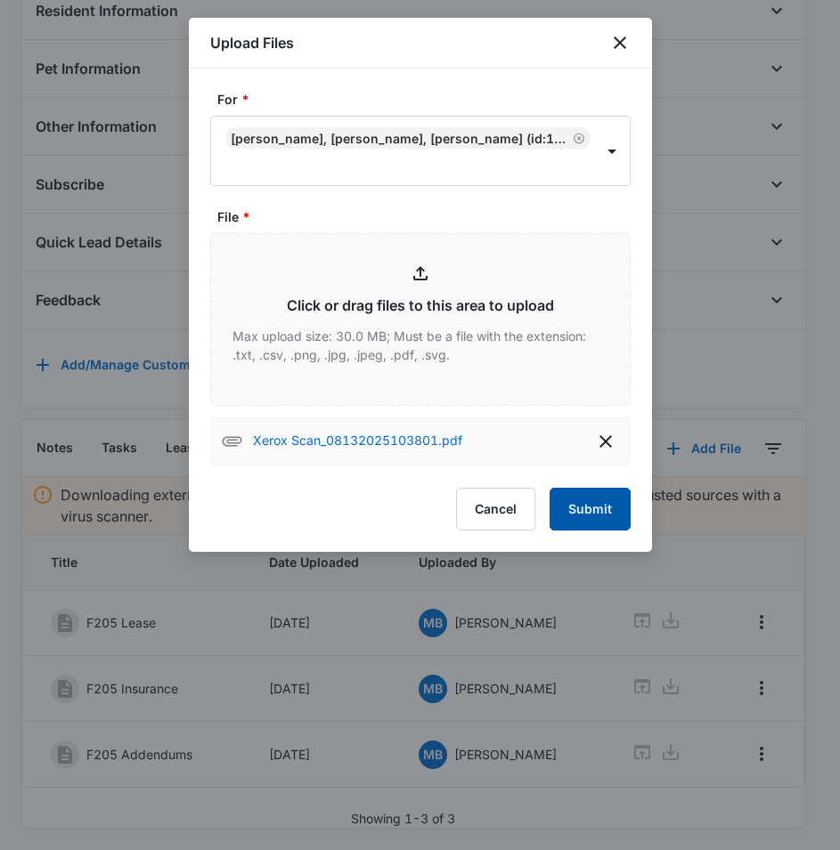
click at [577, 507] on button "Submit" at bounding box center [589, 509] width 81 height 43
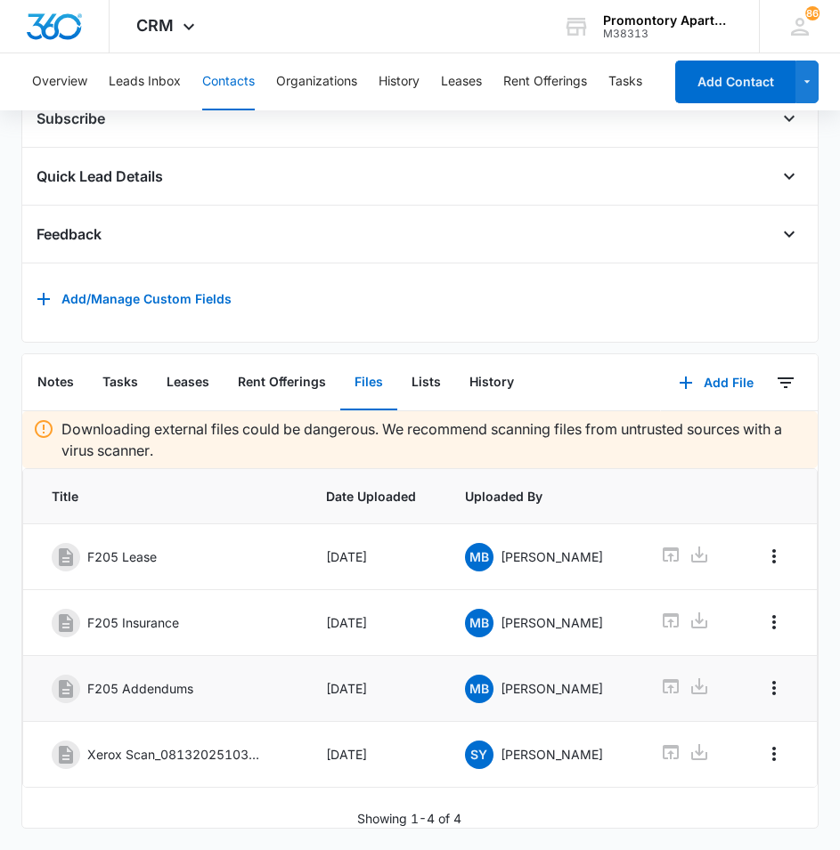
scroll to position [760, 0]
click at [763, 744] on icon "Overflow Menu" at bounding box center [773, 754] width 21 height 21
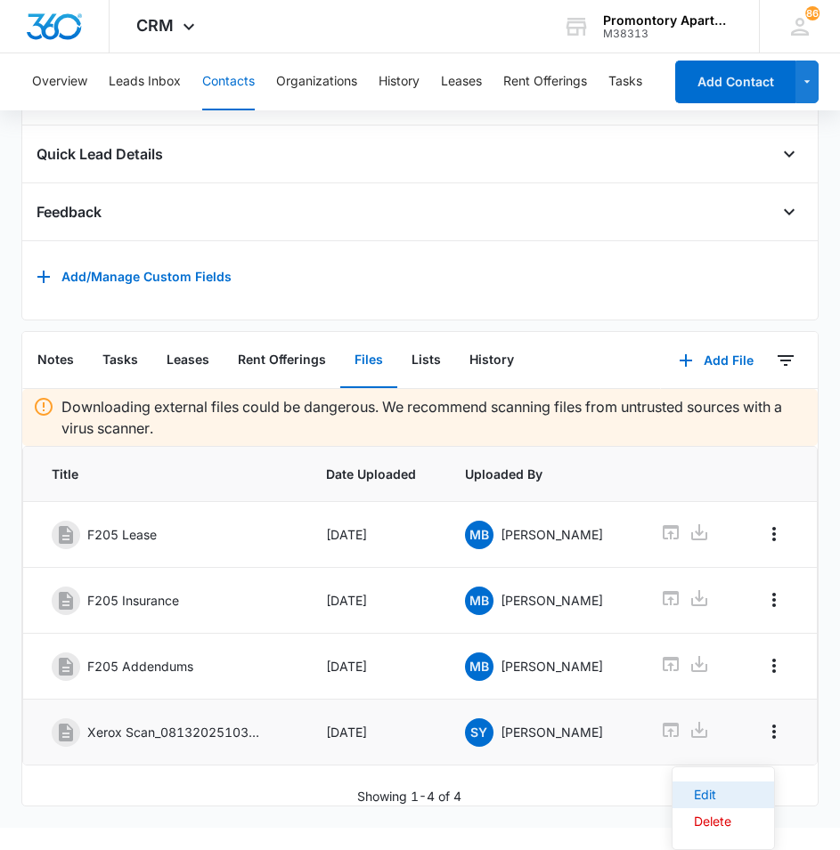
click at [738, 782] on button "Edit" at bounding box center [723, 795] width 102 height 27
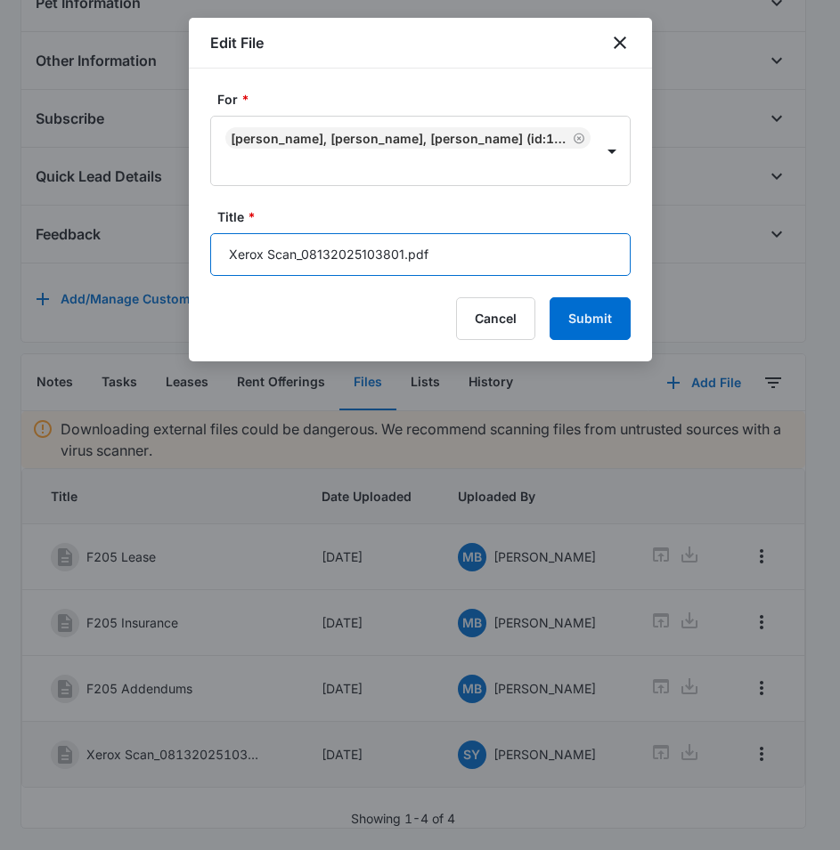
drag, startPoint x: 416, startPoint y: 240, endPoint x: 314, endPoint y: 240, distance: 101.5
click at [311, 240] on input "Xerox Scan_08132025103801.pdf" at bounding box center [420, 254] width 420 height 43
drag, startPoint x: 471, startPoint y: 251, endPoint x: 147, endPoint y: 235, distance: 324.6
click at [148, 236] on body "CRM Apps Reputation Websites Forms CRM Email Social Content Files Brand Setting…" at bounding box center [420, 58] width 840 height 1583
type input "F201 lease"
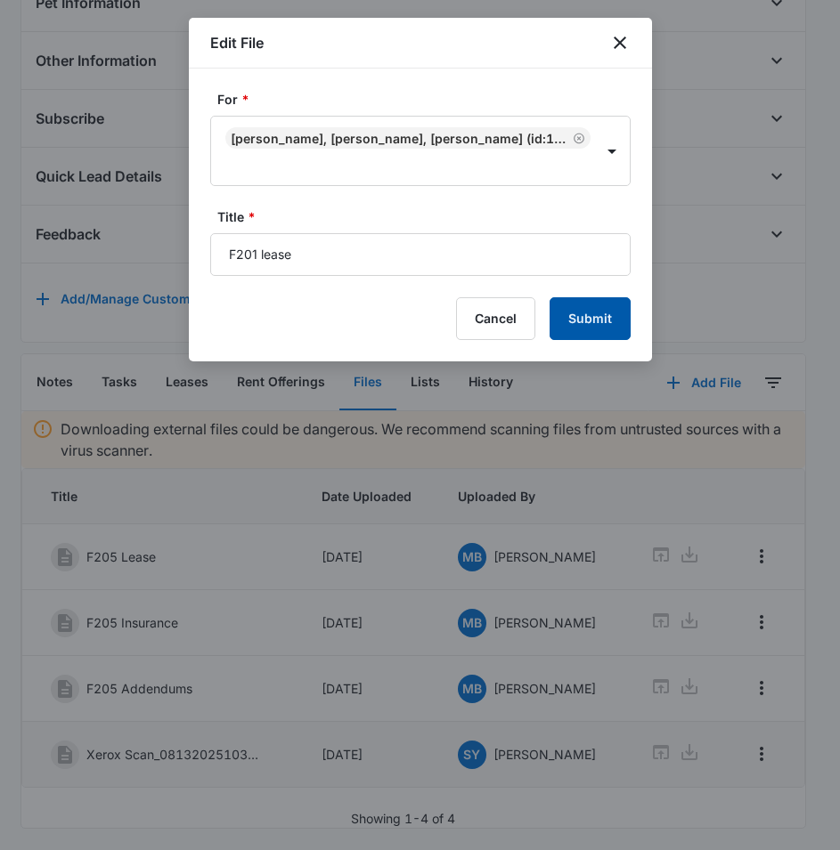
click at [595, 330] on button "Submit" at bounding box center [589, 318] width 81 height 43
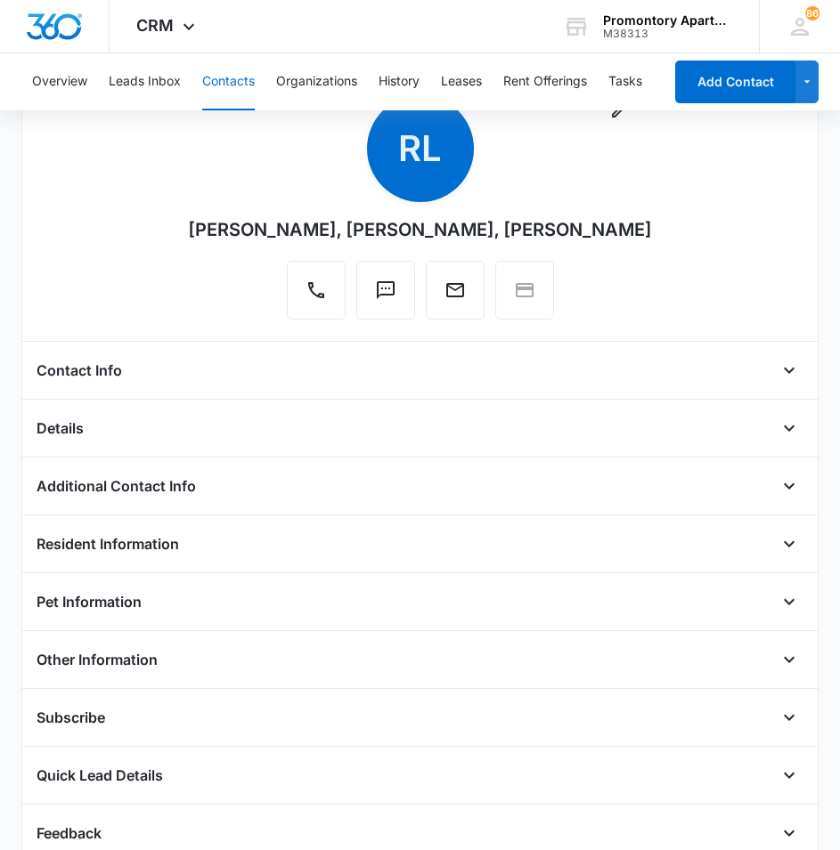
scroll to position [0, 0]
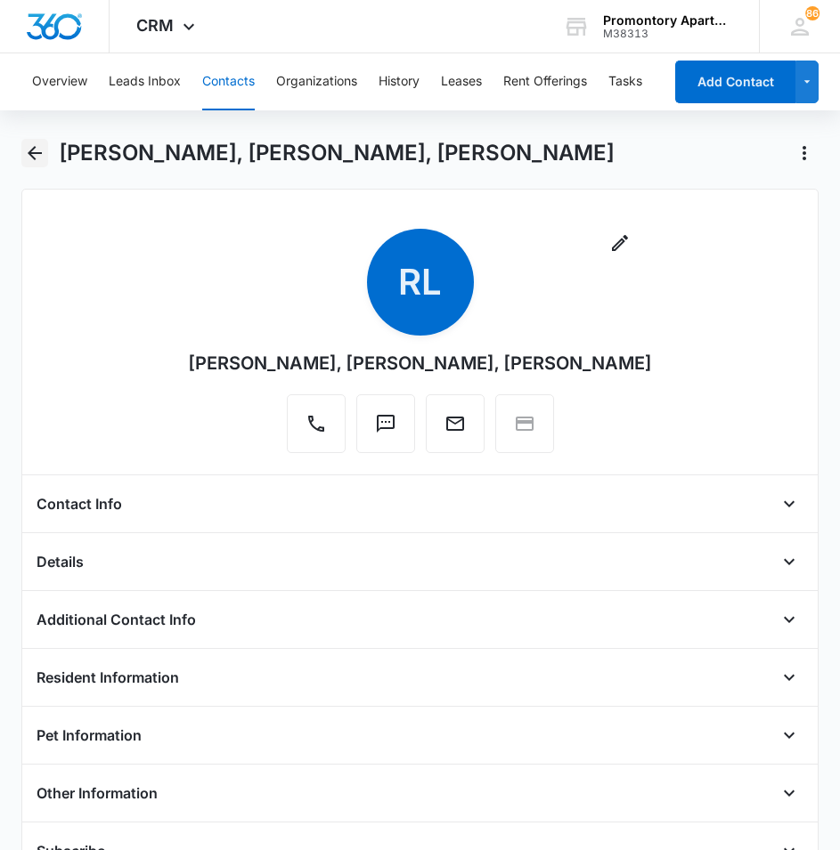
click at [35, 153] on icon "Back" at bounding box center [35, 153] width 14 height 14
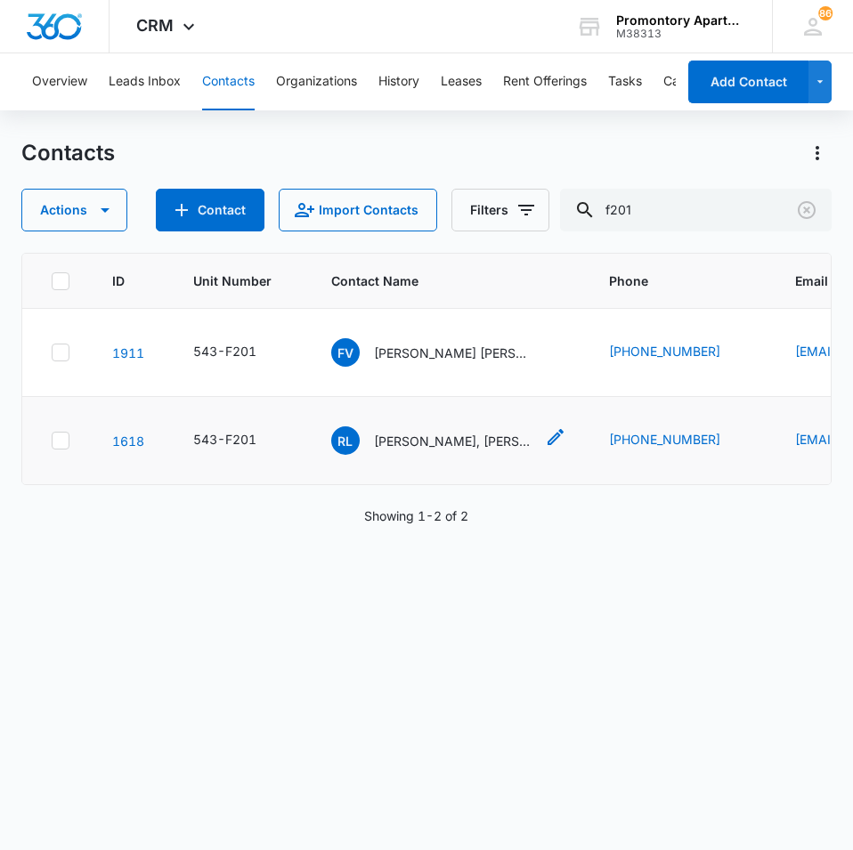
click at [334, 435] on span "RL" at bounding box center [345, 441] width 28 height 28
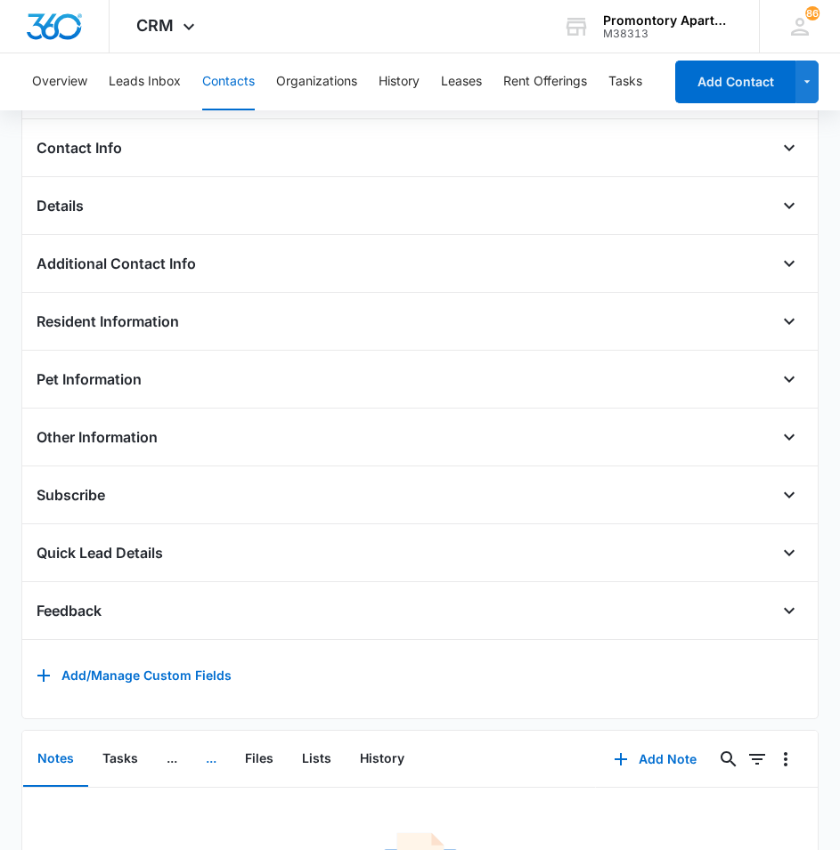
scroll to position [558, 0]
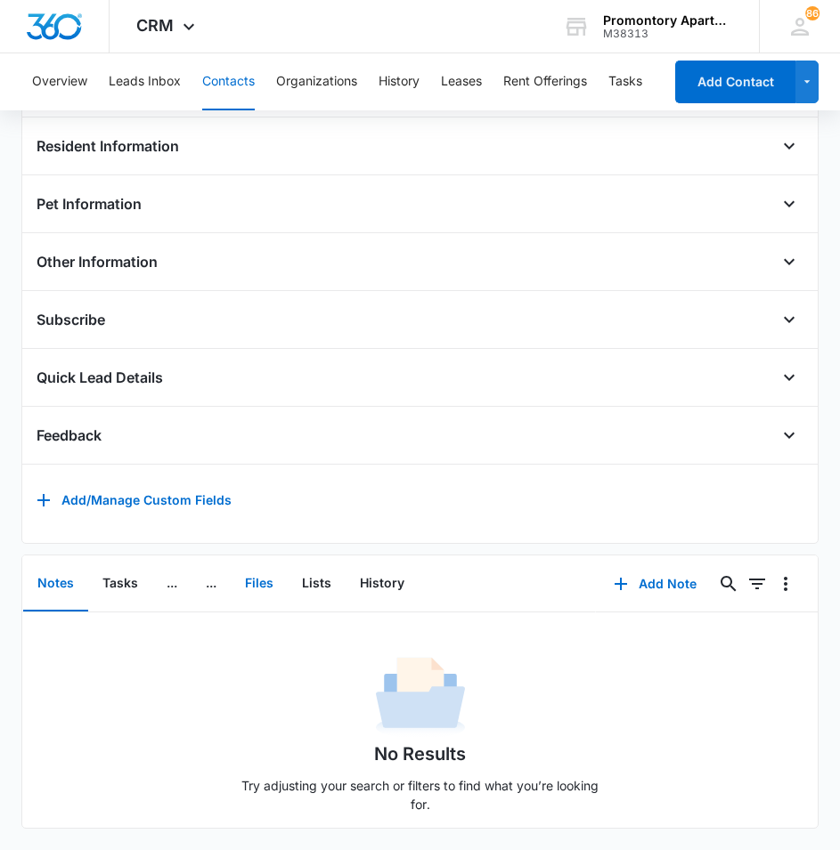
click at [271, 568] on button "Files" at bounding box center [259, 584] width 57 height 55
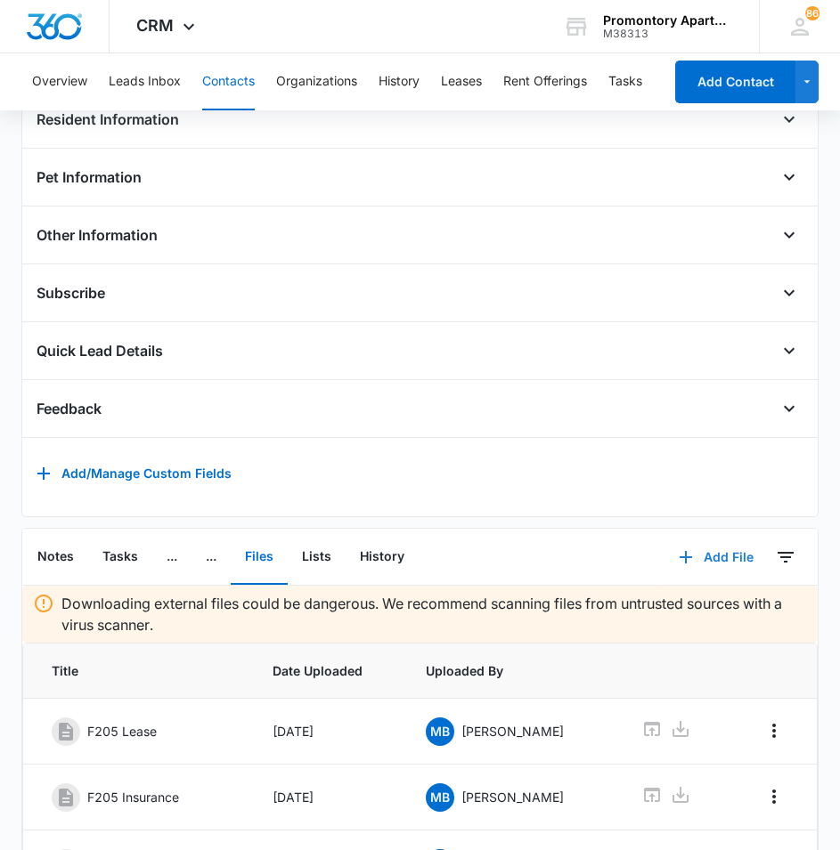
click at [718, 569] on button "Add File" at bounding box center [716, 557] width 110 height 43
click at [656, 621] on div "Upload Files" at bounding box center [691, 614] width 71 height 12
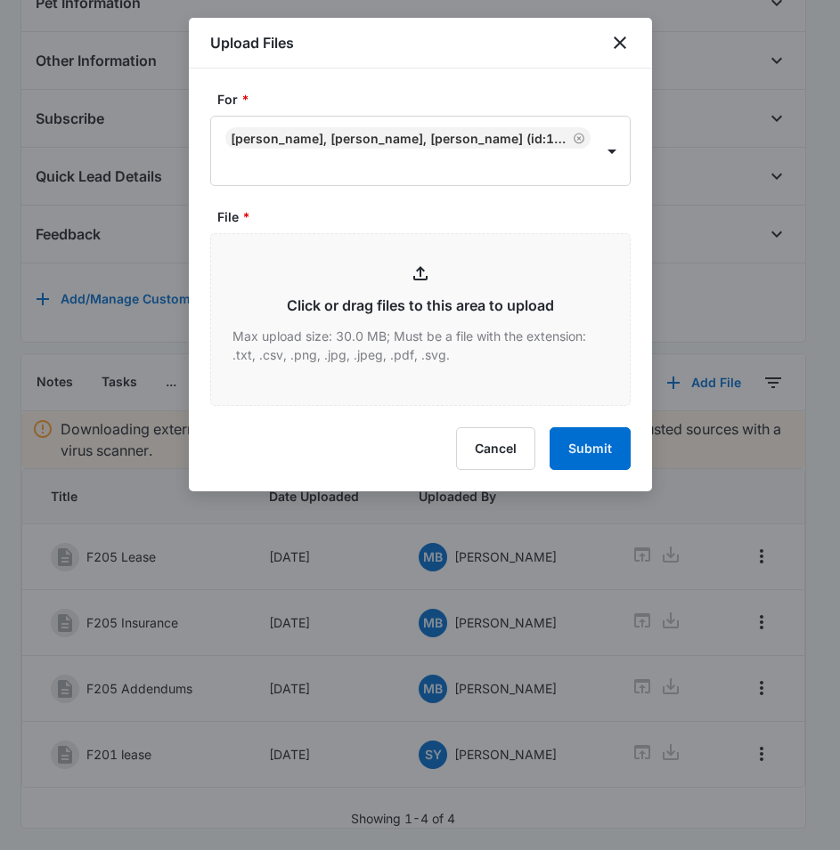
scroll to position [760, 0]
type input "C:\fakepath\Xerox Scan_08132025103832 (1).pdf"
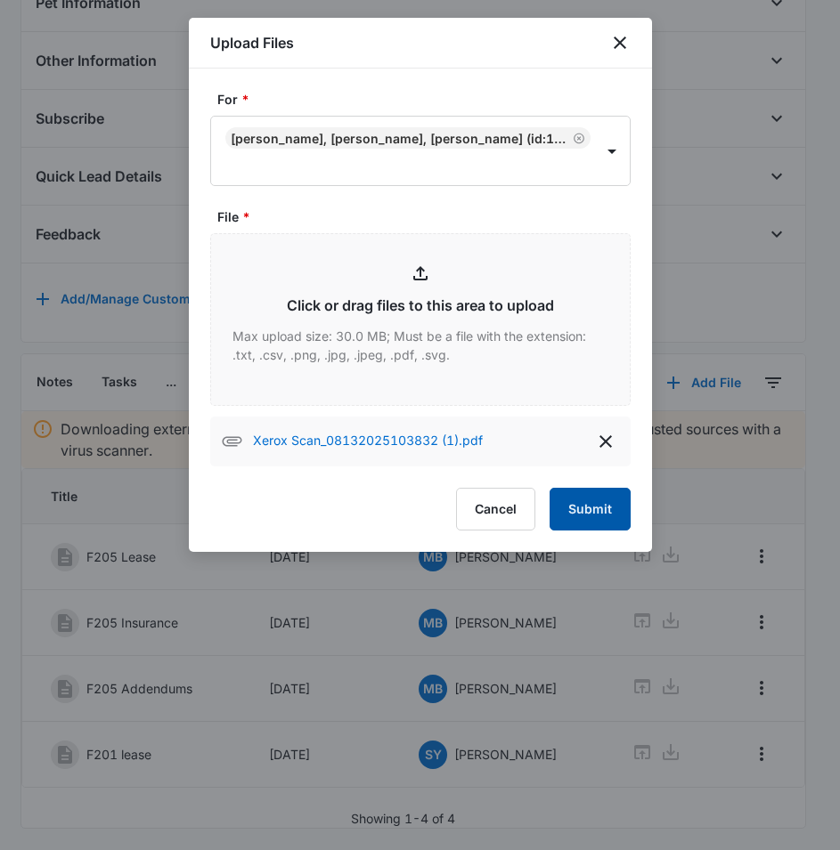
click at [562, 519] on button "Submit" at bounding box center [589, 509] width 81 height 43
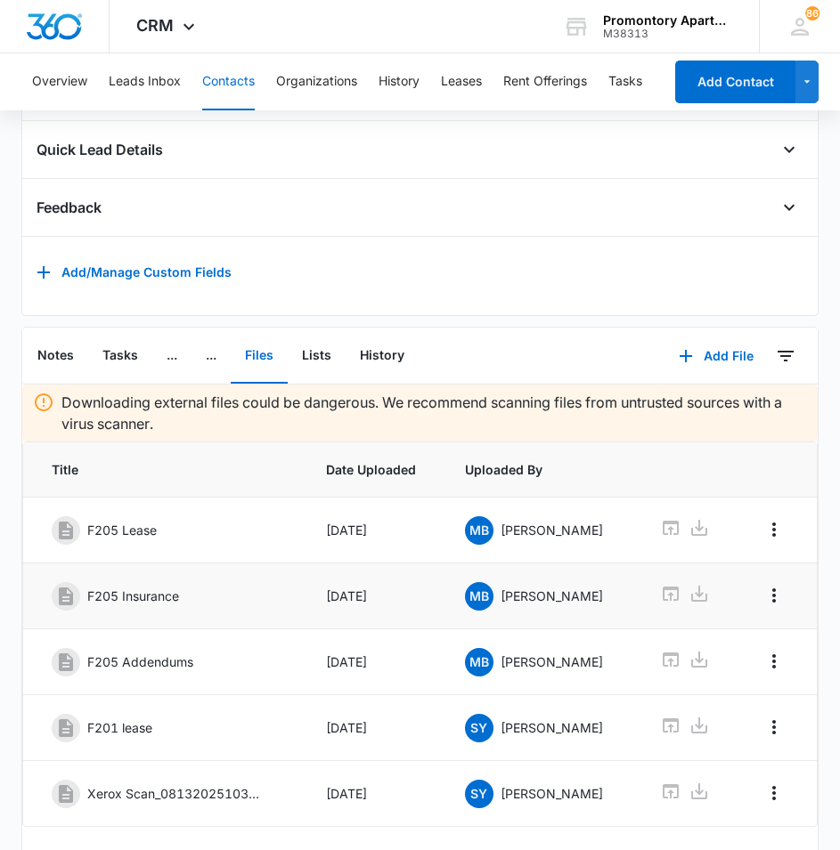
scroll to position [826, 0]
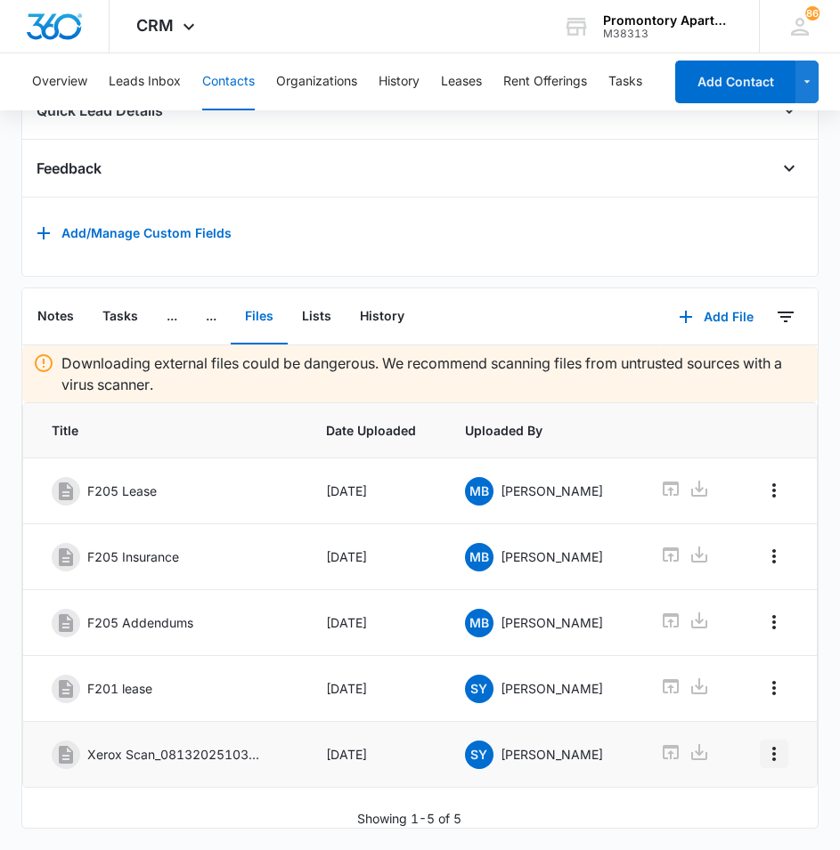
click at [760, 740] on button "Overflow Menu" at bounding box center [774, 754] width 28 height 28
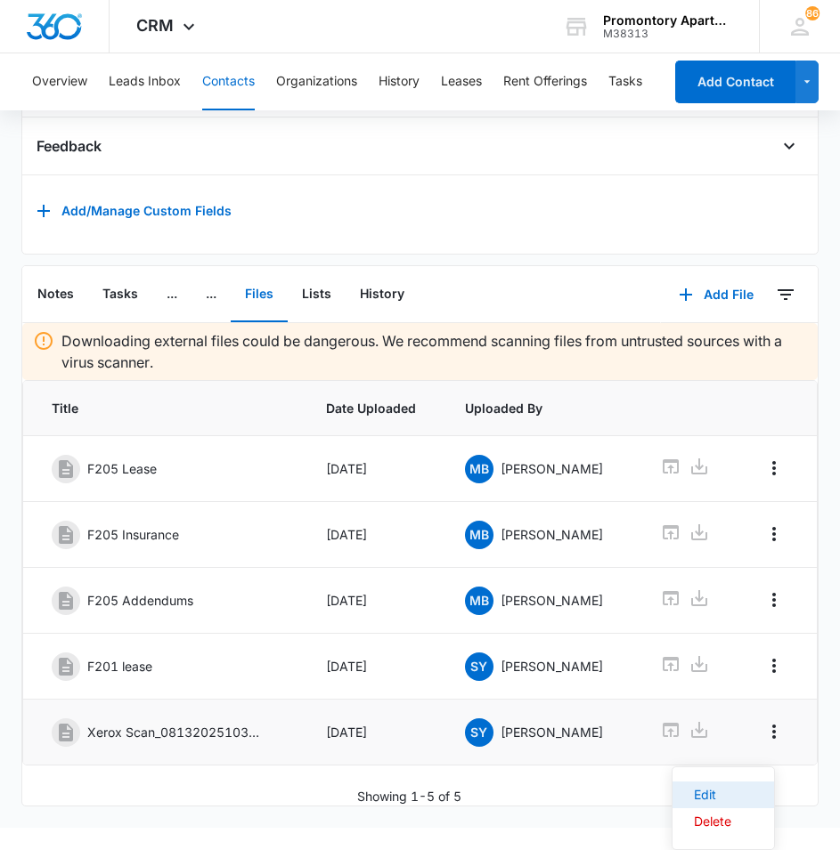
click at [742, 785] on button "Edit" at bounding box center [723, 795] width 102 height 27
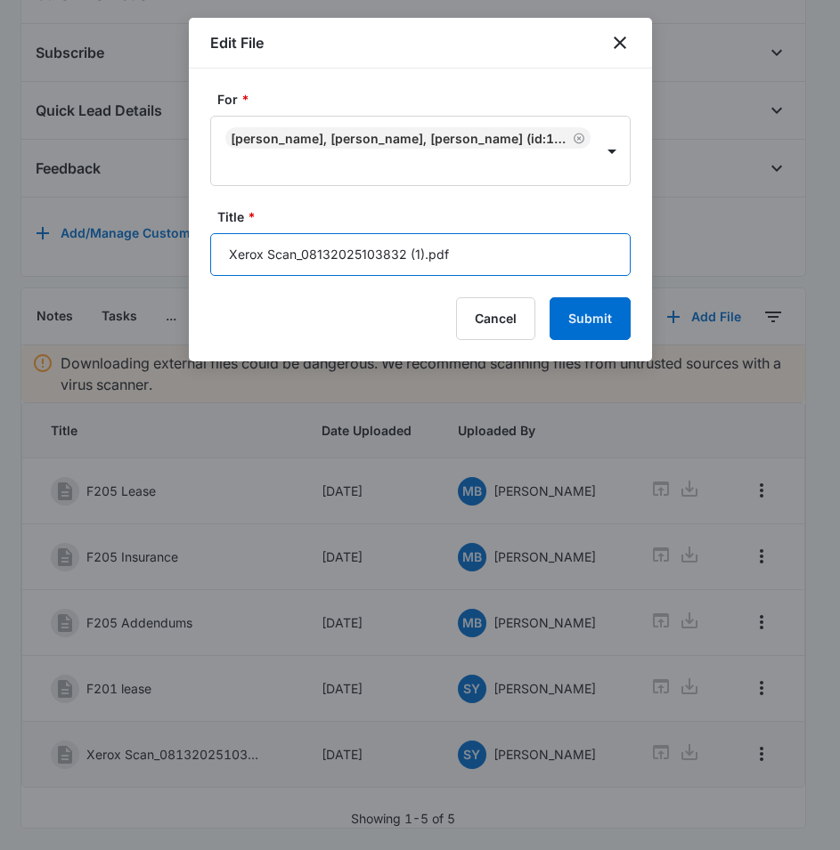
drag, startPoint x: 460, startPoint y: 260, endPoint x: 238, endPoint y: 247, distance: 223.0
click at [238, 247] on input "Xerox Scan_08132025103832 (1).pdf" at bounding box center [420, 254] width 420 height 43
type input "X"
type input "F201 addendum"
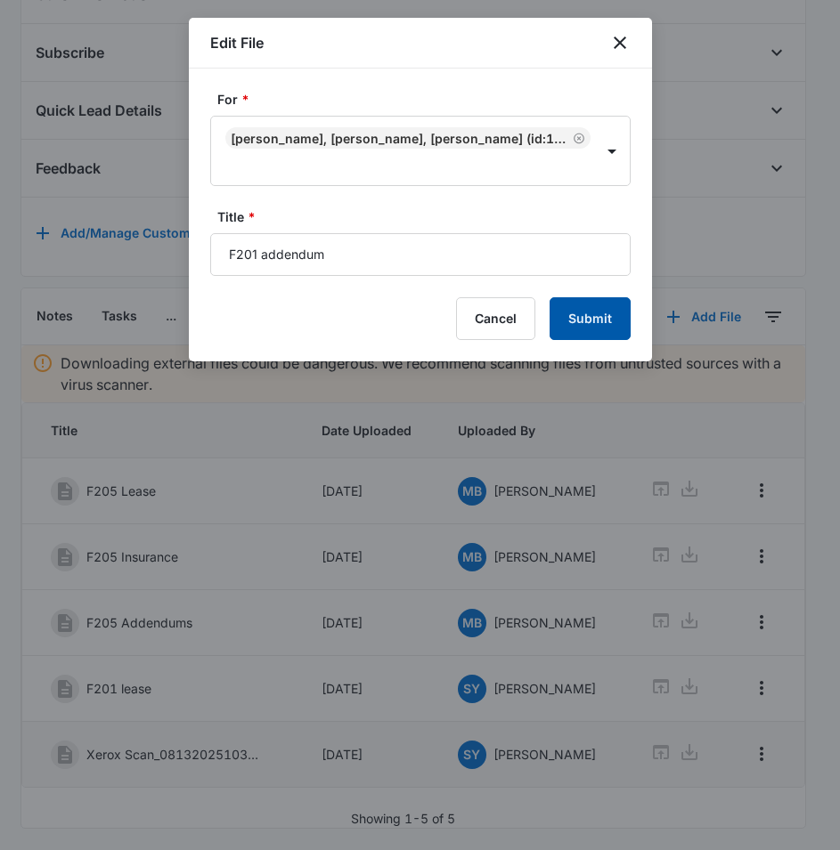
click at [615, 316] on button "Submit" at bounding box center [589, 318] width 81 height 43
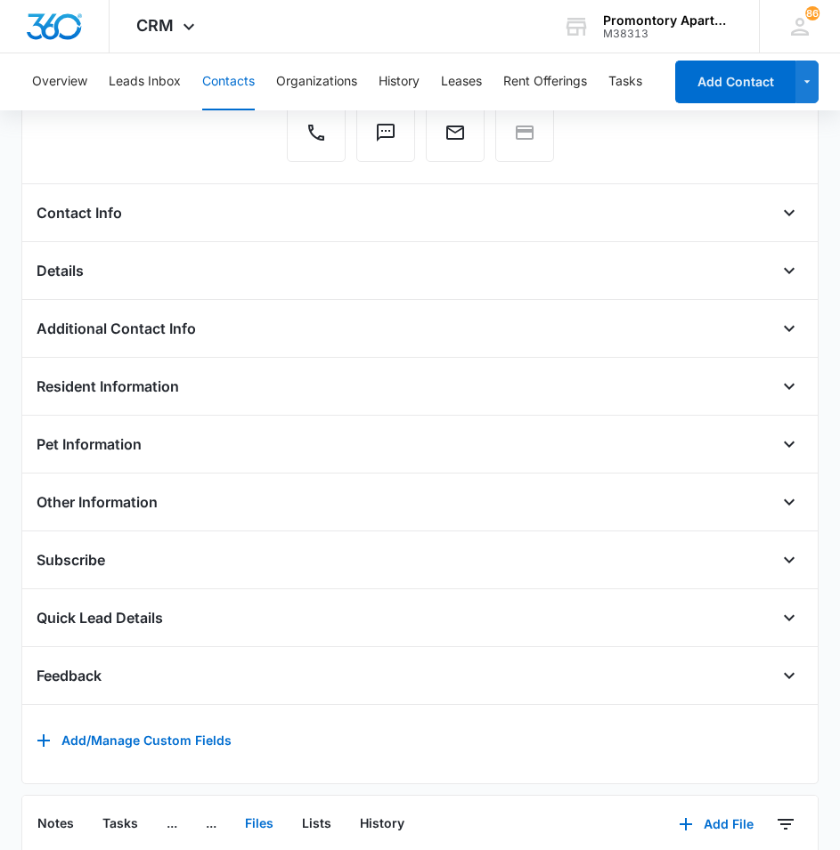
scroll to position [0, 0]
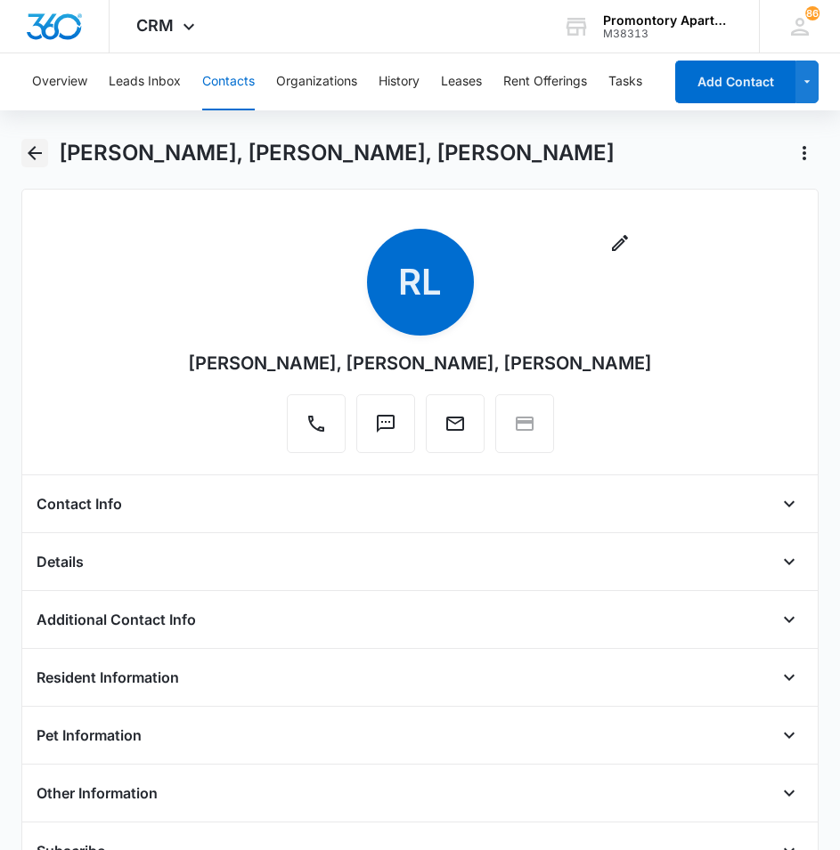
click at [29, 159] on icon "Back" at bounding box center [34, 152] width 21 height 21
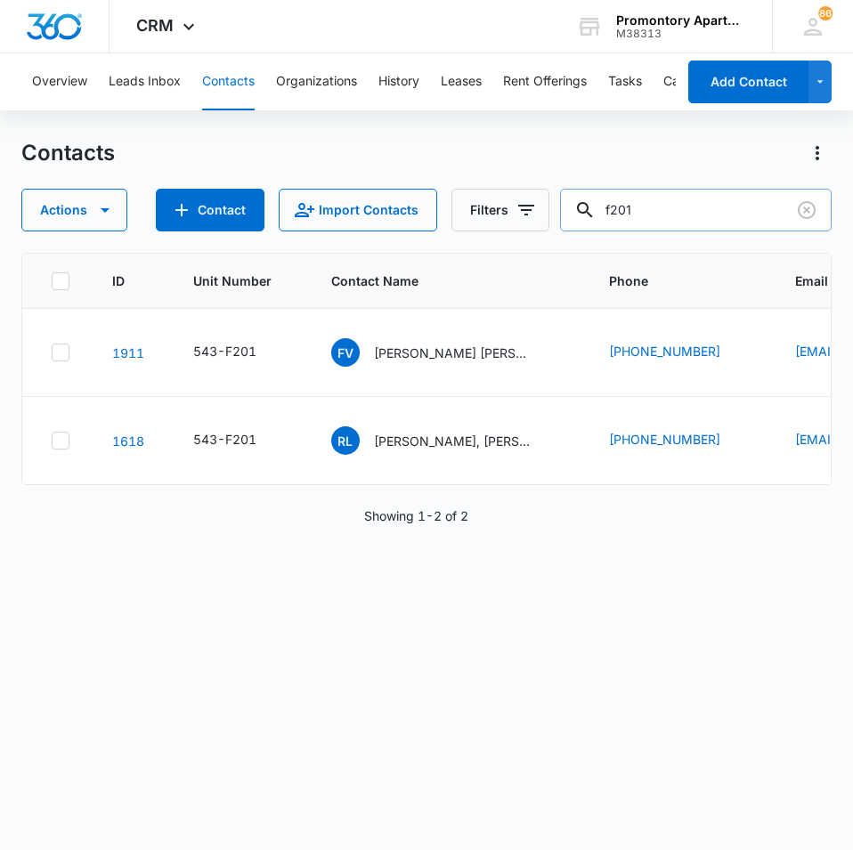
drag, startPoint x: 674, startPoint y: 210, endPoint x: 574, endPoint y: 211, distance: 99.7
click at [576, 211] on input "f201" at bounding box center [696, 210] width 272 height 43
type input "r205"
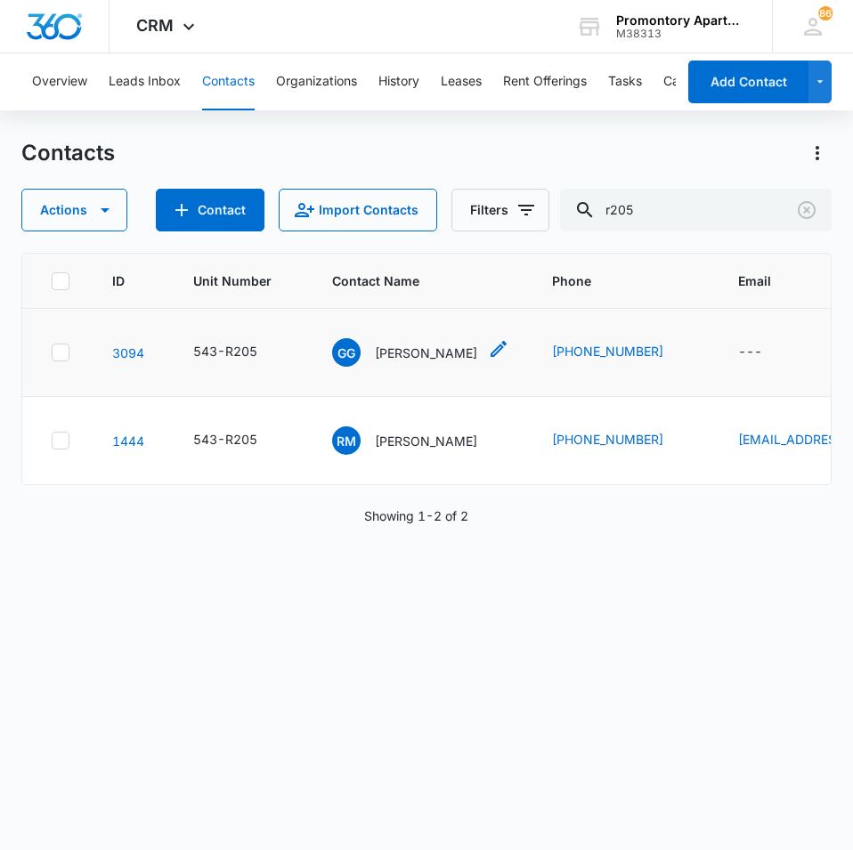
click at [343, 361] on span "GG" at bounding box center [346, 352] width 28 height 28
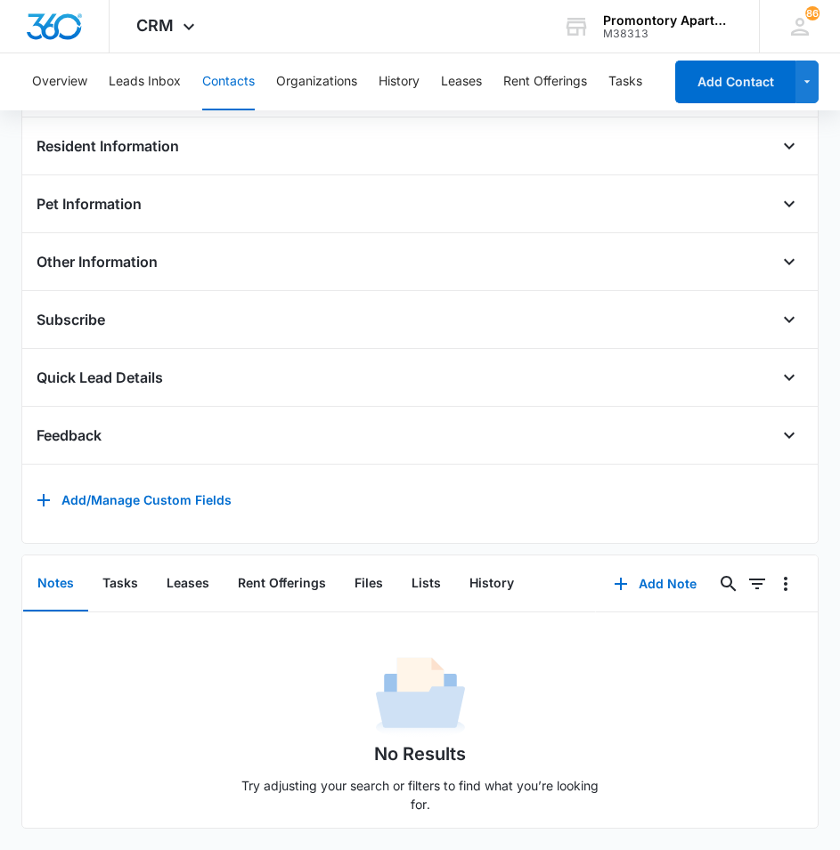
scroll to position [558, 0]
click at [373, 565] on button "Files" at bounding box center [368, 584] width 57 height 55
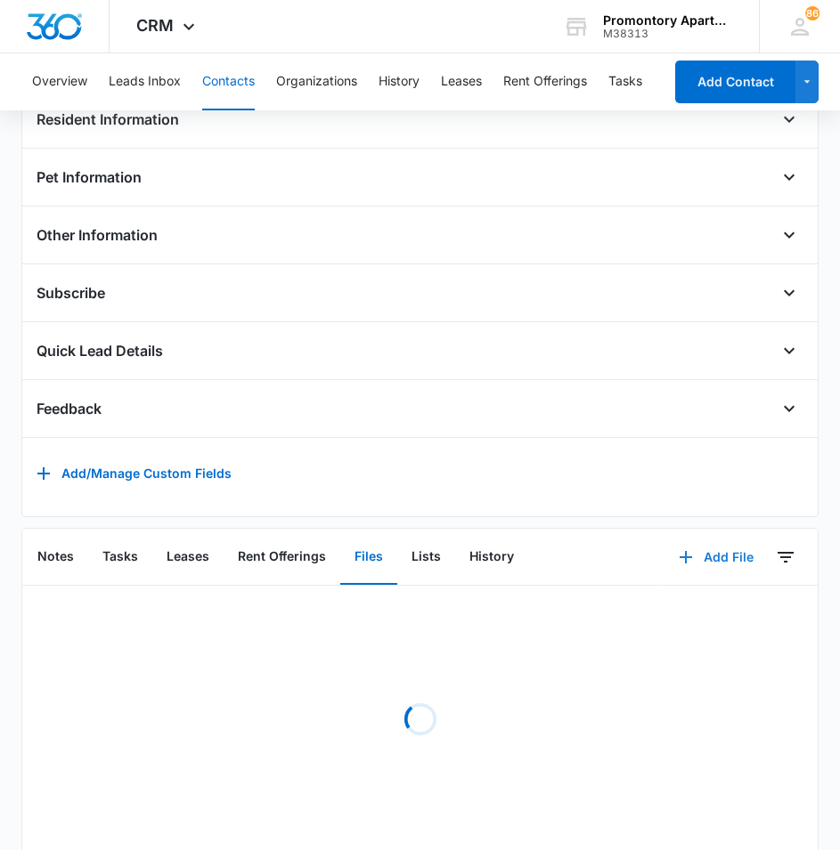
click at [702, 574] on button "Add File" at bounding box center [716, 557] width 110 height 43
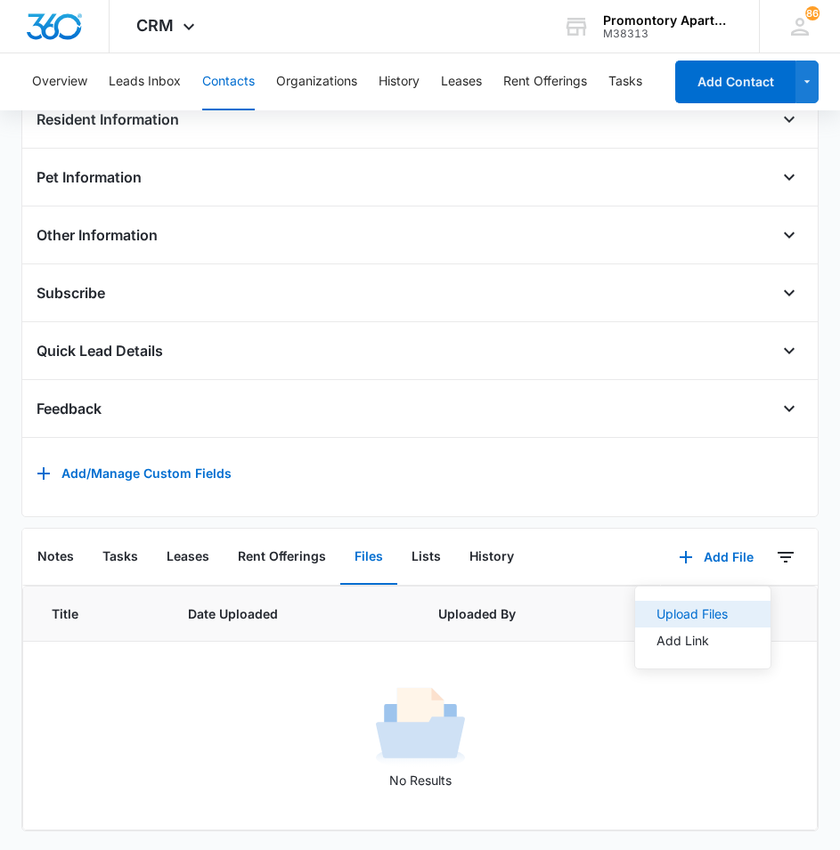
click at [662, 621] on div "Upload Files" at bounding box center [691, 614] width 71 height 12
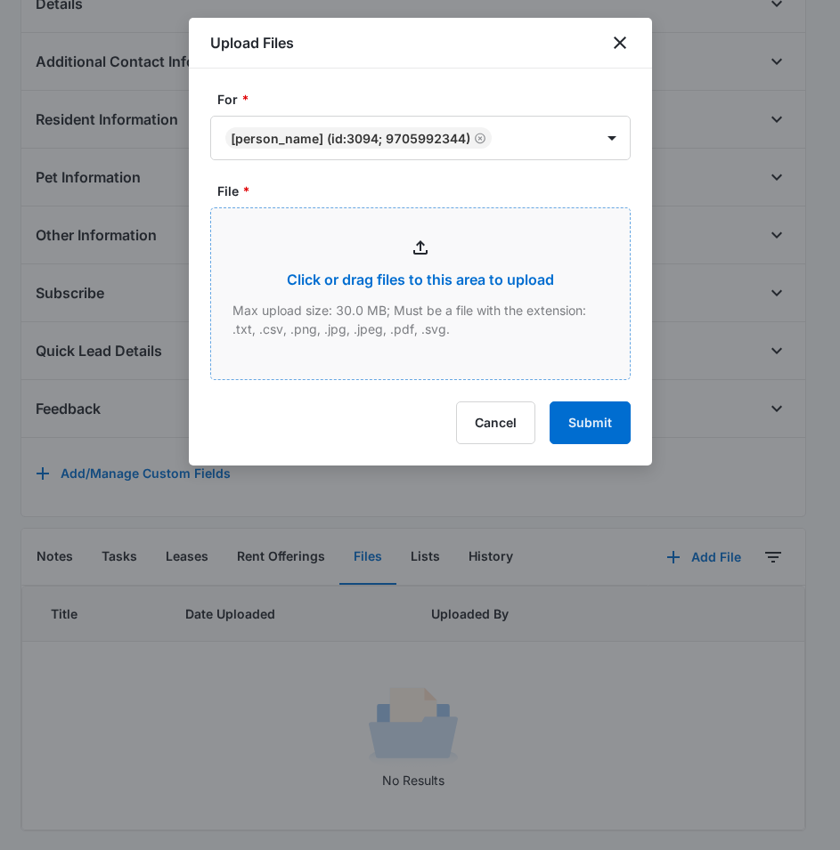
type input "C:\fakepath\Xerox Scan_08132025103940.pdf"
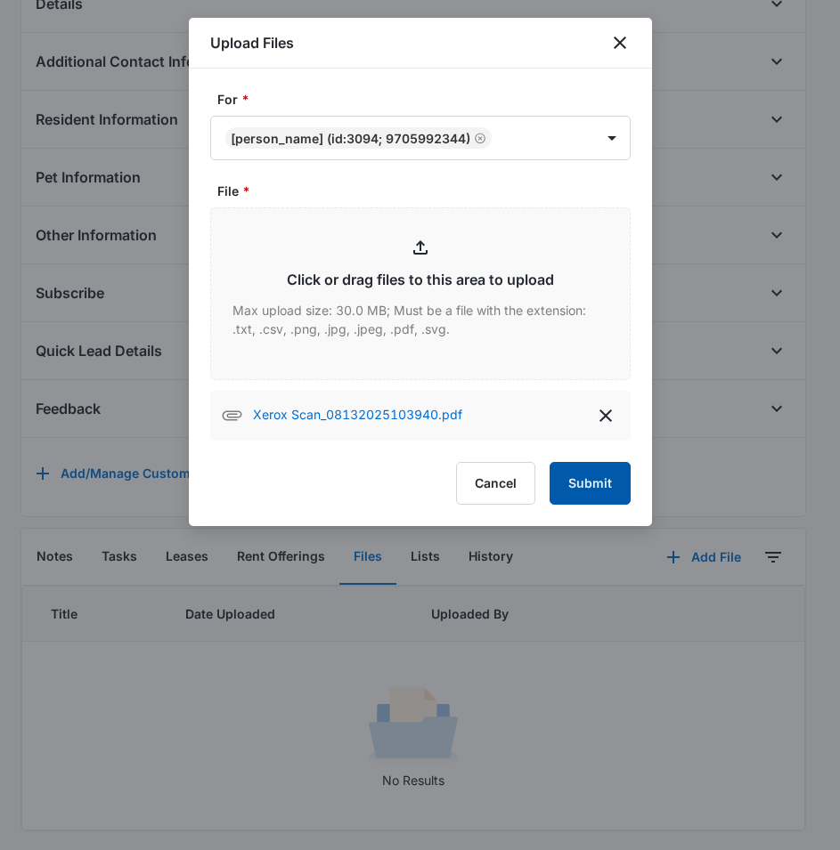
click at [583, 489] on button "Submit" at bounding box center [589, 483] width 81 height 43
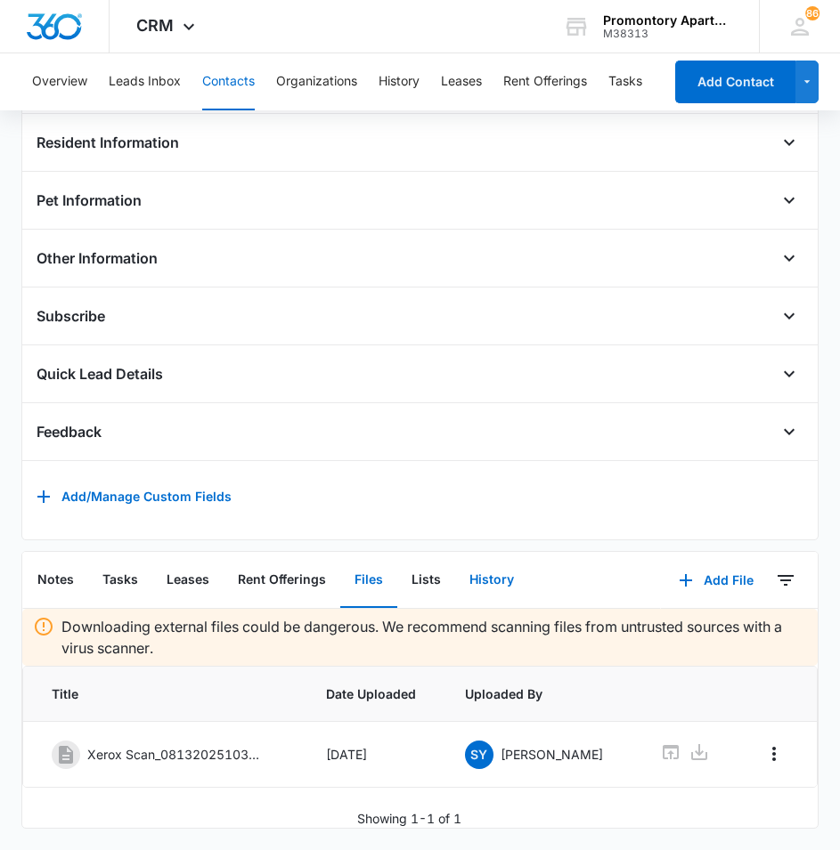
scroll to position [562, 0]
click at [767, 744] on icon "Overflow Menu" at bounding box center [773, 754] width 21 height 21
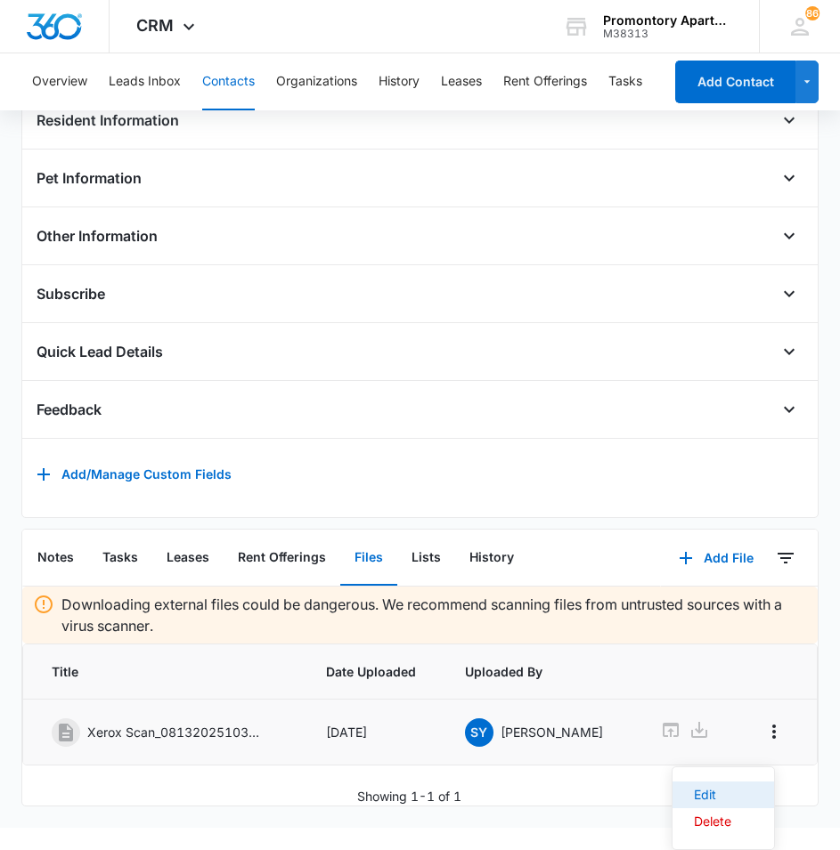
click at [734, 782] on button "Edit" at bounding box center [723, 795] width 102 height 27
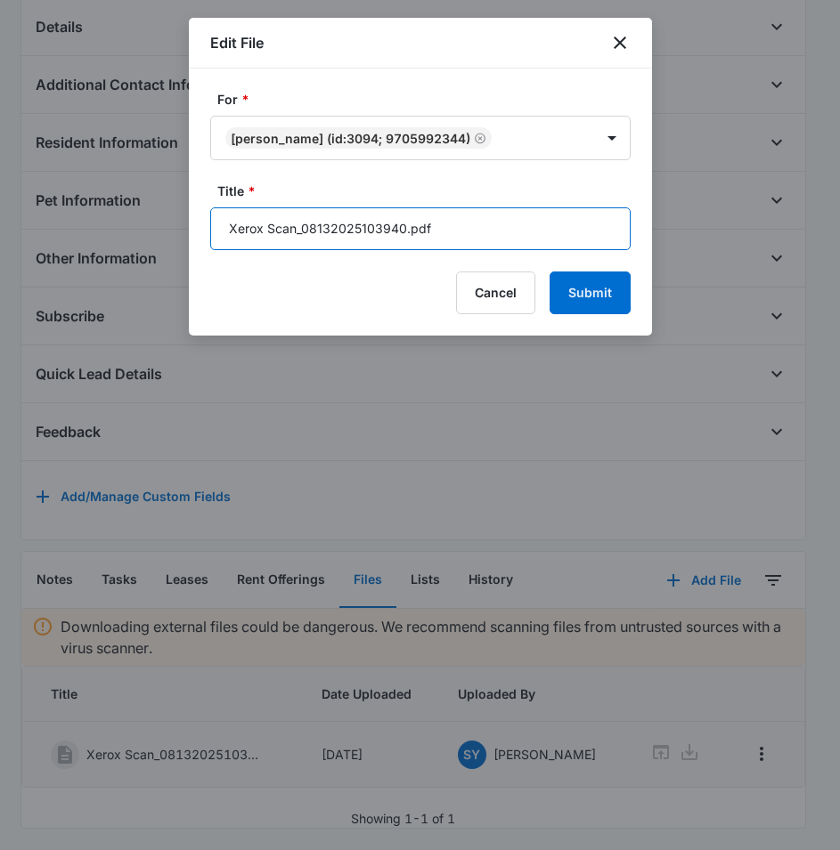
drag, startPoint x: 435, startPoint y: 245, endPoint x: 190, endPoint y: 224, distance: 245.8
click at [190, 224] on div "For * [PERSON_NAME] (ID:3094; 9705992344) Title * Xerox Scan_08132025103940.pdf…" at bounding box center [420, 202] width 463 height 267
type input "R205 lease"
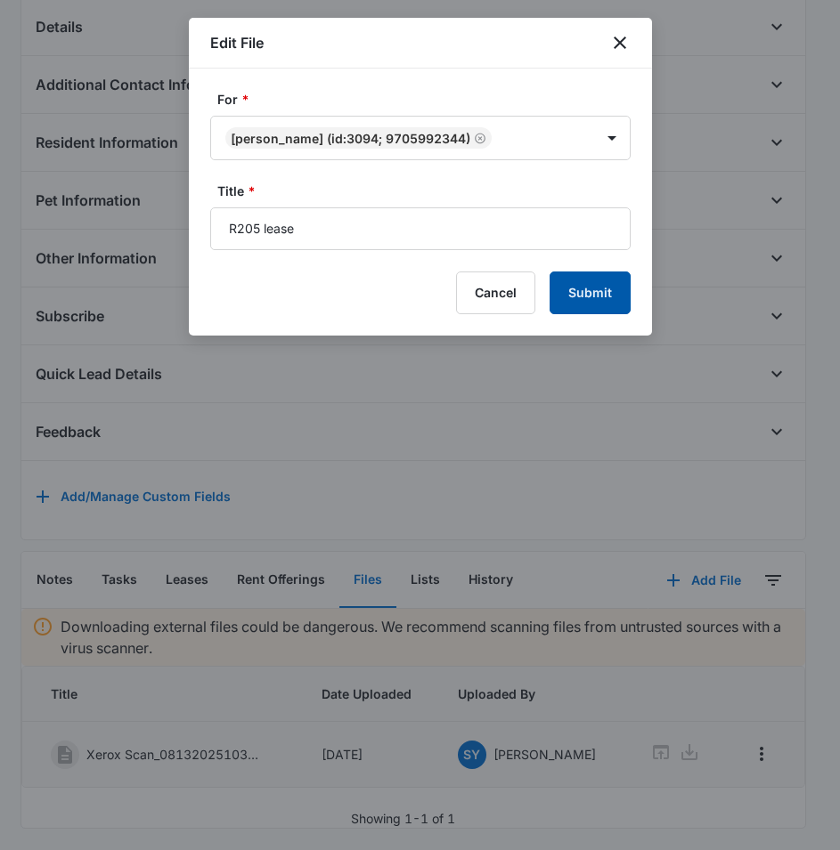
click at [573, 307] on button "Submit" at bounding box center [589, 293] width 81 height 43
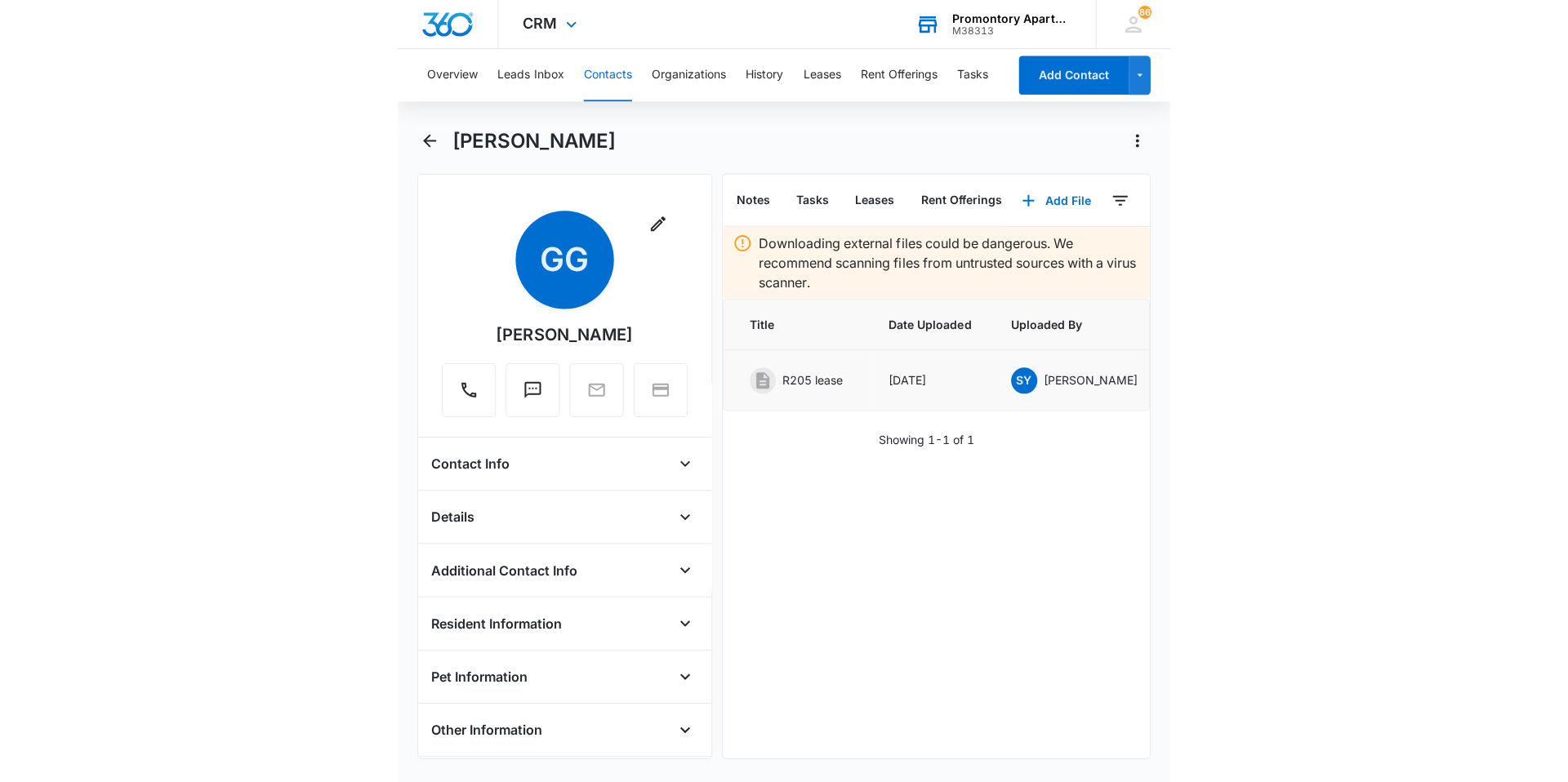
scroll to position [0, 0]
